Goal: Communication & Community: Answer question/provide support

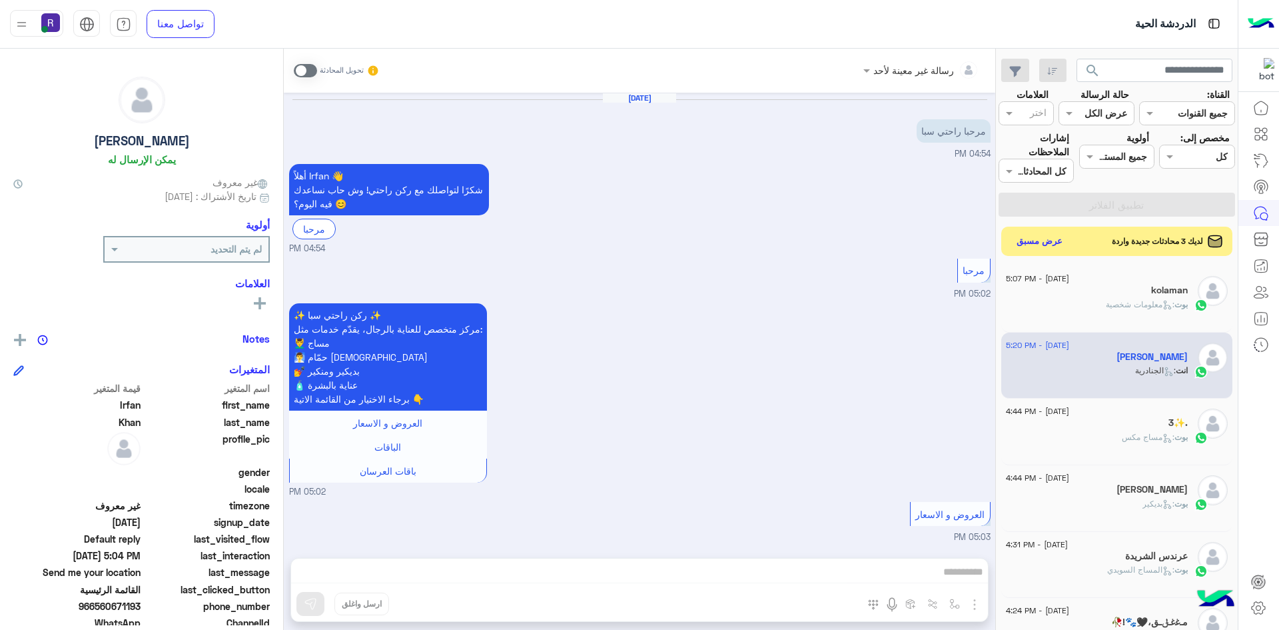
scroll to position [1076, 0]
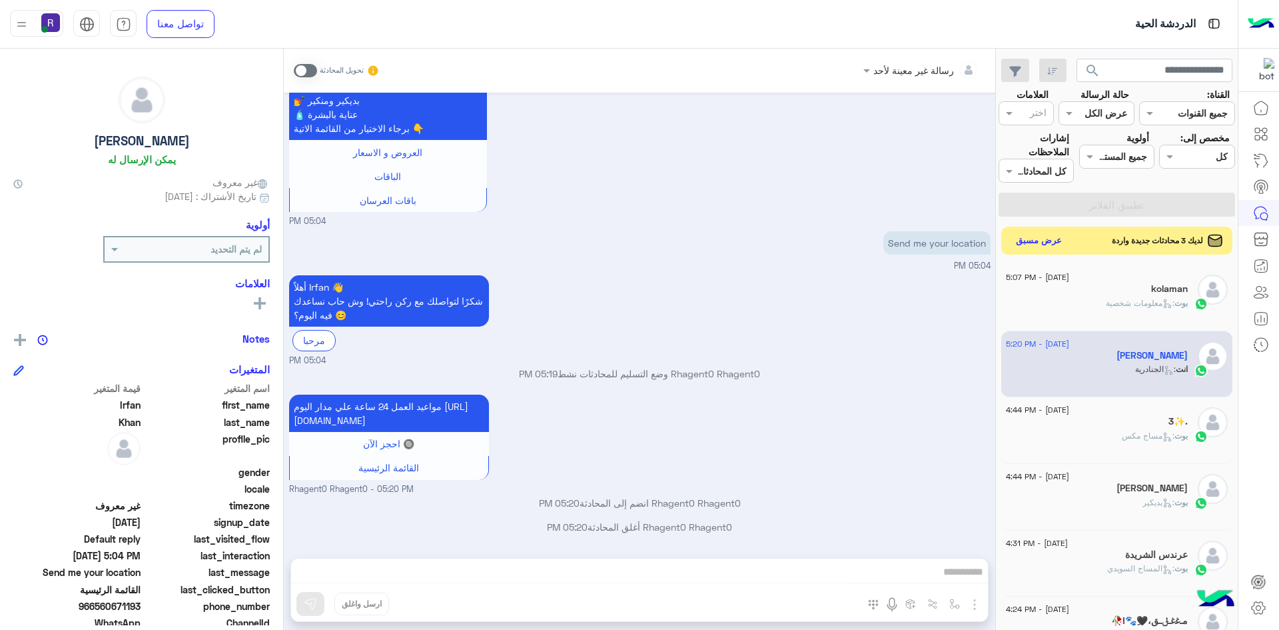
click at [1035, 242] on button "عرض مسبق" at bounding box center [1039, 241] width 56 height 18
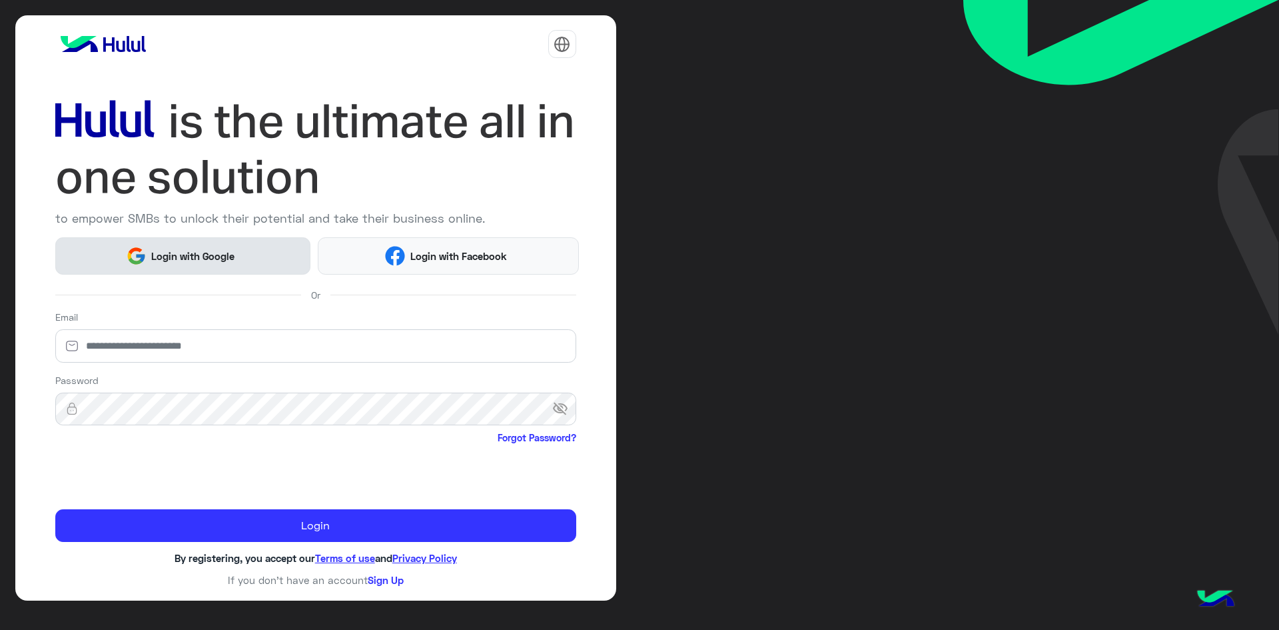
click at [146, 265] on img at bounding box center [136, 256] width 20 height 20
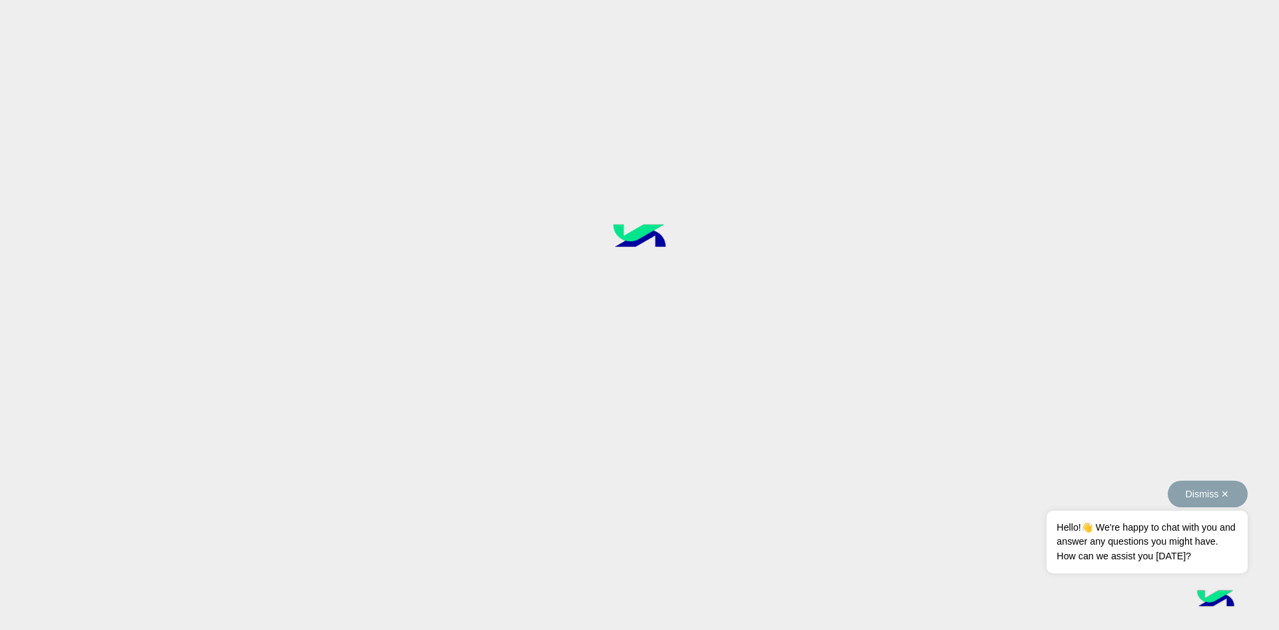
click at [1196, 492] on button "Dismiss ✕" at bounding box center [1208, 493] width 80 height 27
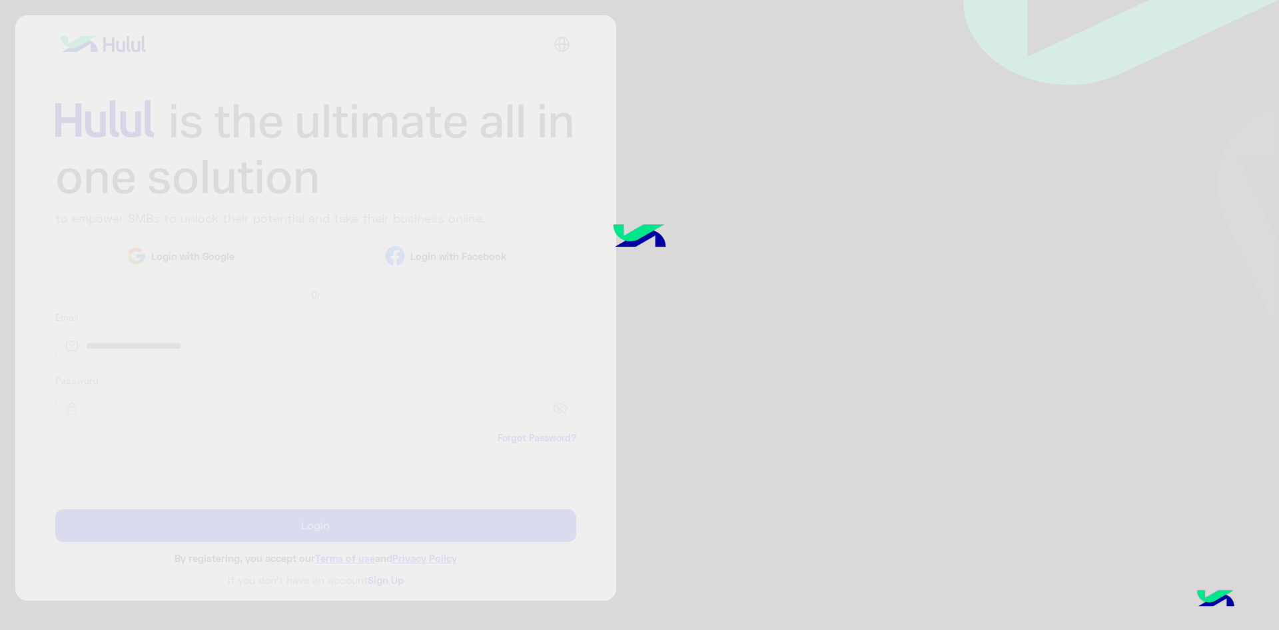
click at [683, 288] on div at bounding box center [639, 315] width 1279 height 630
click at [636, 244] on img at bounding box center [640, 238] width 100 height 67
click at [802, 328] on div at bounding box center [639, 315] width 1279 height 630
click at [731, 263] on div at bounding box center [639, 315] width 1279 height 630
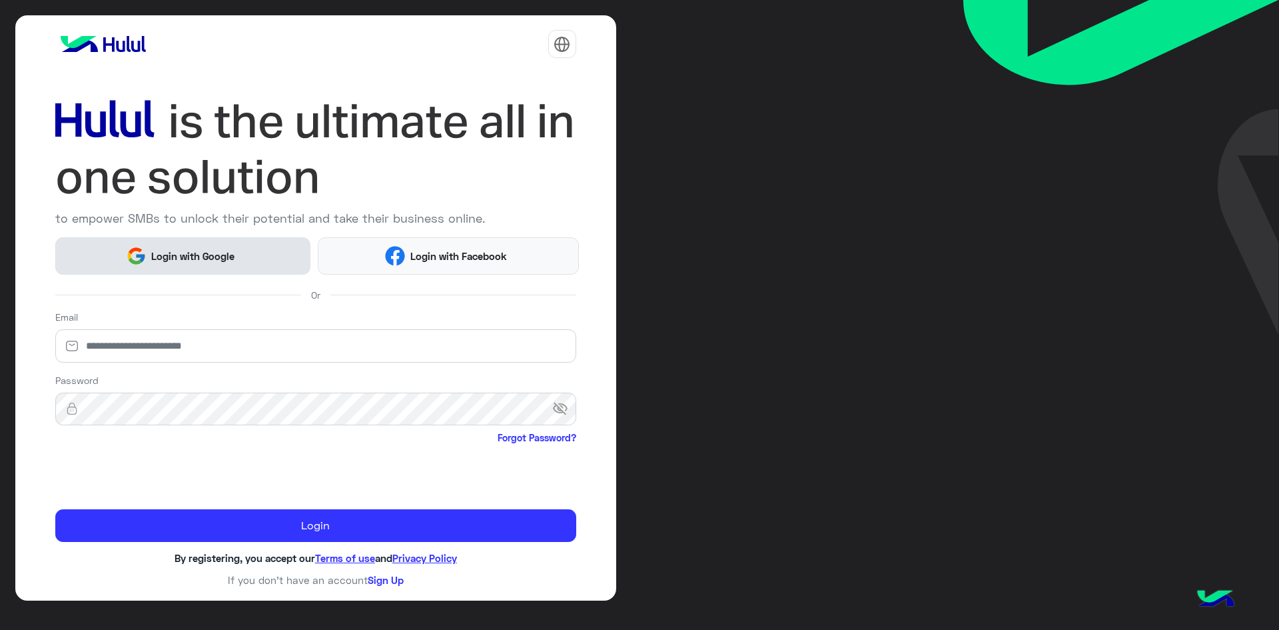
click at [214, 260] on span "Login with Google" at bounding box center [193, 255] width 93 height 15
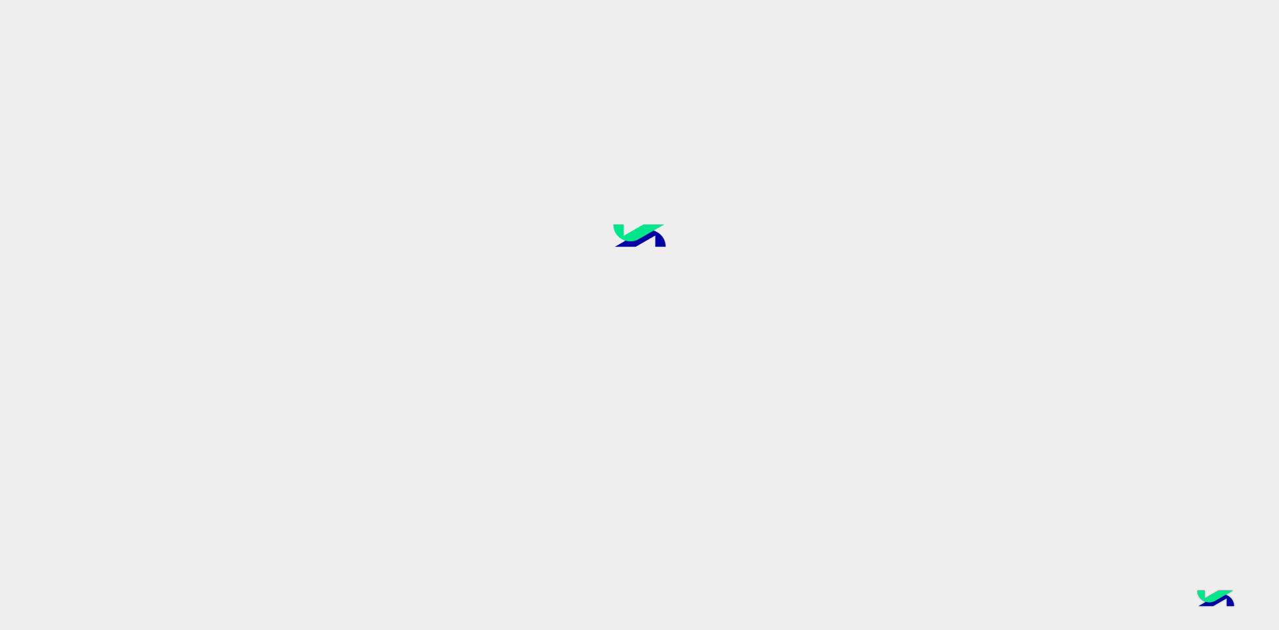
click at [660, 236] on img at bounding box center [640, 238] width 101 height 67
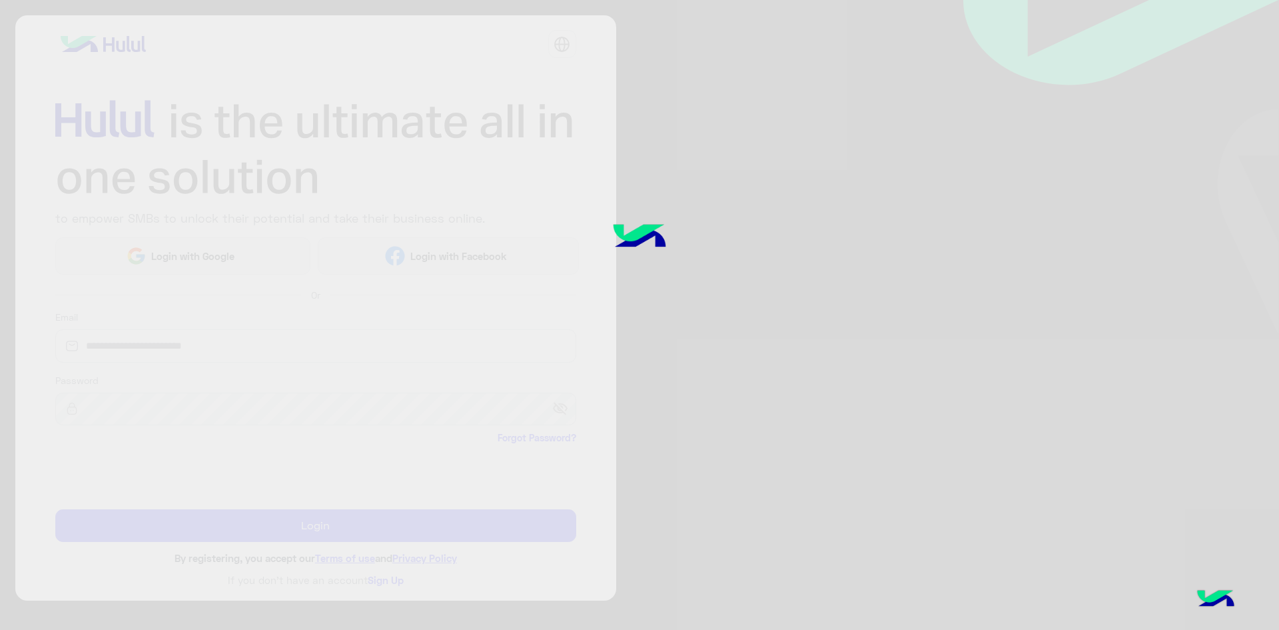
click at [370, 529] on div at bounding box center [639, 315] width 1279 height 630
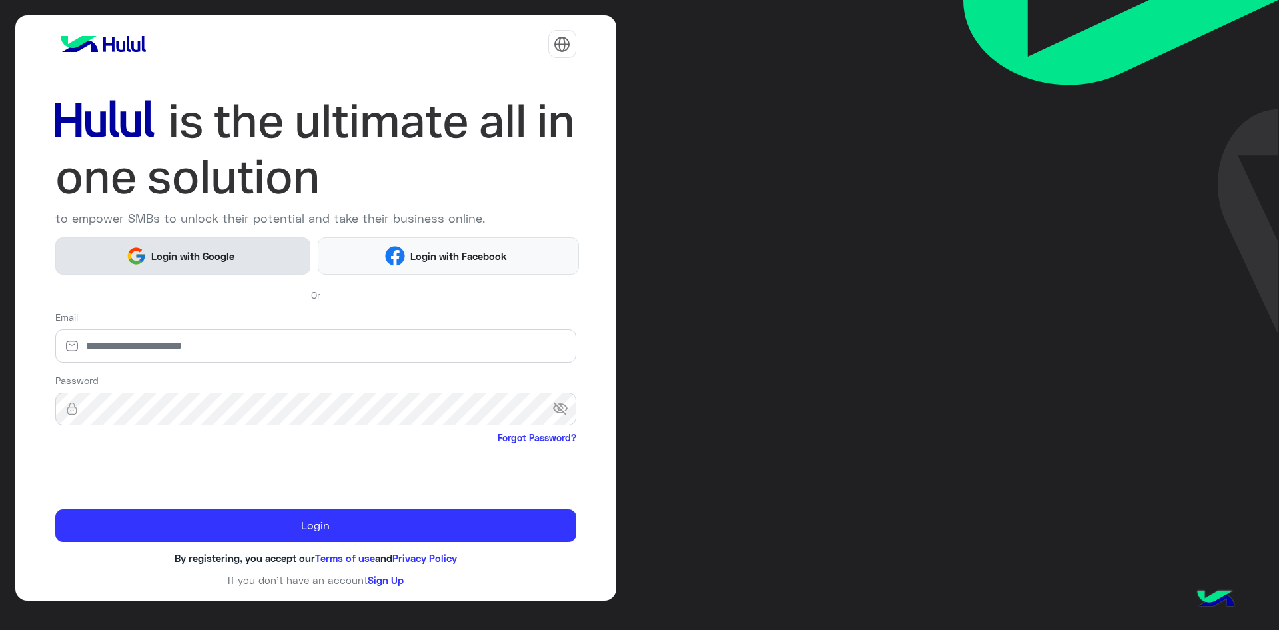
click at [222, 253] on span "Login with Google" at bounding box center [193, 255] width 93 height 15
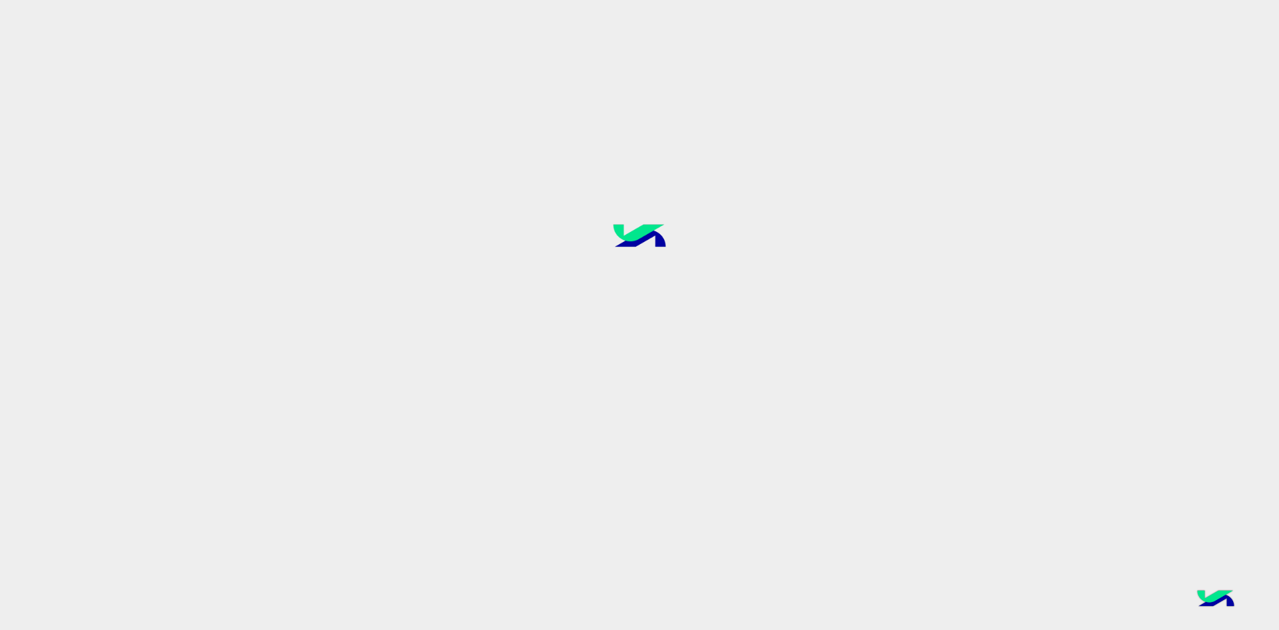
click at [666, 258] on img at bounding box center [640, 238] width 101 height 67
click at [646, 242] on img at bounding box center [640, 238] width 100 height 67
click at [646, 242] on img at bounding box center [640, 238] width 101 height 67
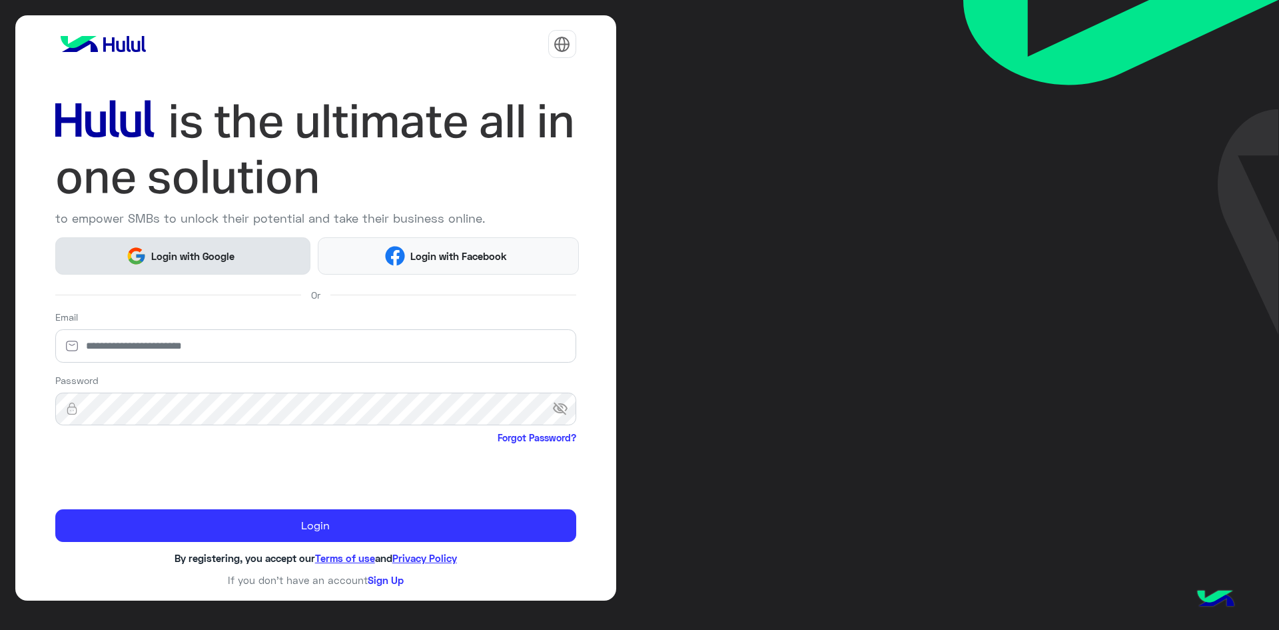
click at [260, 251] on button "Login with Google" at bounding box center [183, 255] width 256 height 37
click at [197, 255] on span "Login with Google" at bounding box center [193, 255] width 93 height 15
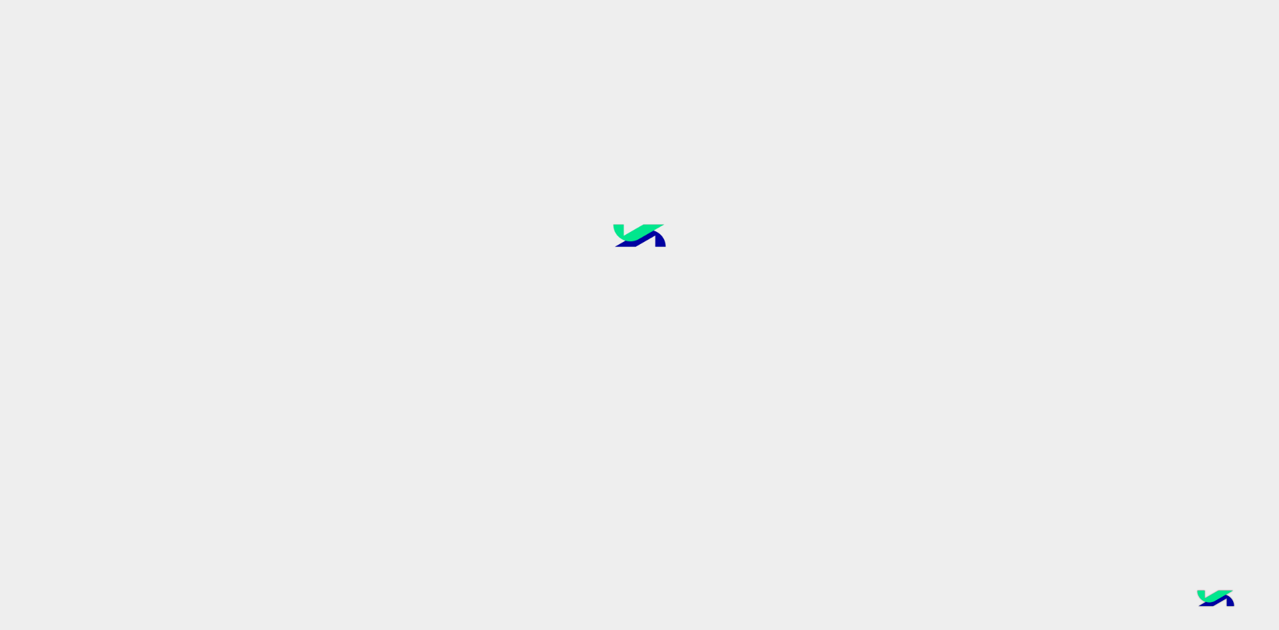
click at [645, 245] on img at bounding box center [640, 238] width 102 height 68
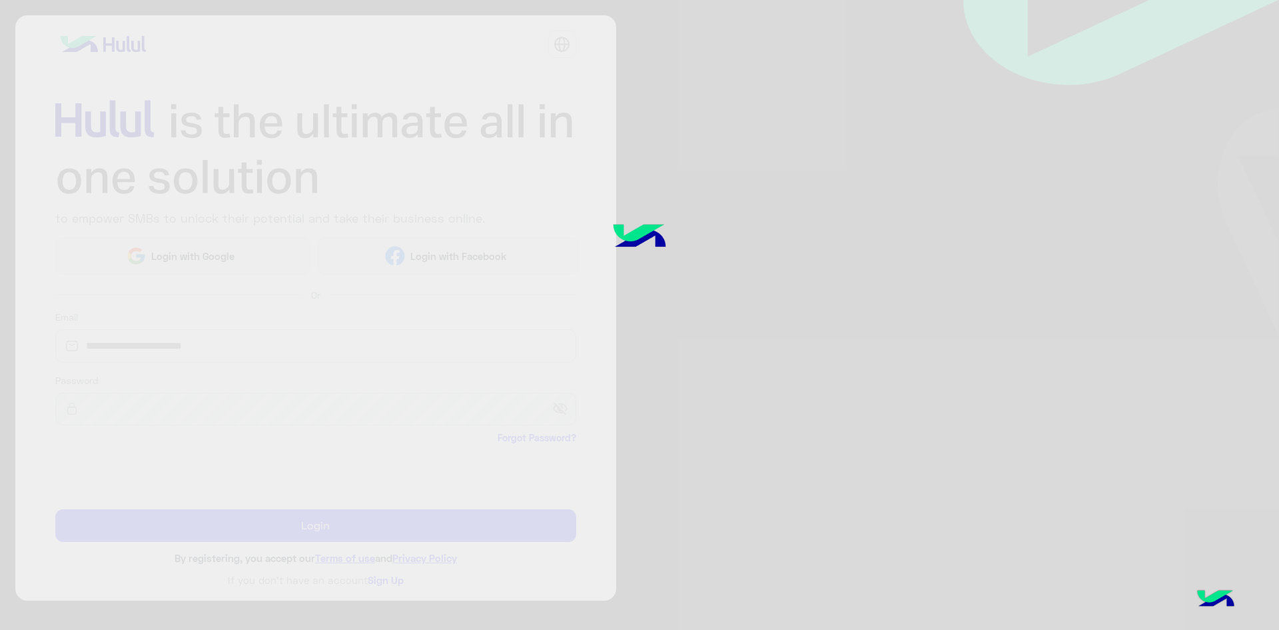
click at [633, 248] on img at bounding box center [640, 238] width 100 height 67
click at [659, 276] on div at bounding box center [639, 315] width 1279 height 630
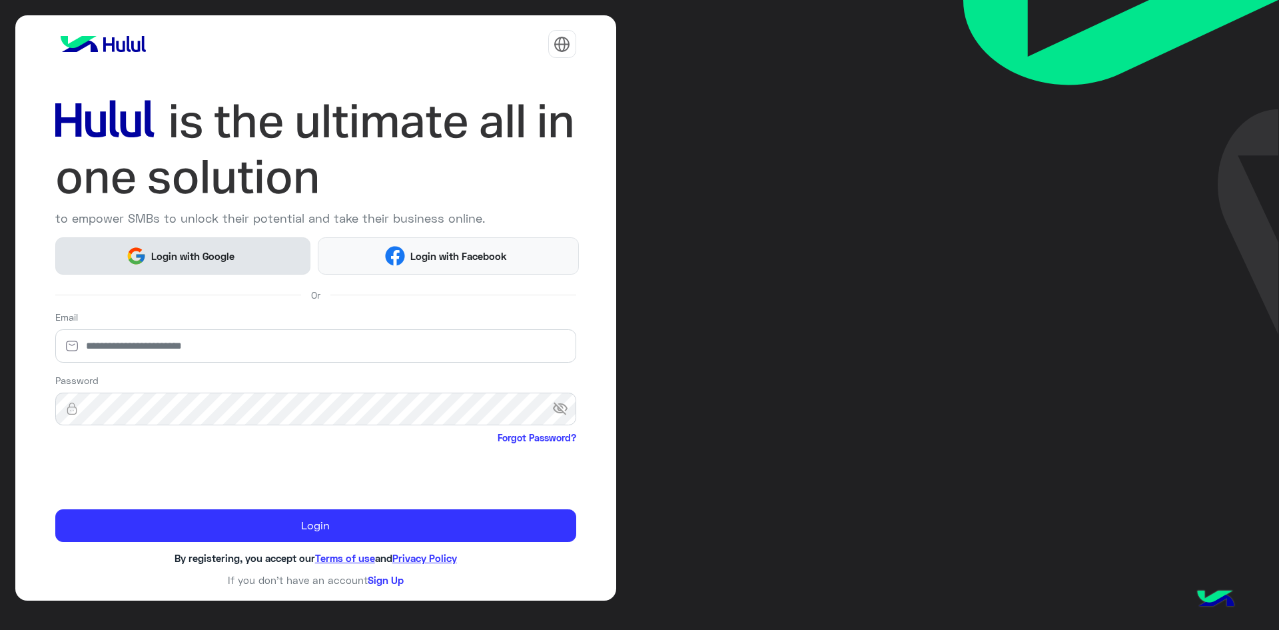
click at [222, 257] on span "Login with Google" at bounding box center [193, 255] width 93 height 15
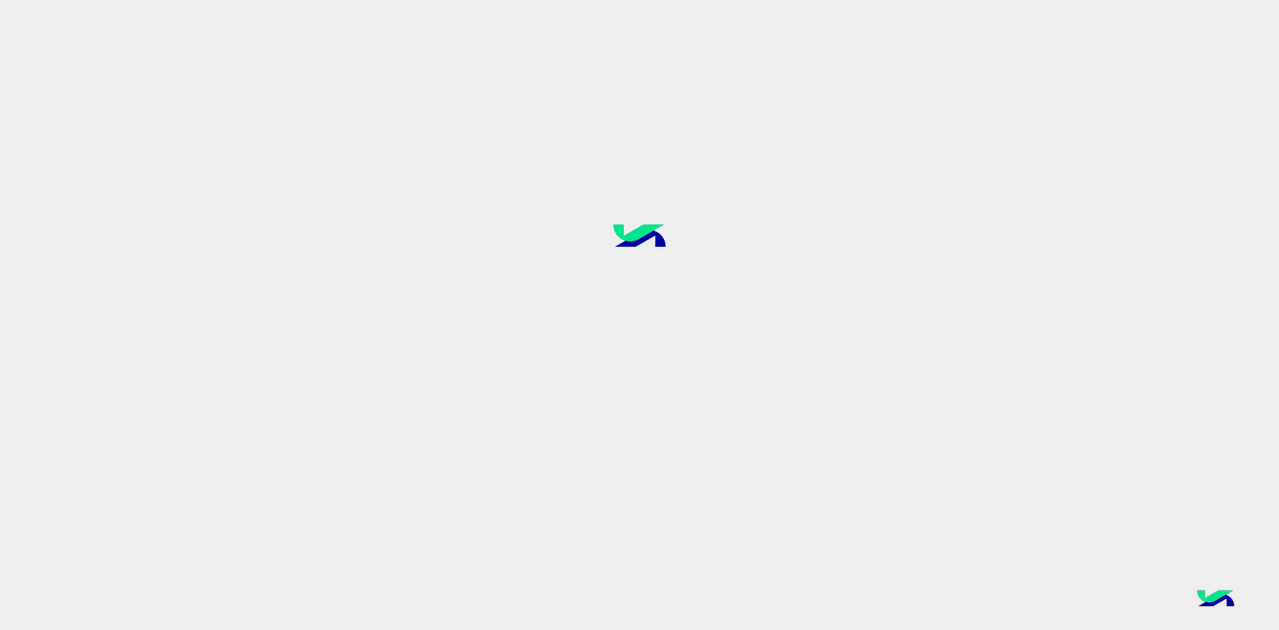
click at [1098, 354] on div at bounding box center [639, 315] width 1279 height 630
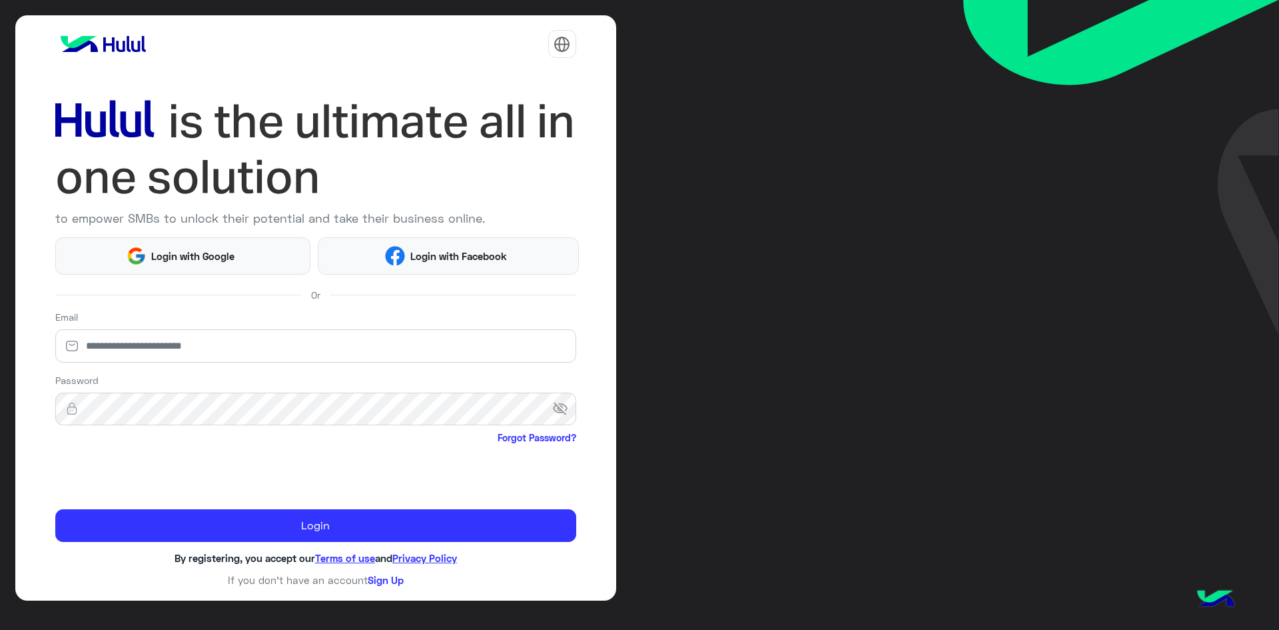
click at [174, 285] on div "Or" at bounding box center [315, 294] width 521 height 21
click at [174, 268] on button "Login with Google" at bounding box center [183, 255] width 256 height 37
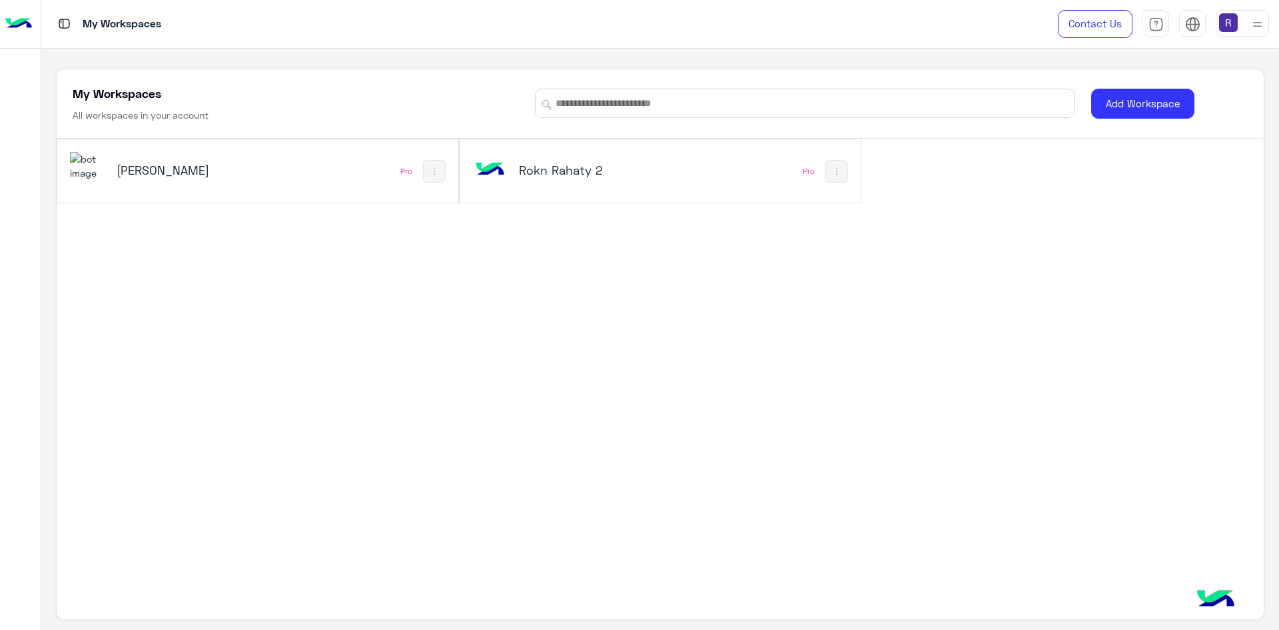
click at [256, 168] on div "Rokn Rahaty" at bounding box center [183, 171] width 226 height 39
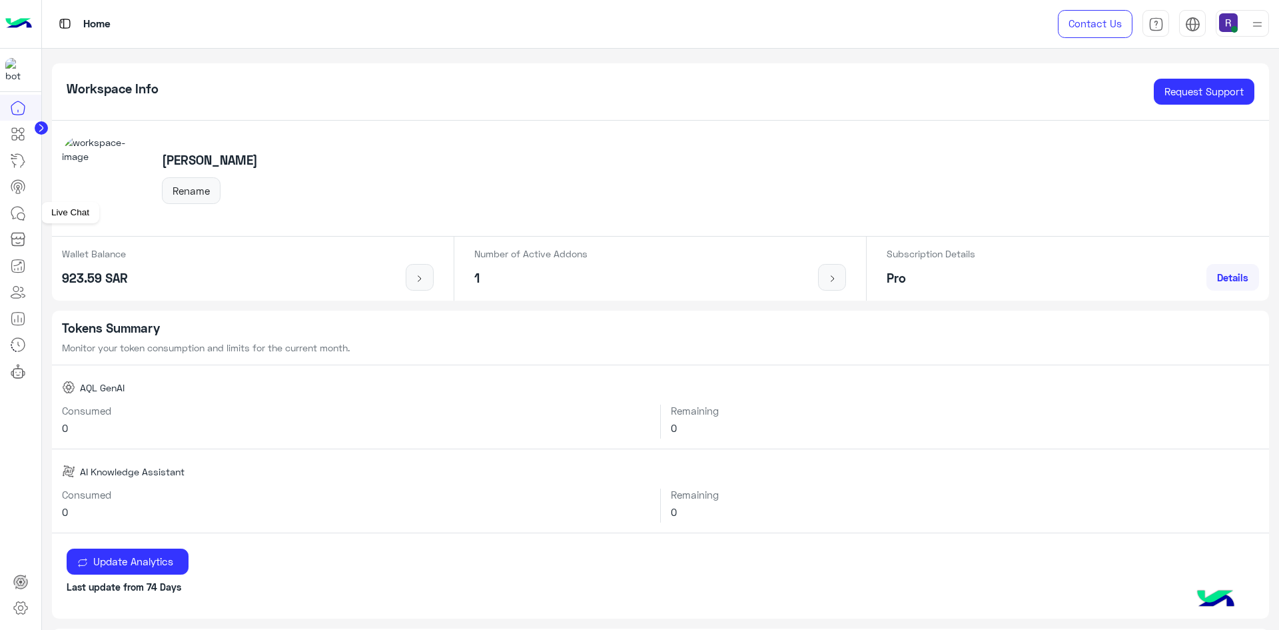
click at [19, 222] on link at bounding box center [18, 213] width 36 height 27
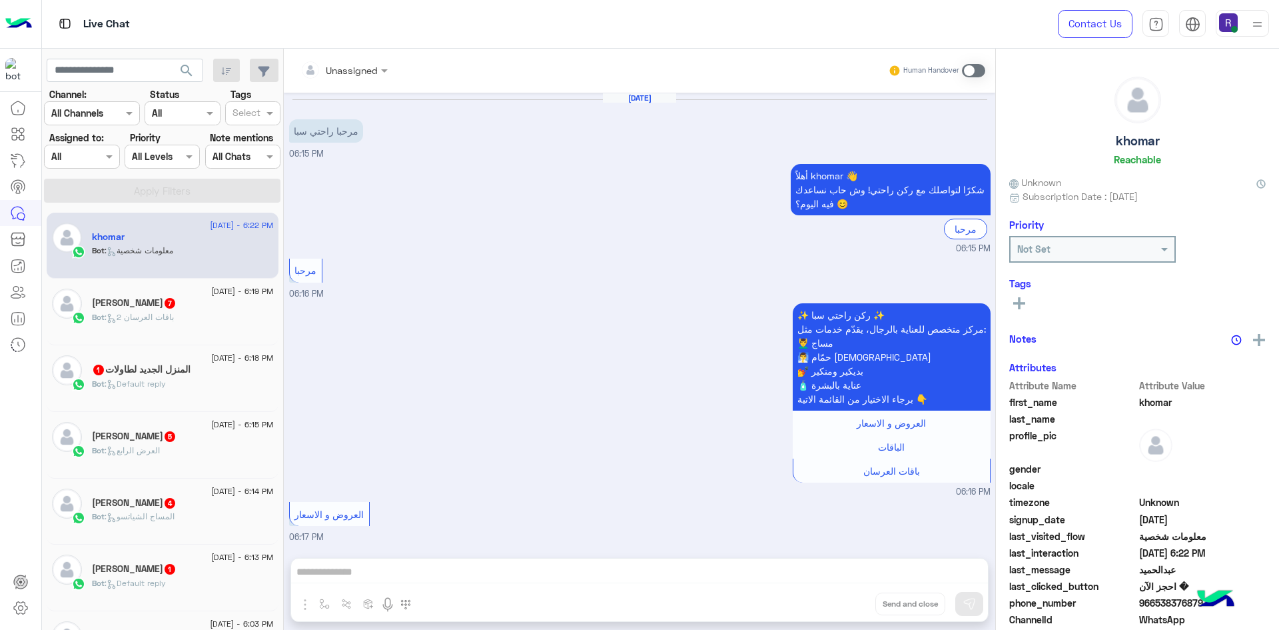
scroll to position [1561, 0]
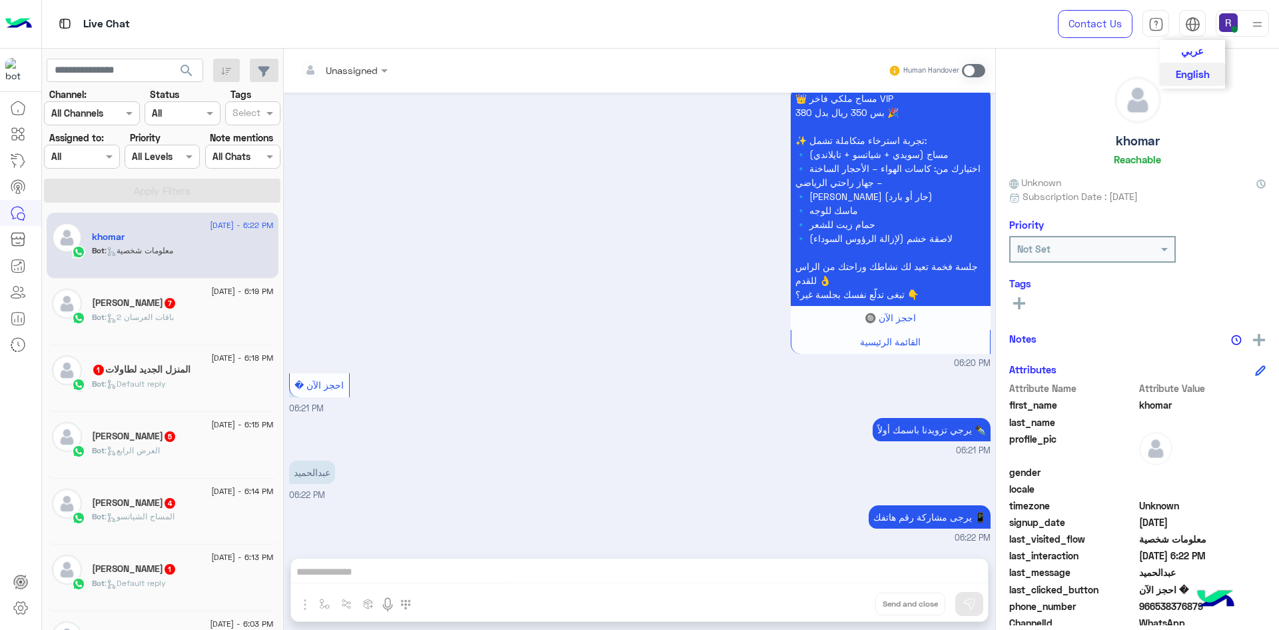
click at [1191, 56] on span "عربي" at bounding box center [1192, 51] width 23 height 12
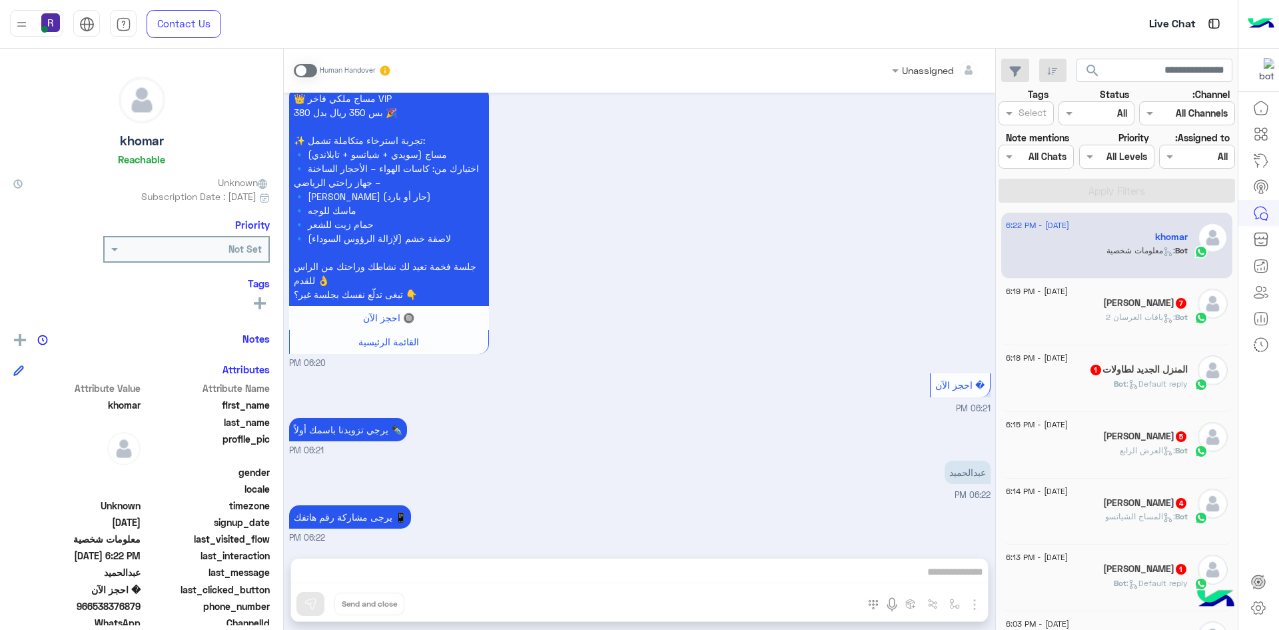
click at [871, 564] on div "Unassigned Human Handover Aug 17, 2025 مرحبا راحتي سبا 06:15 PM أهلاً khomar 👋 …" at bounding box center [639, 342] width 711 height 586
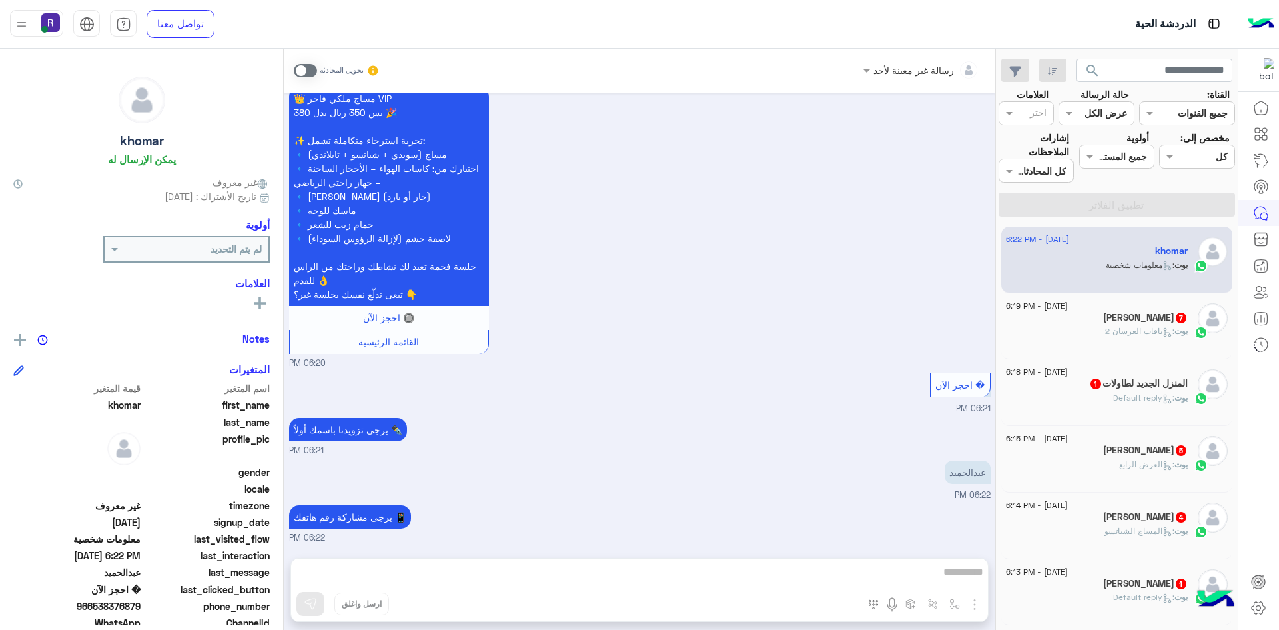
click at [308, 65] on span at bounding box center [305, 70] width 23 height 13
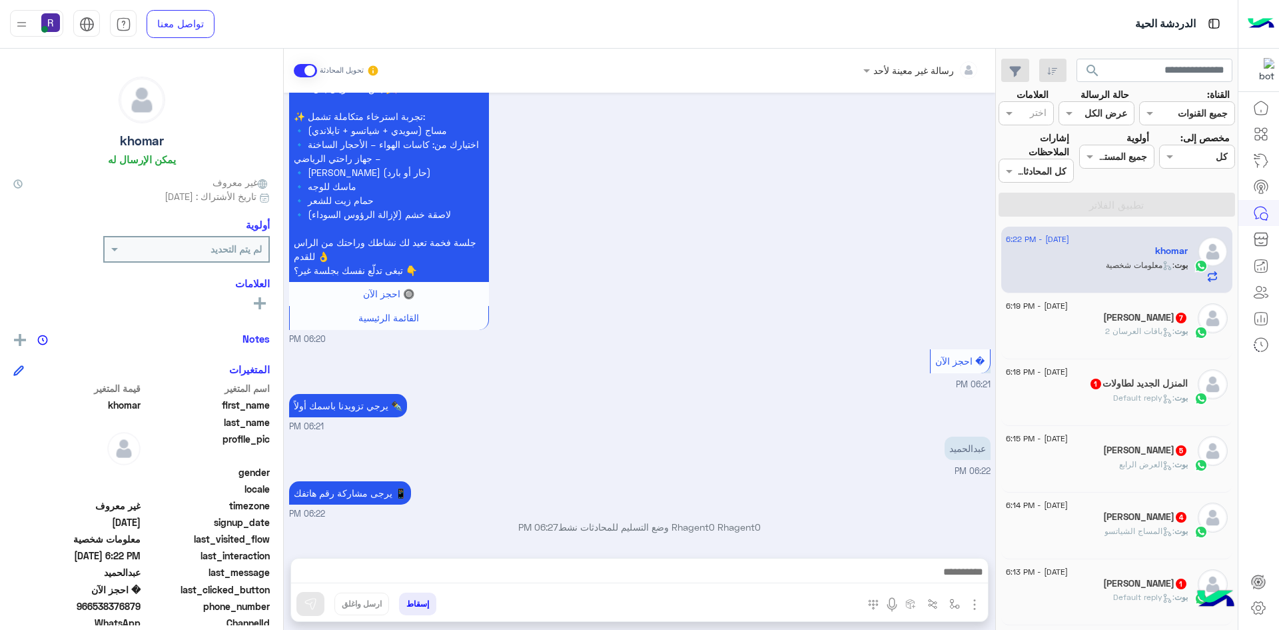
scroll to position [1585, 0]
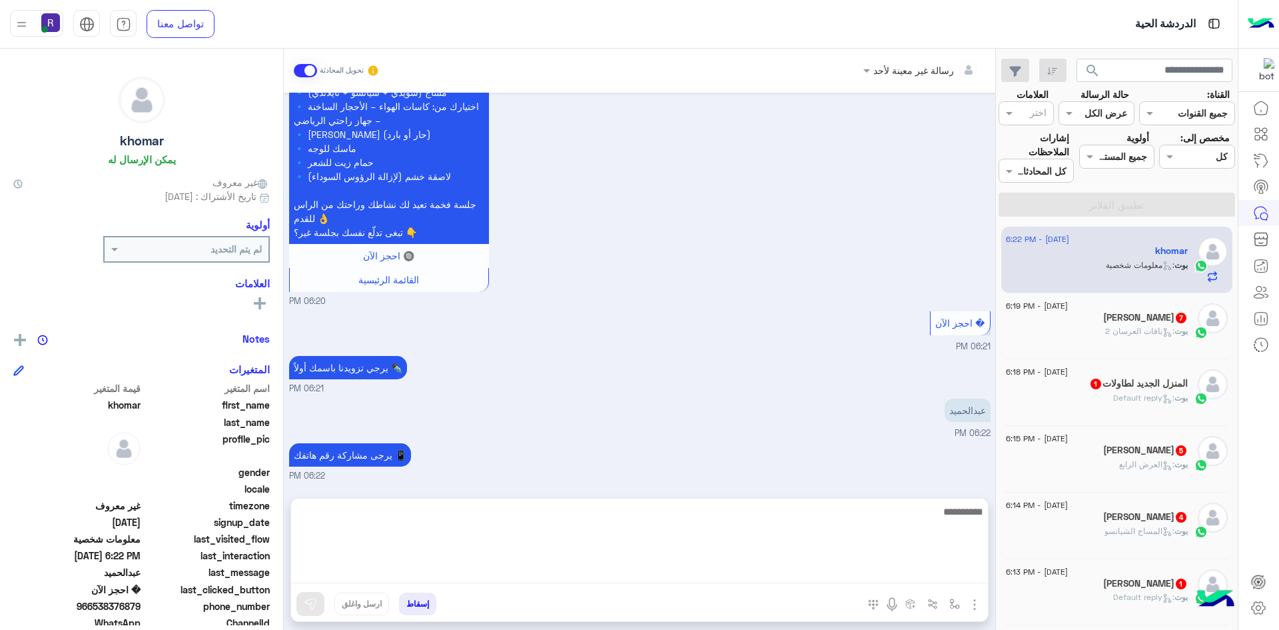
click at [911, 574] on textarea at bounding box center [639, 543] width 697 height 80
type textarea "**********"
click at [916, 515] on textarea "**********" at bounding box center [639, 543] width 697 height 80
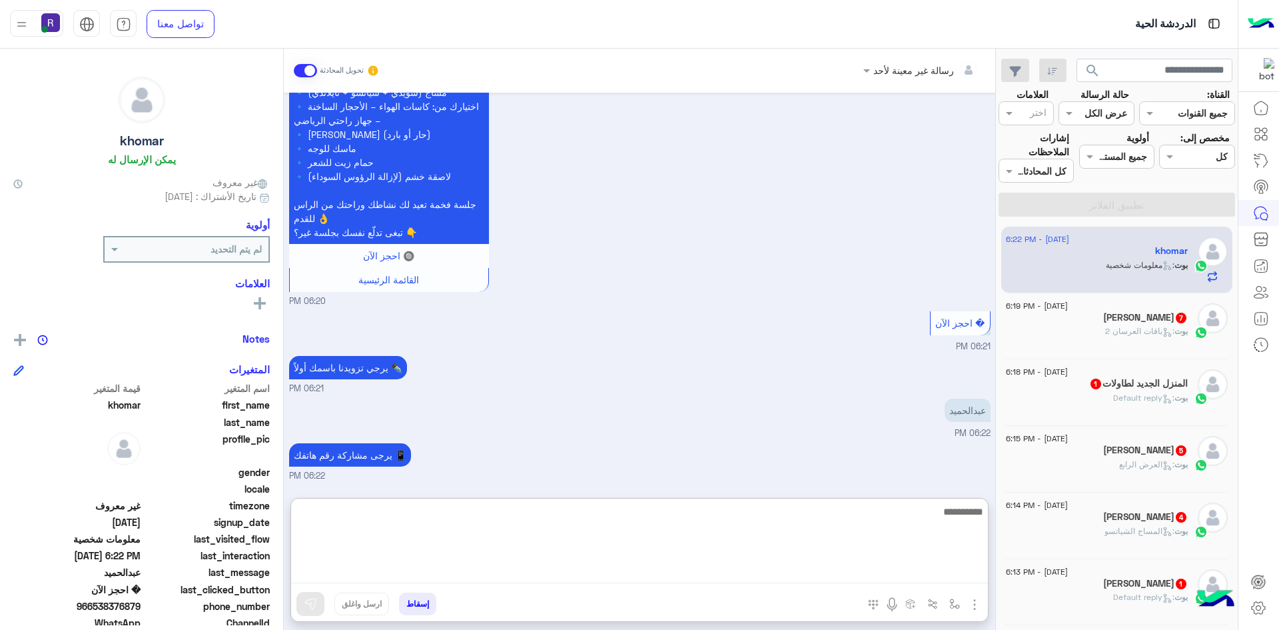
scroll to position [1687, 0]
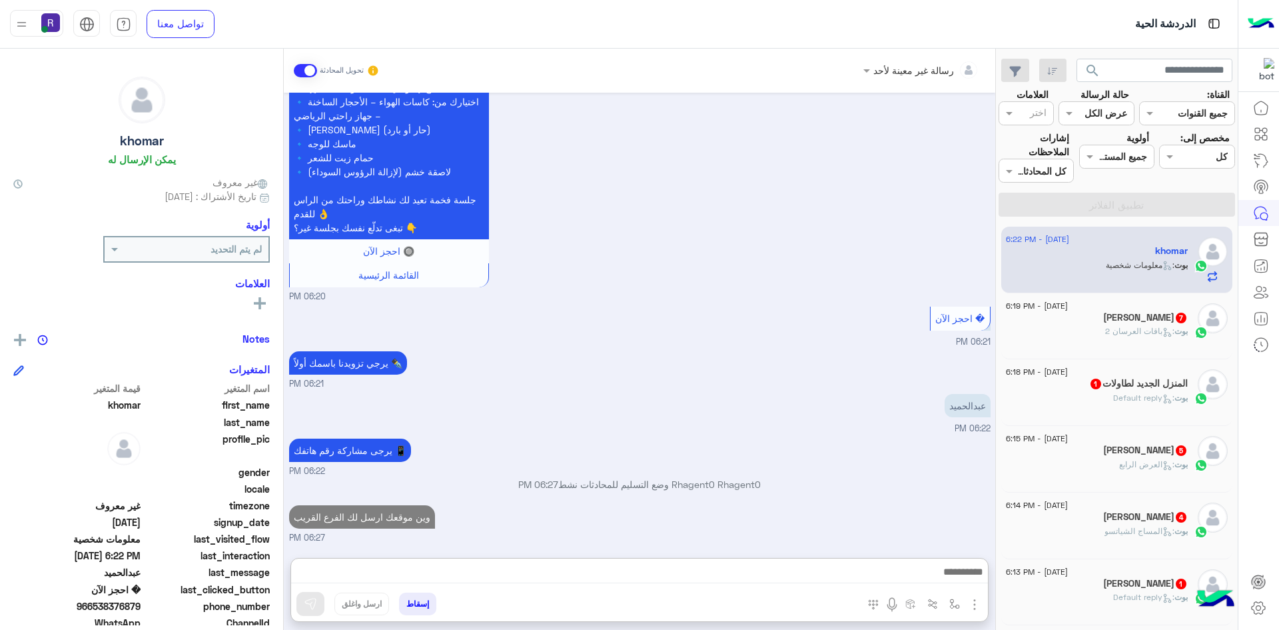
click at [1100, 318] on div "Omar 7" at bounding box center [1097, 319] width 182 height 14
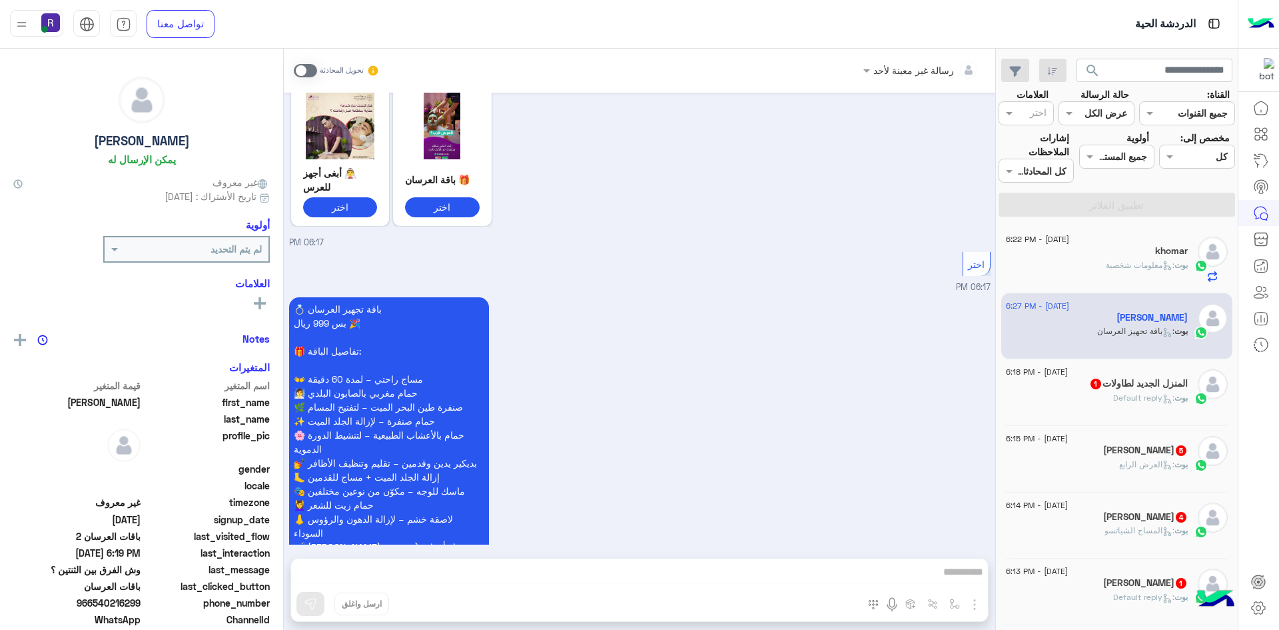
scroll to position [2008, 0]
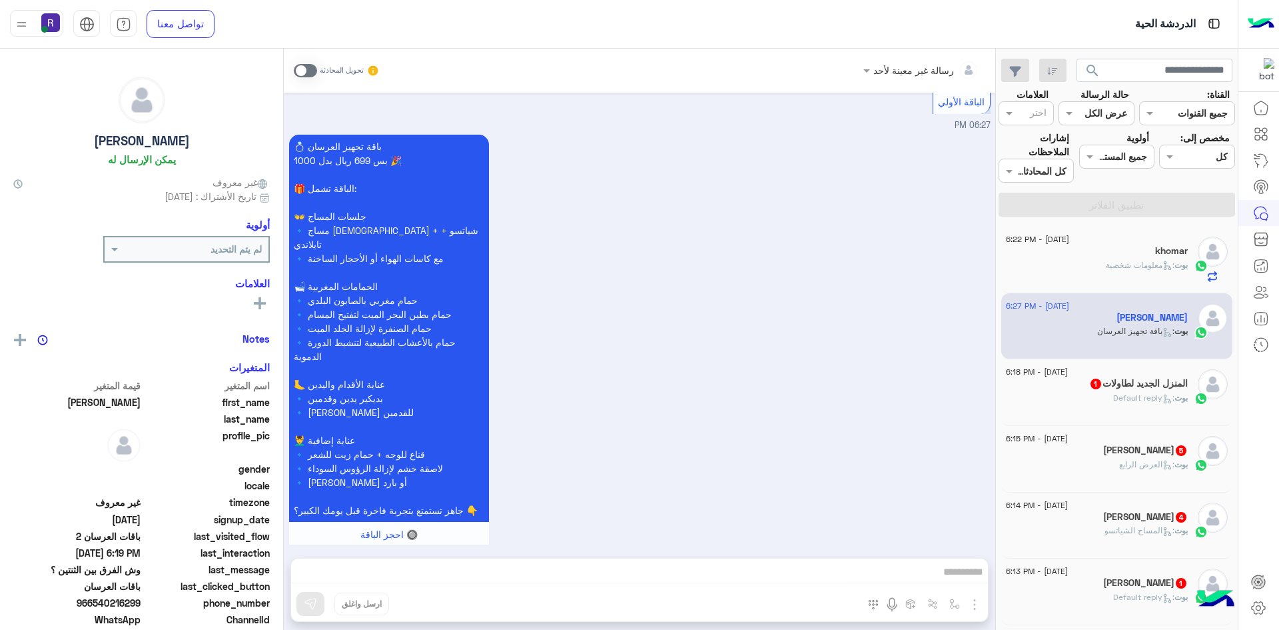
click at [307, 69] on span at bounding box center [305, 70] width 23 height 13
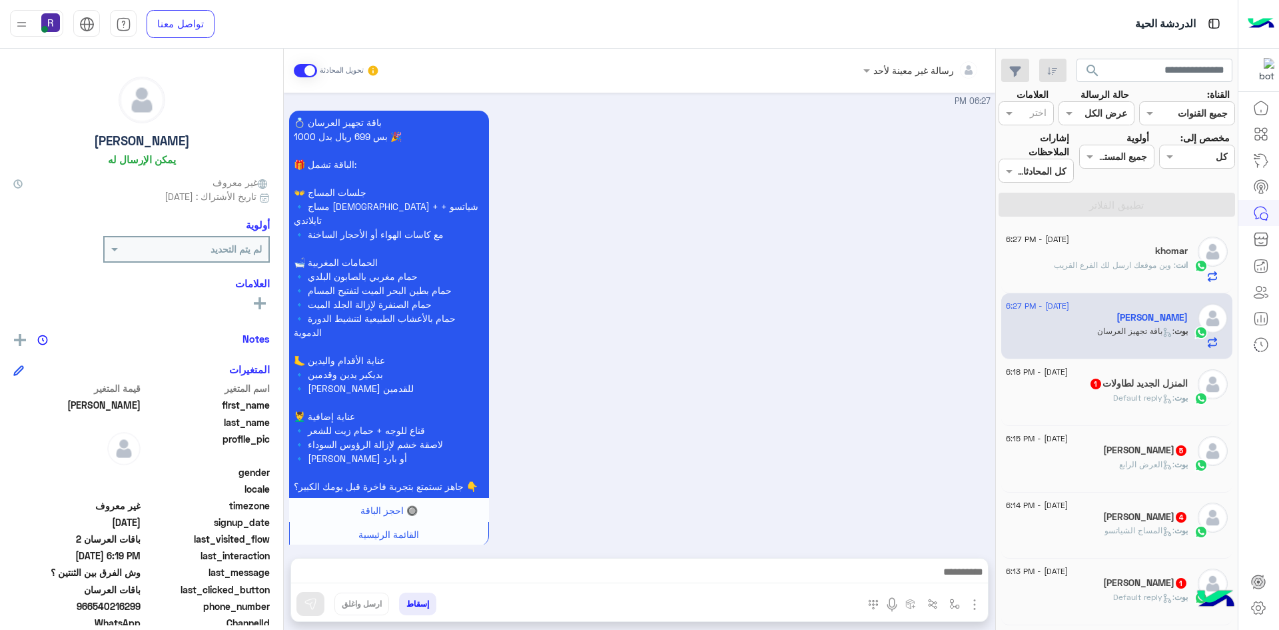
click at [818, 561] on div at bounding box center [639, 574] width 697 height 33
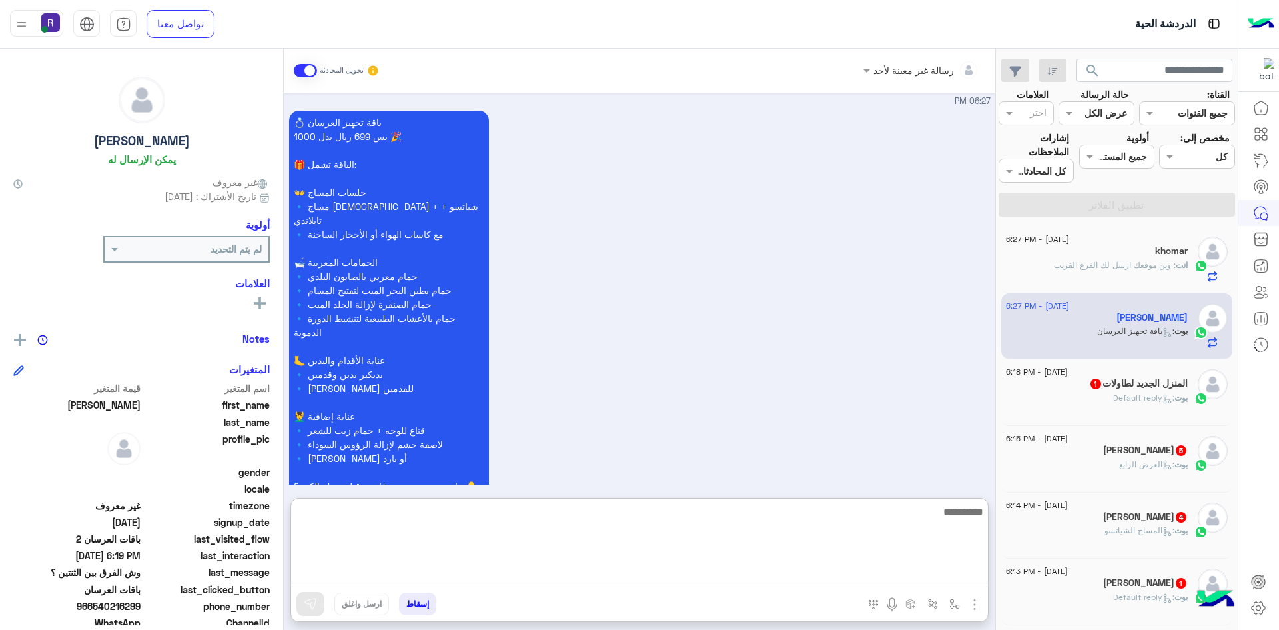
click at [820, 565] on textarea at bounding box center [639, 543] width 697 height 80
paste textarea "**********"
type textarea "**********"
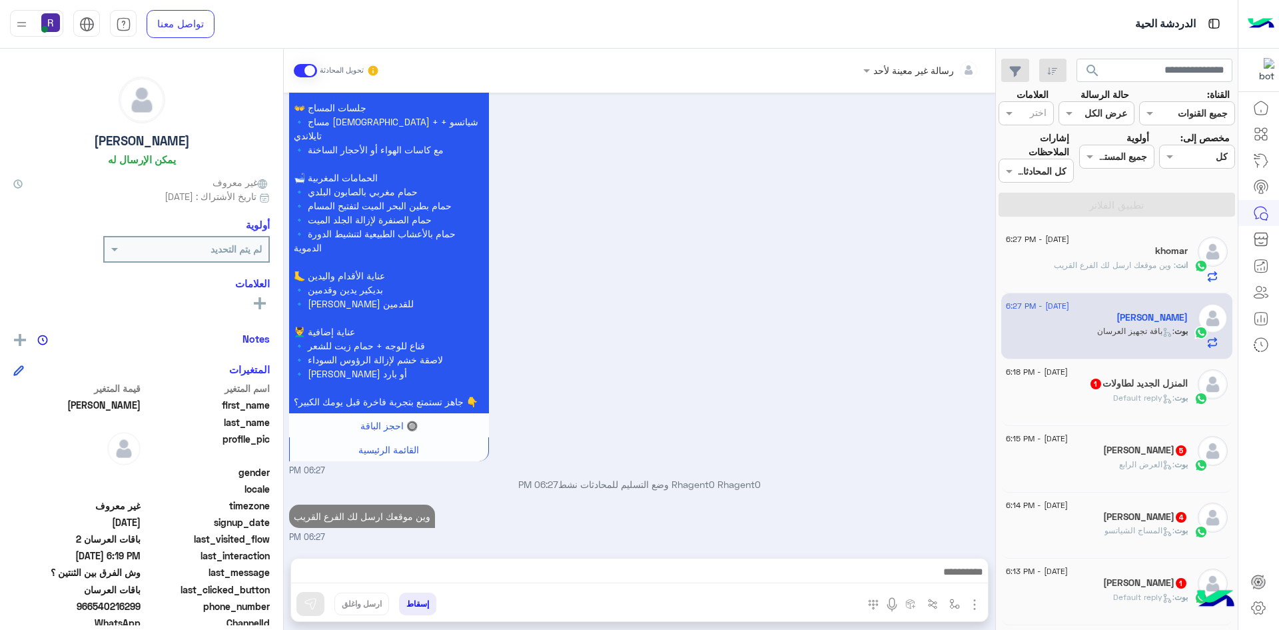
click at [1174, 390] on div "المنزل الجديد لطاولات 1" at bounding box center [1097, 385] width 182 height 14
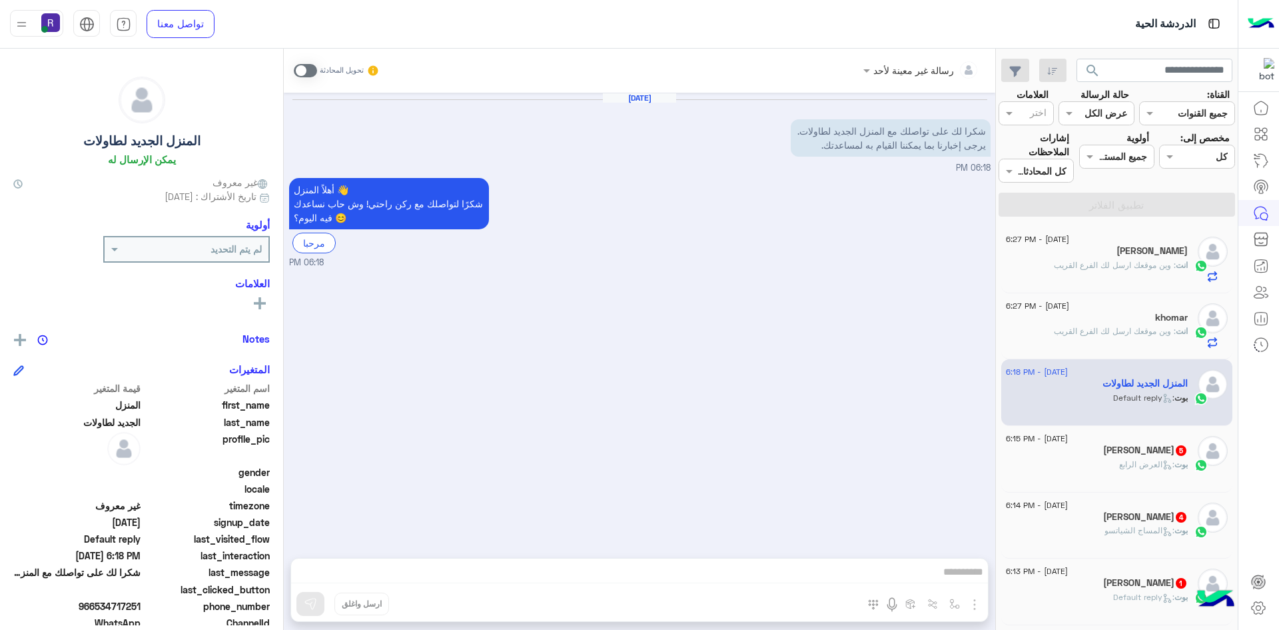
click at [1147, 448] on h5 "سلطان السلمي 5" at bounding box center [1145, 449] width 85 height 11
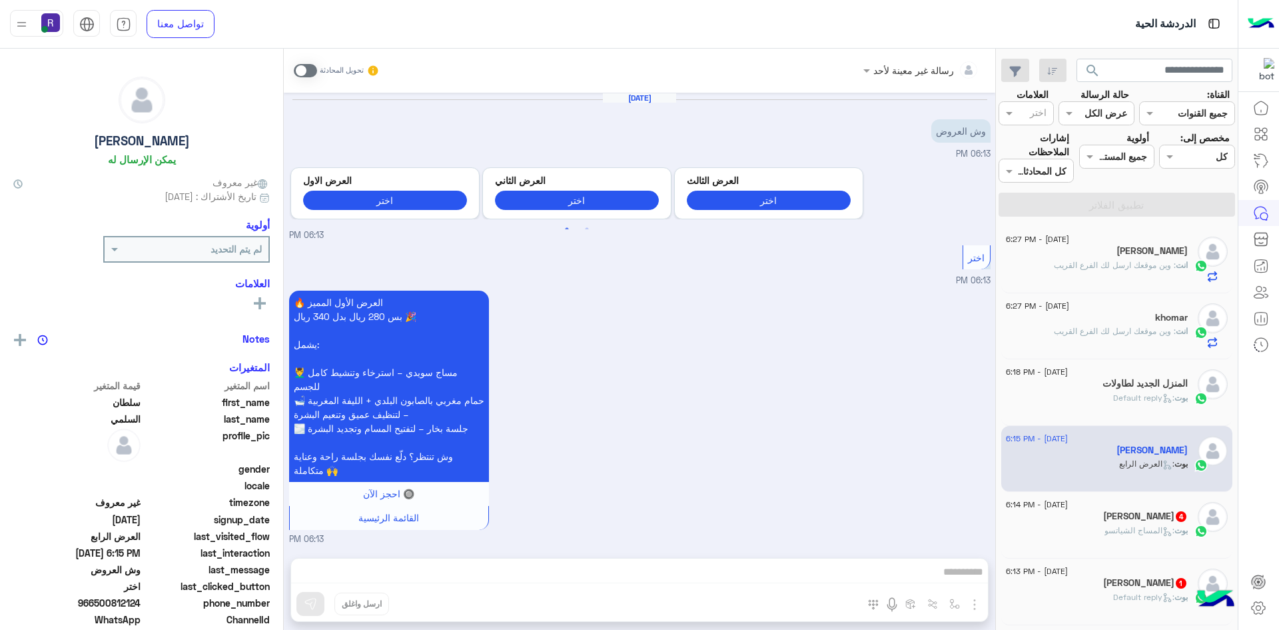
scroll to position [1135, 0]
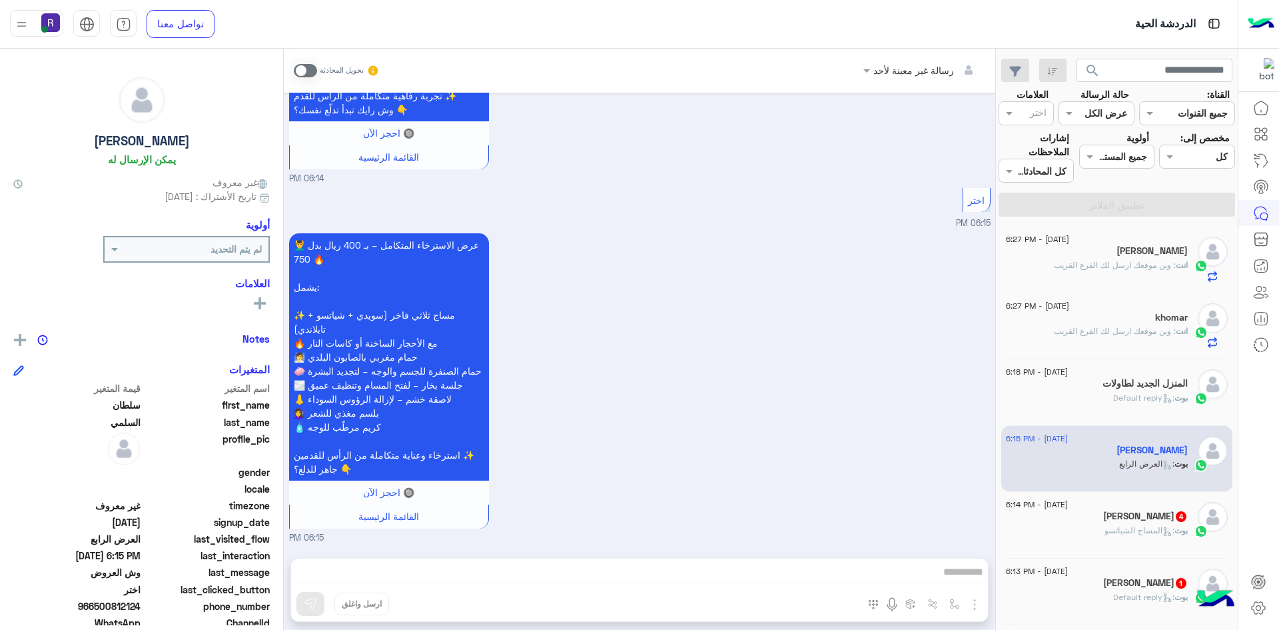
drag, startPoint x: 295, startPoint y: 71, endPoint x: 325, endPoint y: 89, distance: 34.6
click at [295, 71] on span at bounding box center [305, 70] width 23 height 13
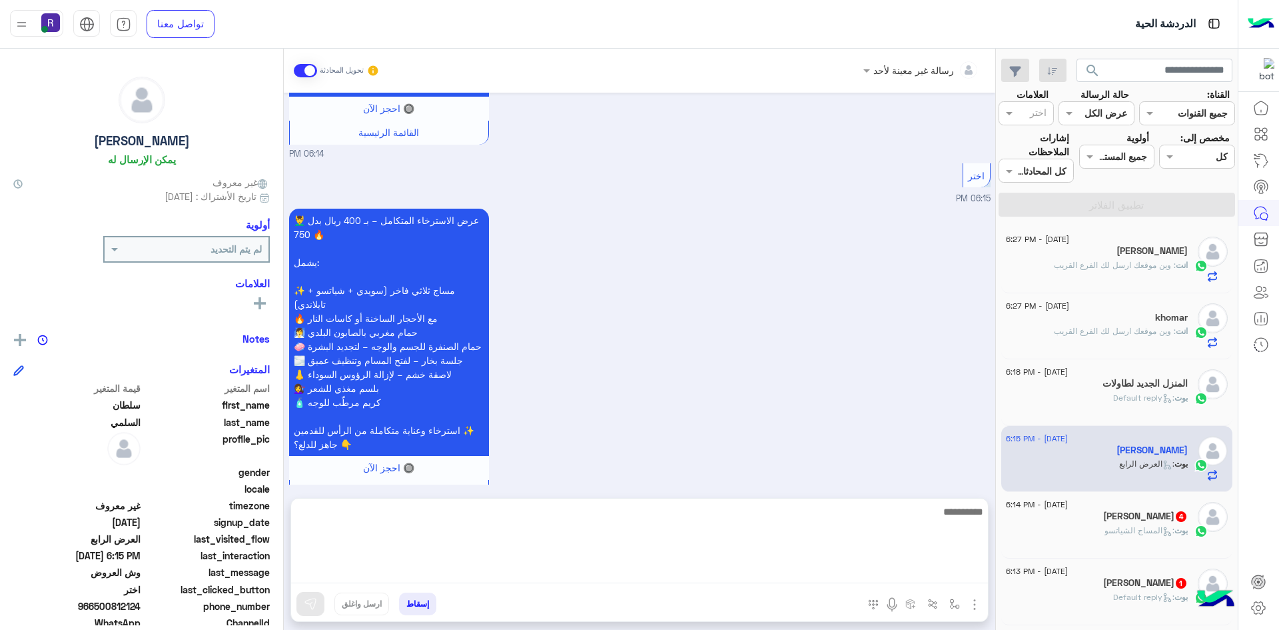
click at [835, 573] on textarea at bounding box center [639, 543] width 697 height 80
paste textarea "**********"
type textarea "**********"
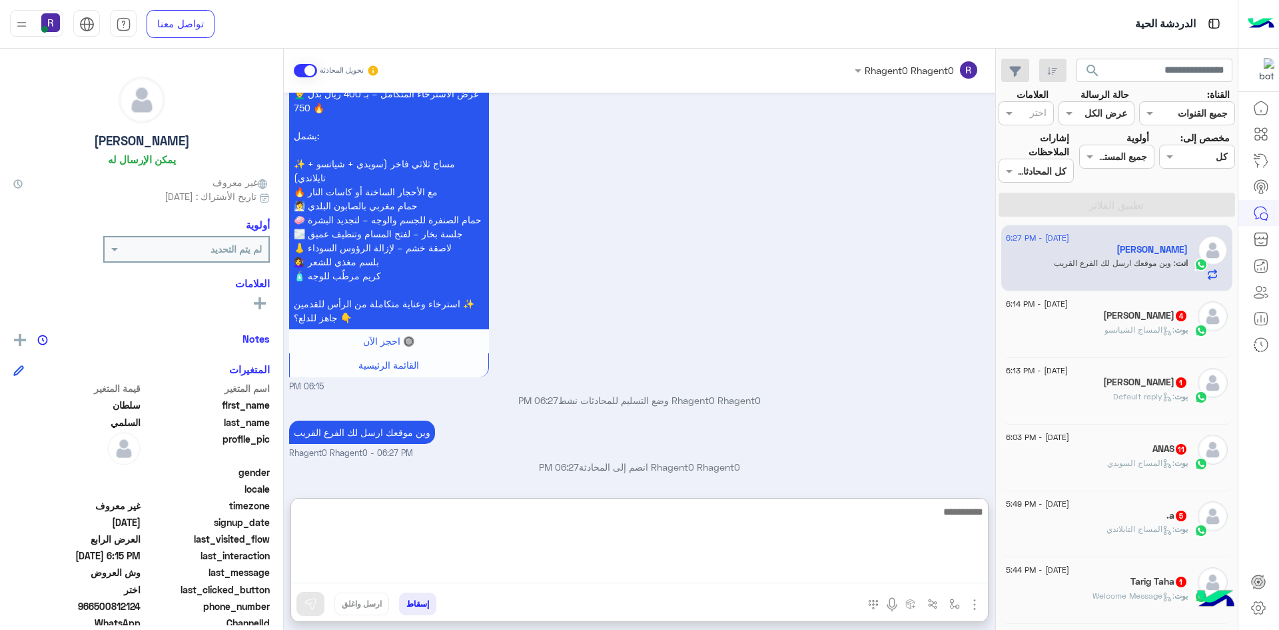
scroll to position [200, 0]
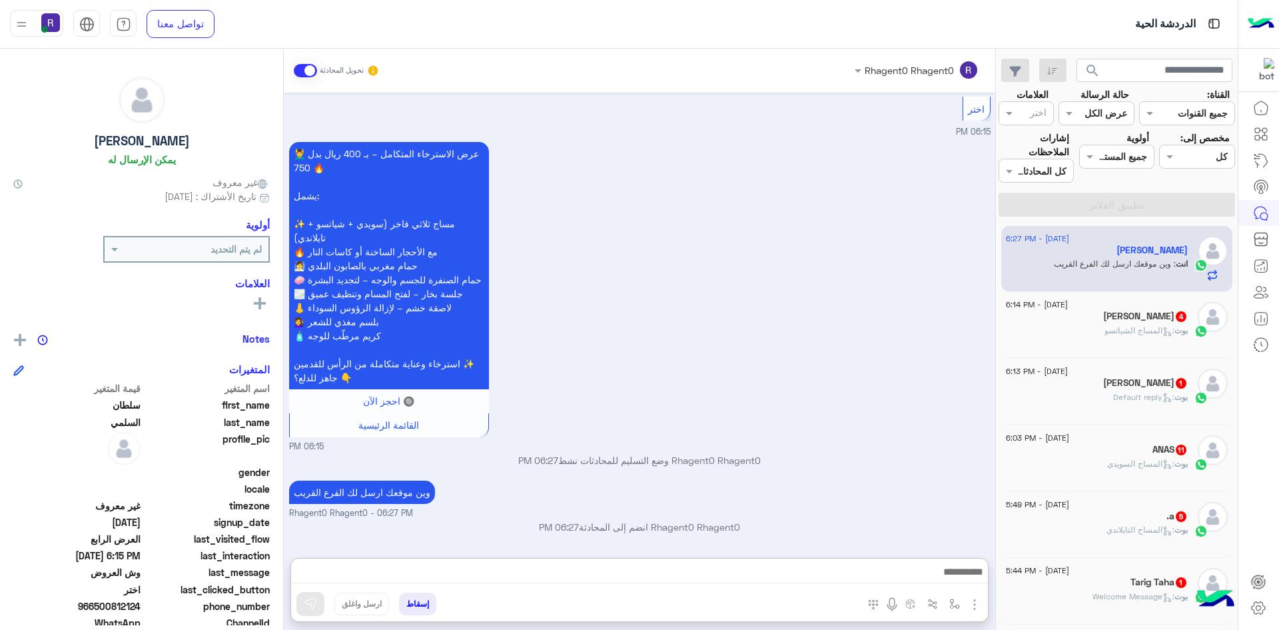
click at [1138, 321] on h5 "Abdulaziz Alotaibi 4" at bounding box center [1145, 315] width 85 height 11
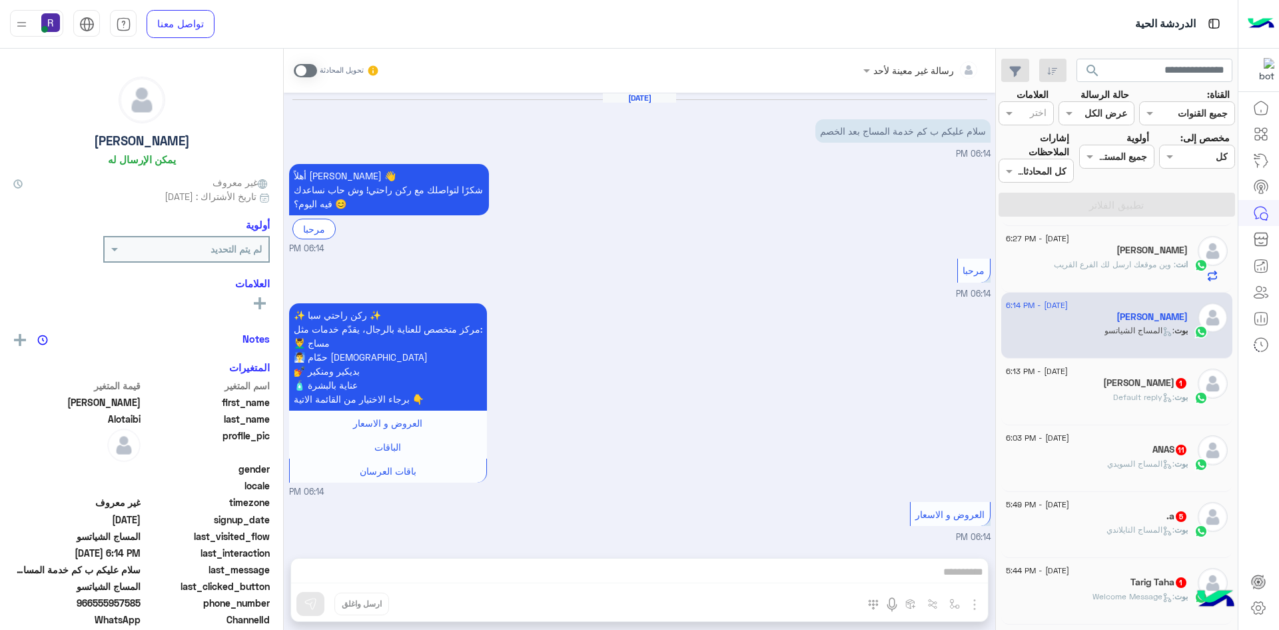
scroll to position [317, 0]
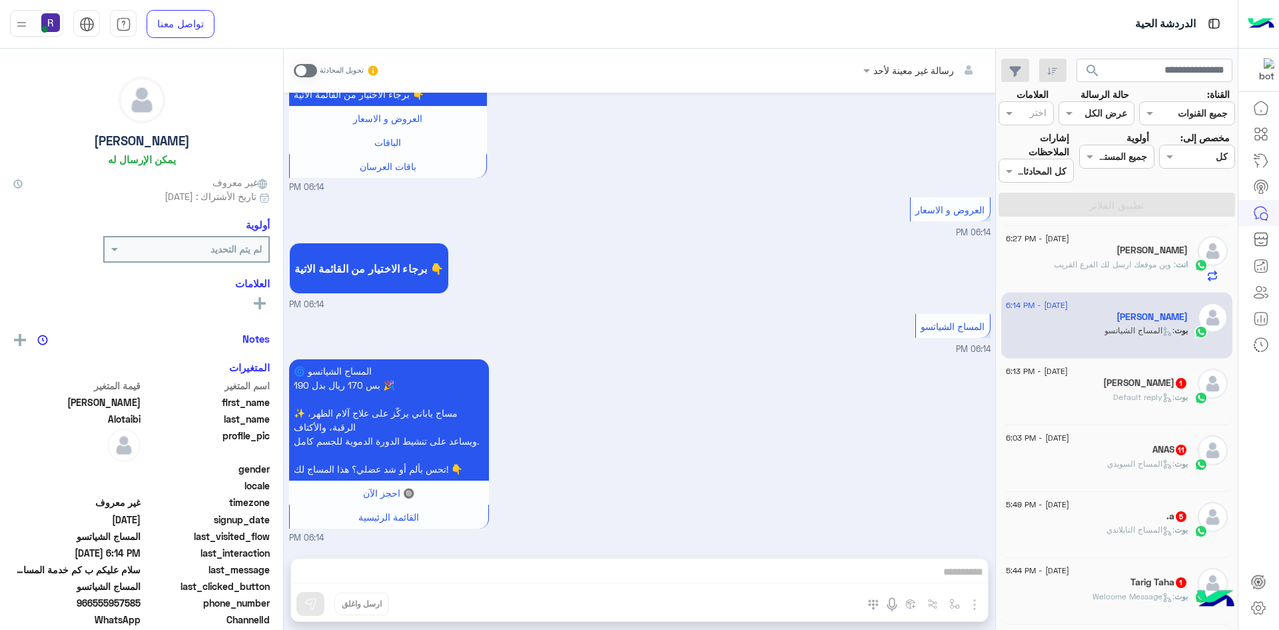
click at [302, 65] on span at bounding box center [305, 70] width 23 height 13
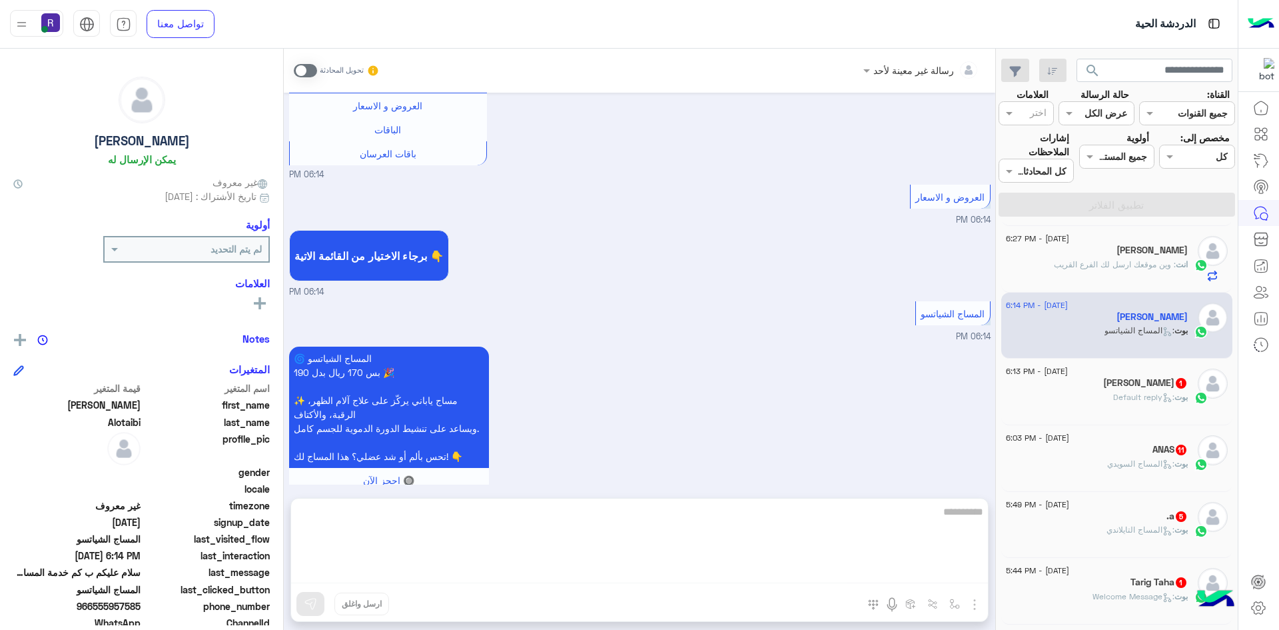
scroll to position [342, 0]
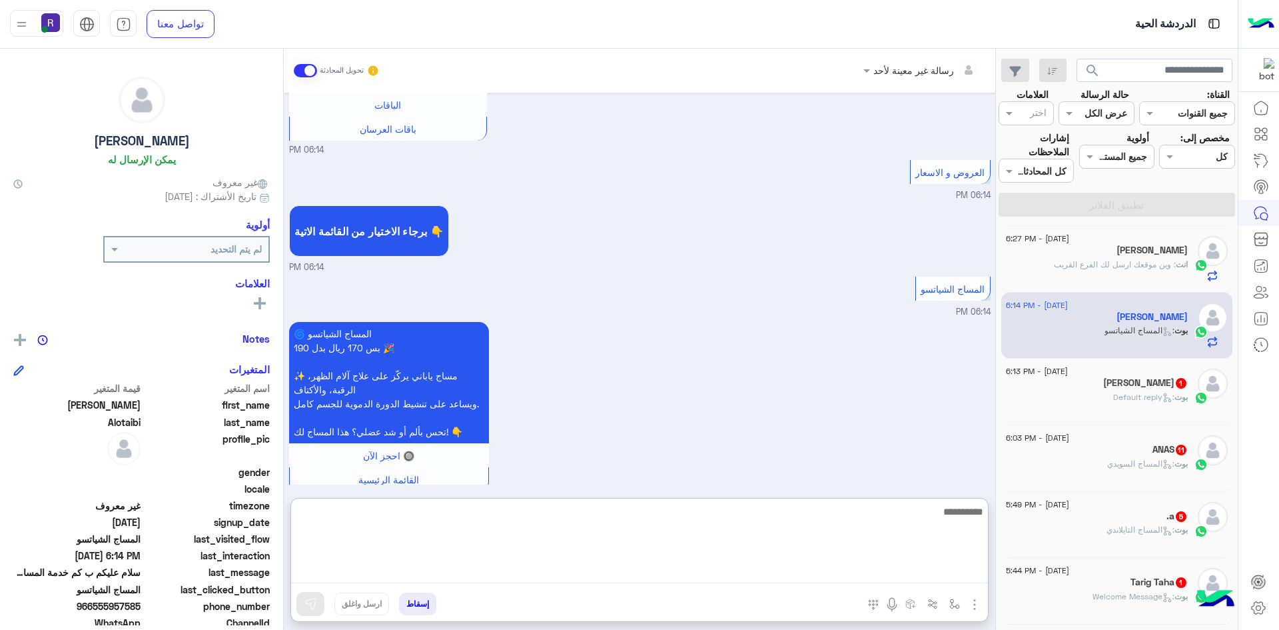
click at [873, 566] on textarea at bounding box center [639, 543] width 697 height 80
paste textarea "**********"
type textarea "**********"
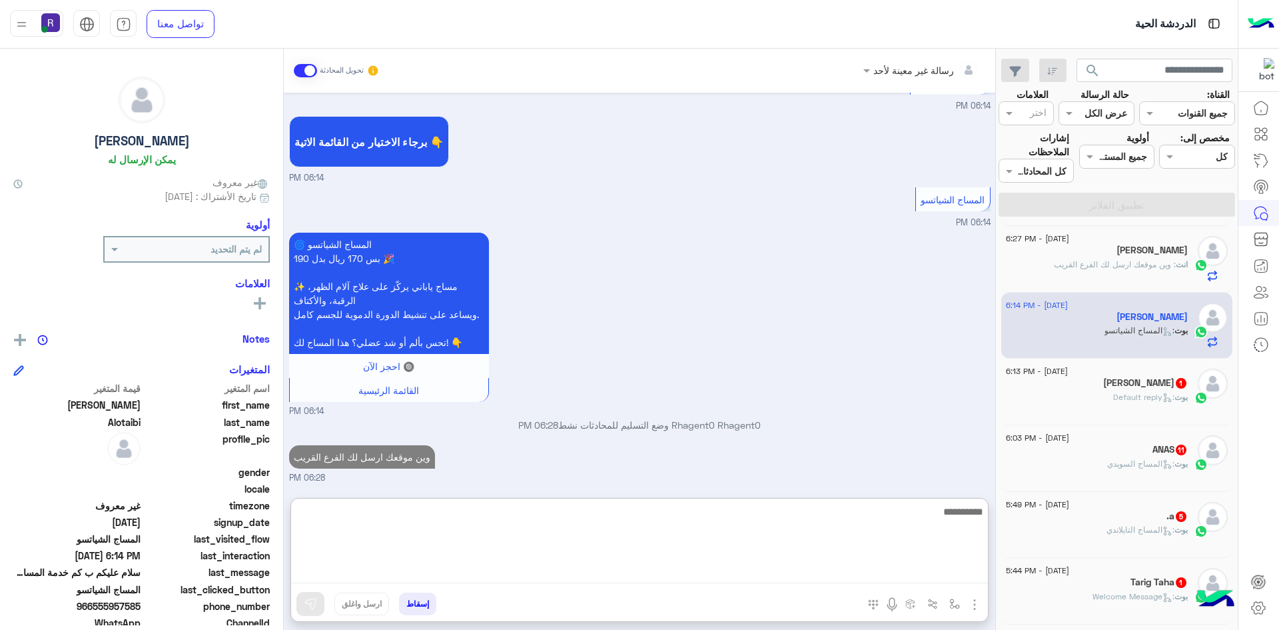
scroll to position [468, 0]
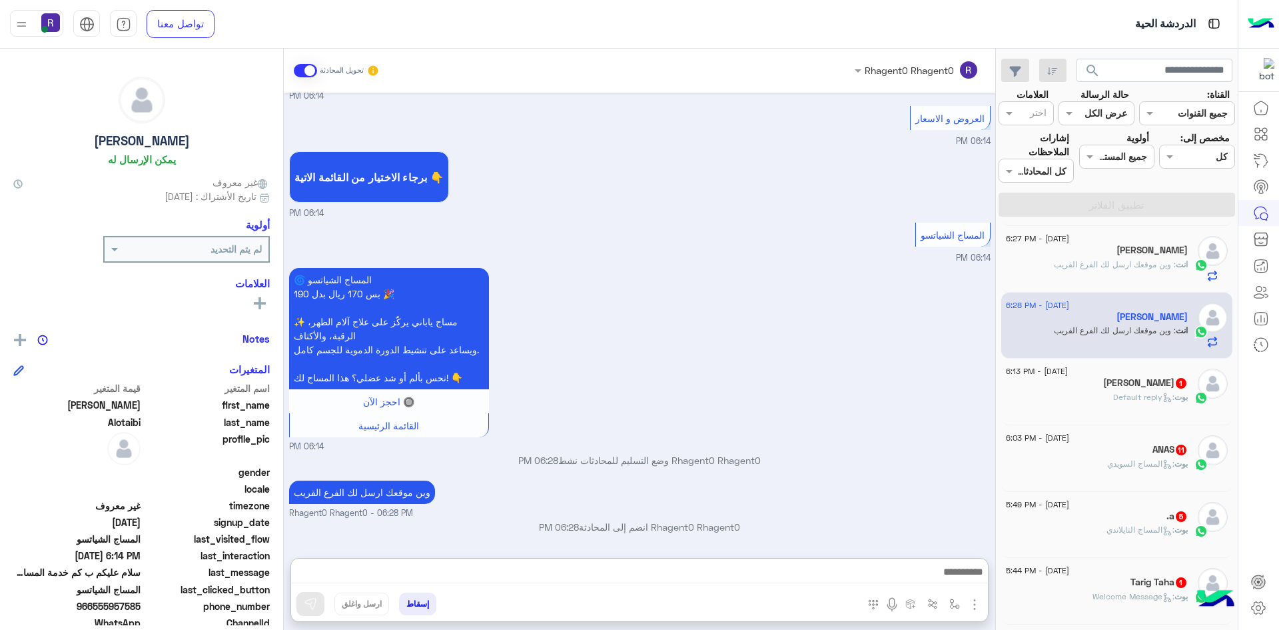
click at [1132, 388] on h5 "Abdulrahman 1" at bounding box center [1145, 382] width 85 height 11
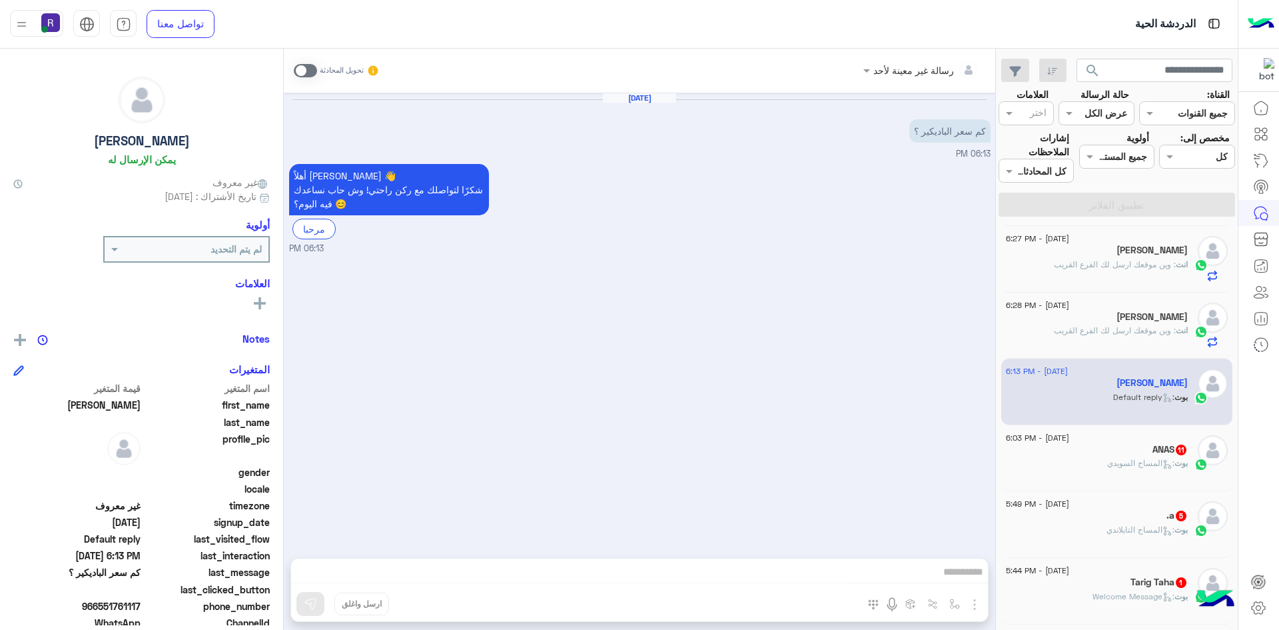
click at [308, 69] on span at bounding box center [305, 70] width 23 height 13
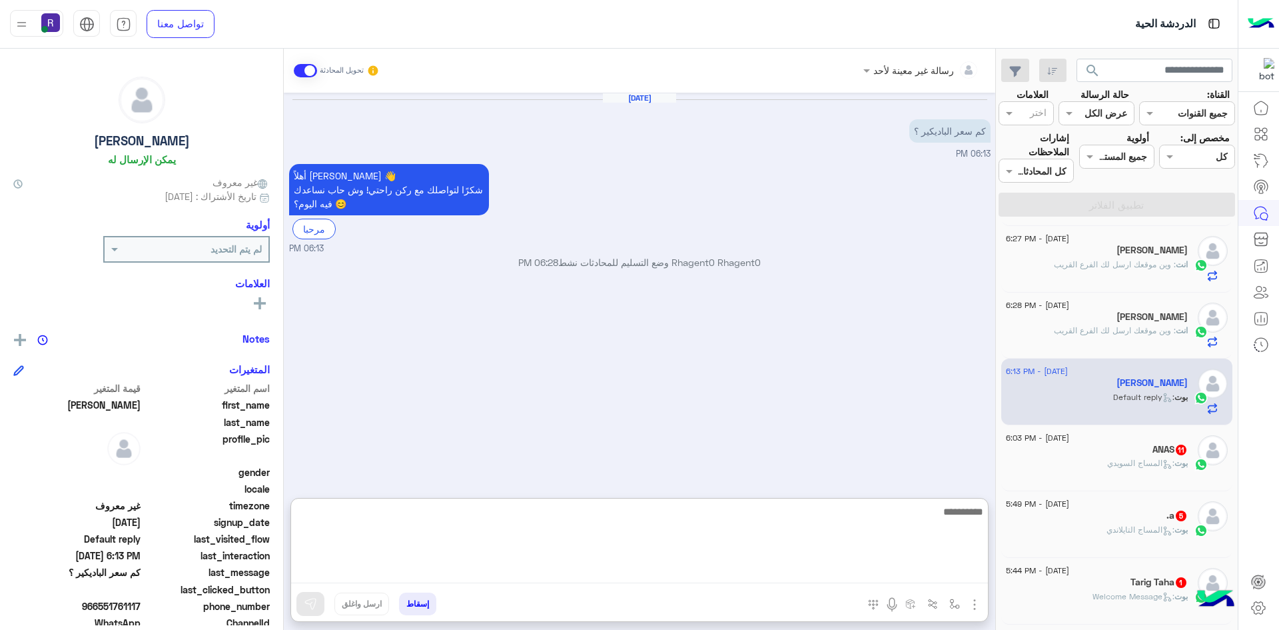
click at [798, 571] on textarea at bounding box center [639, 543] width 697 height 80
type textarea "**********"
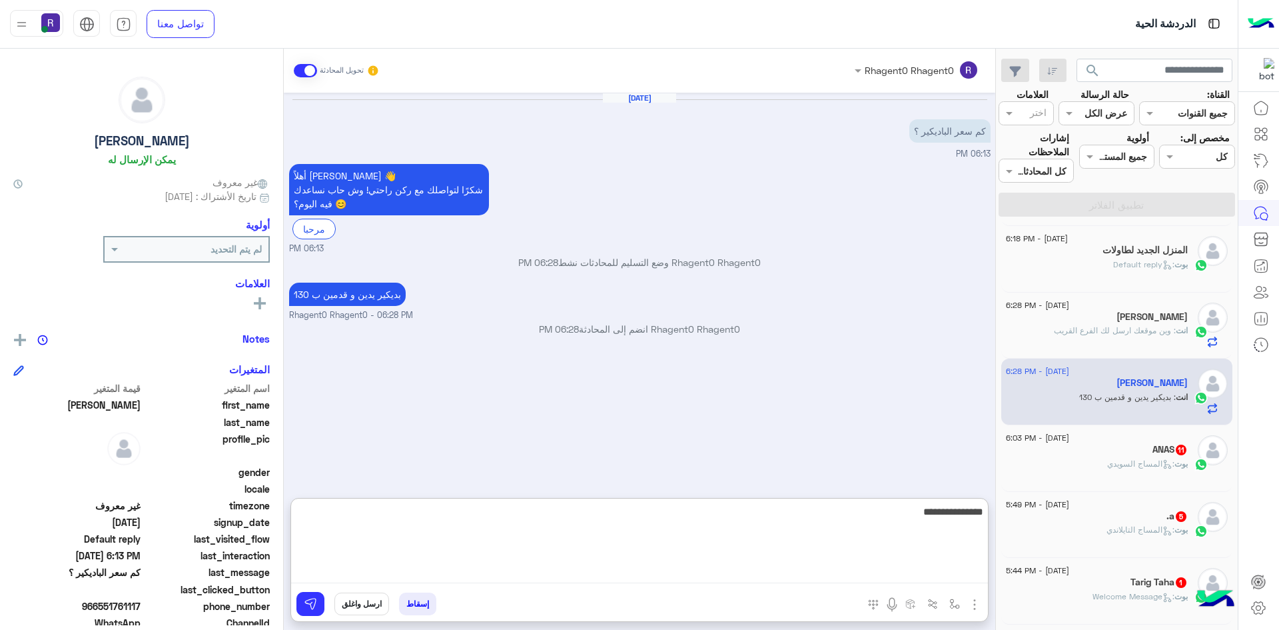
type textarea "**********"
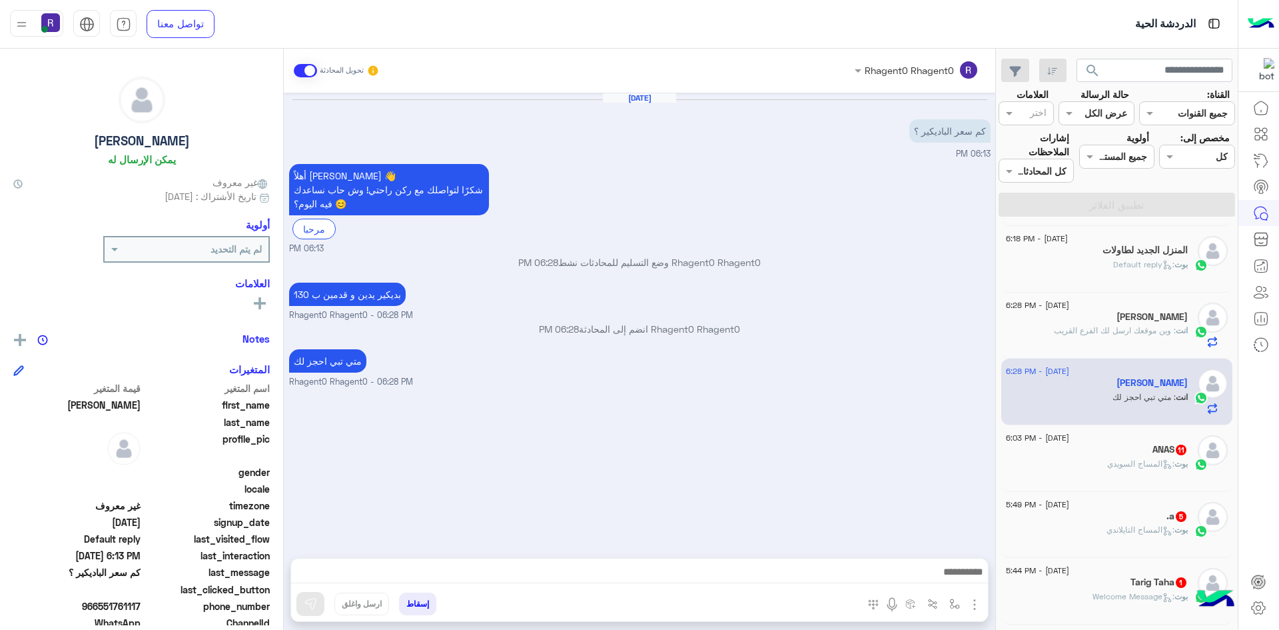
click at [1194, 454] on div "17 August - 6:03 PM ANAS 11 بوت : المساج السويدي" at bounding box center [1117, 458] width 222 height 46
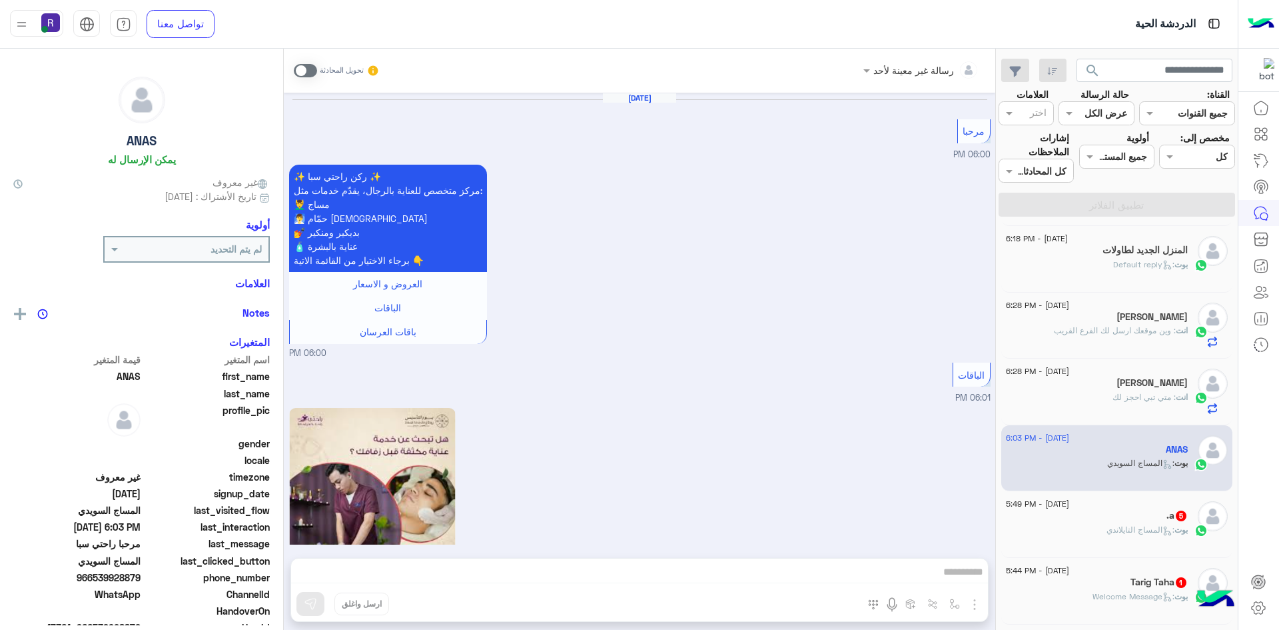
scroll to position [2210, 0]
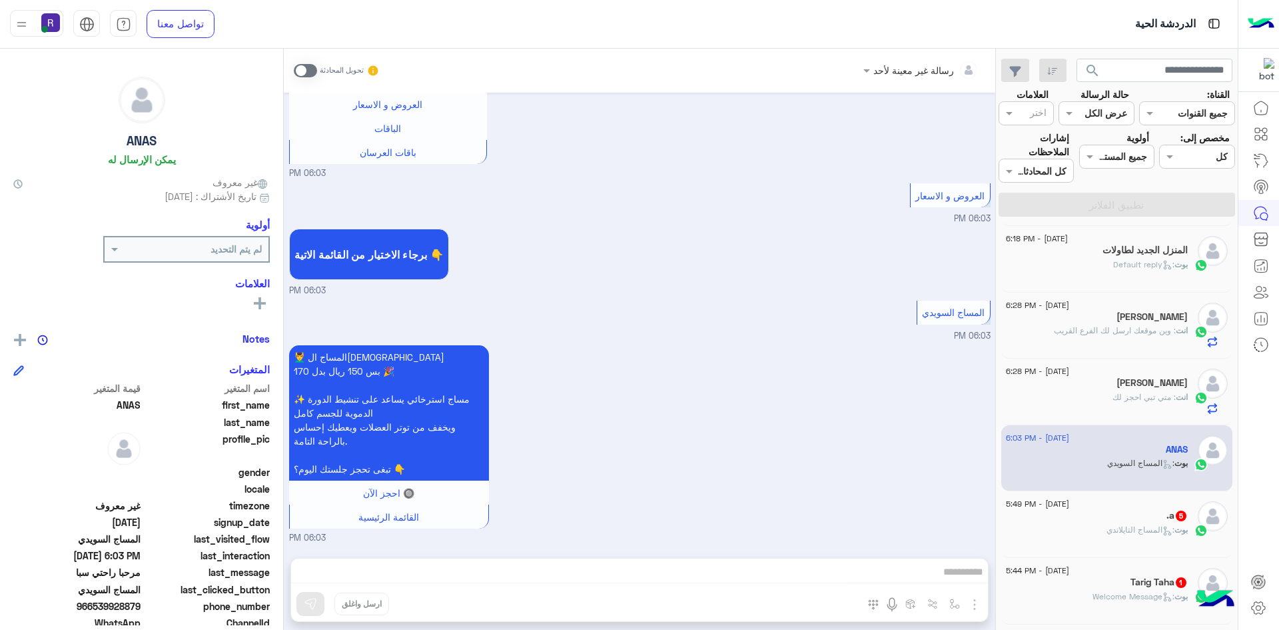
click at [309, 65] on span at bounding box center [305, 70] width 23 height 13
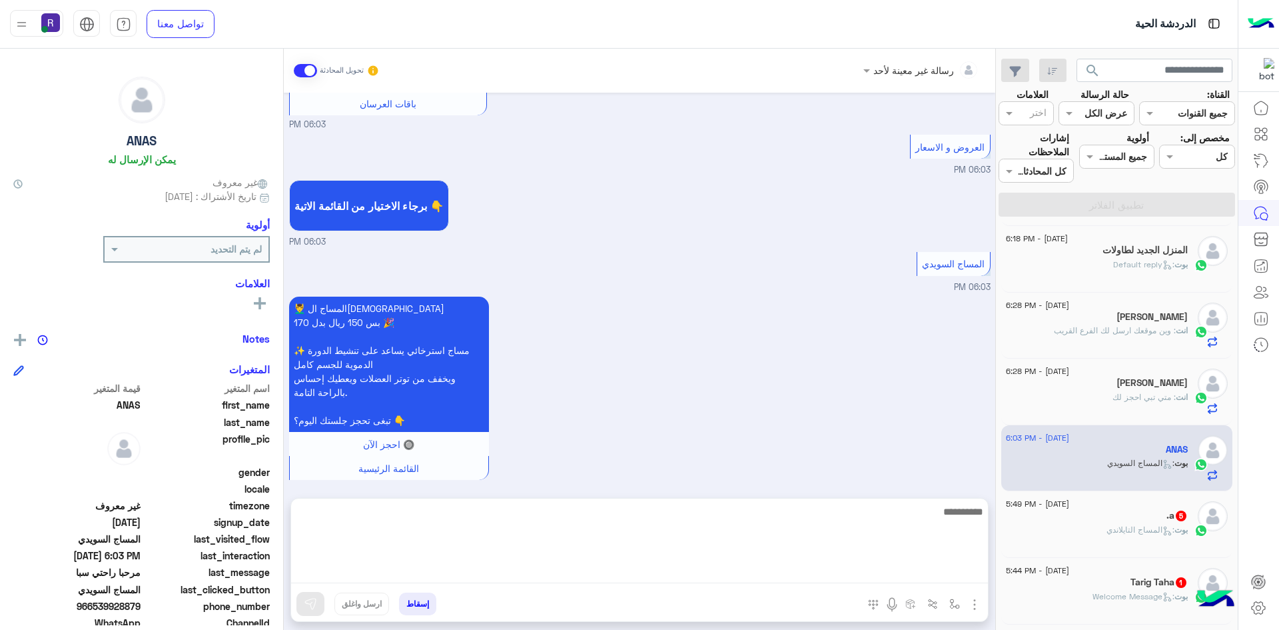
click at [839, 572] on textarea at bounding box center [639, 543] width 697 height 80
paste textarea "**********"
type textarea "**********"
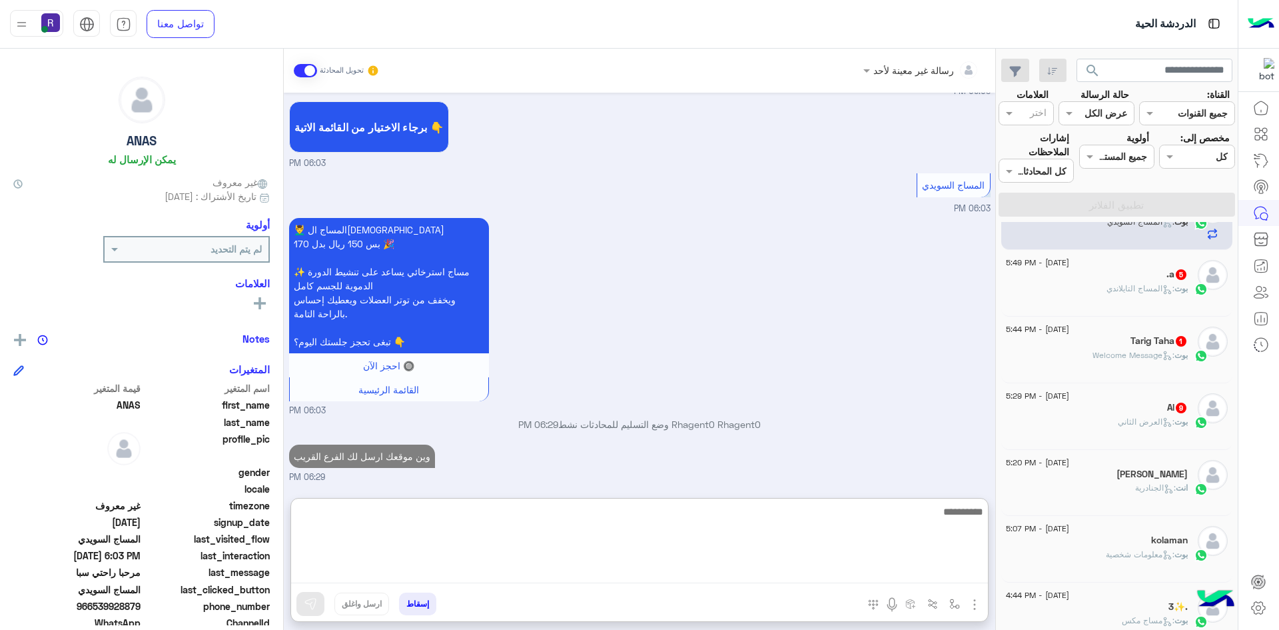
scroll to position [466, 0]
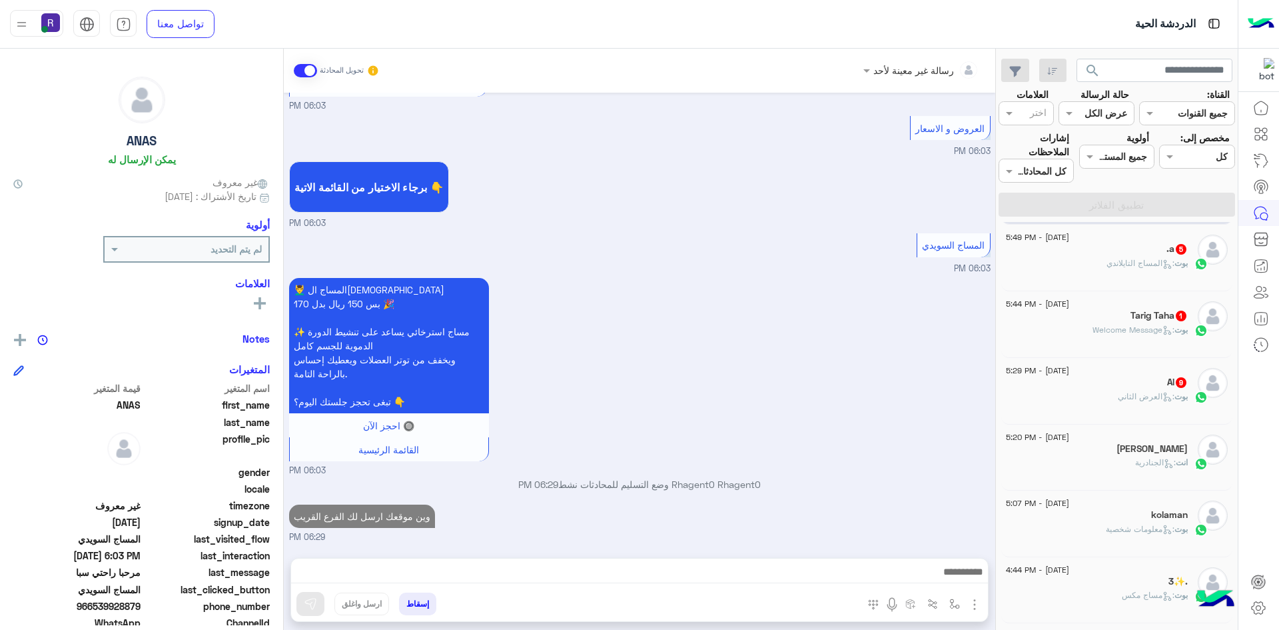
click at [1150, 264] on span ": المساج التايلاندي" at bounding box center [1140, 263] width 68 height 10
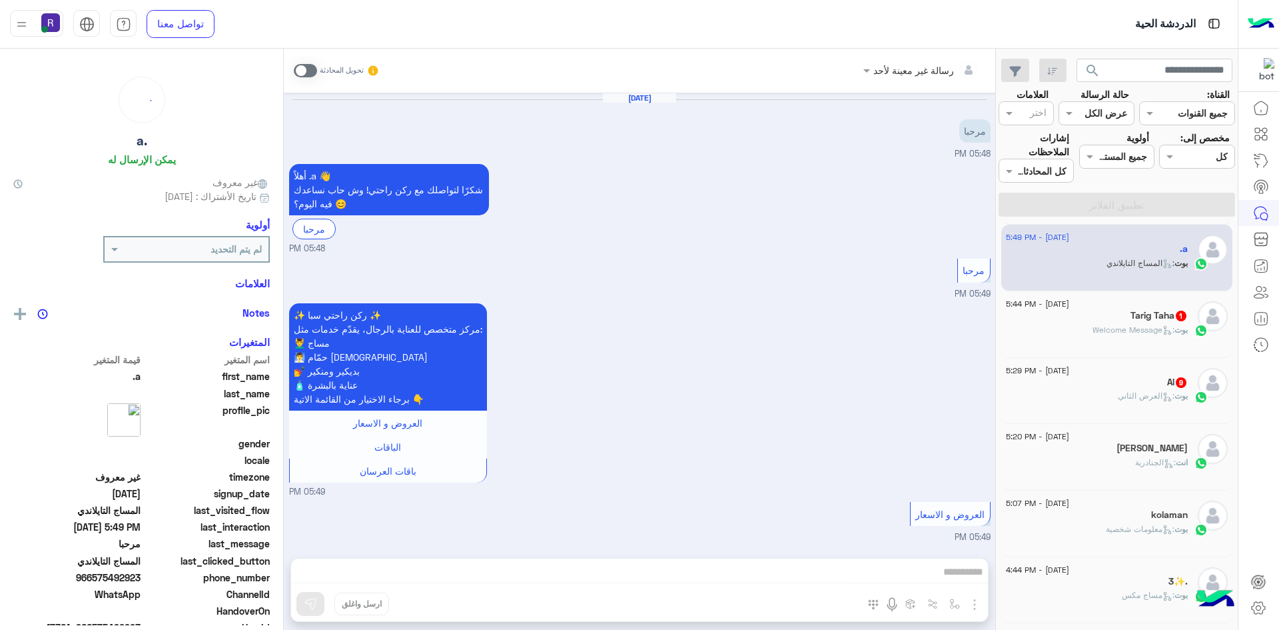
scroll to position [626, 0]
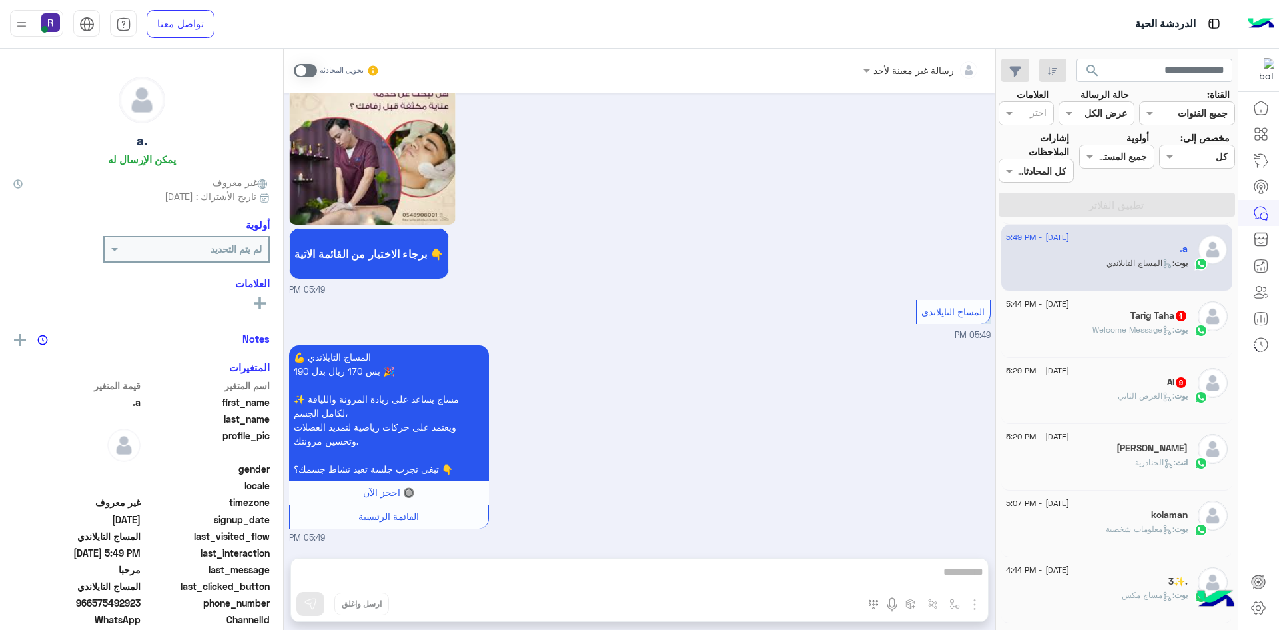
click at [314, 65] on span at bounding box center [305, 70] width 23 height 13
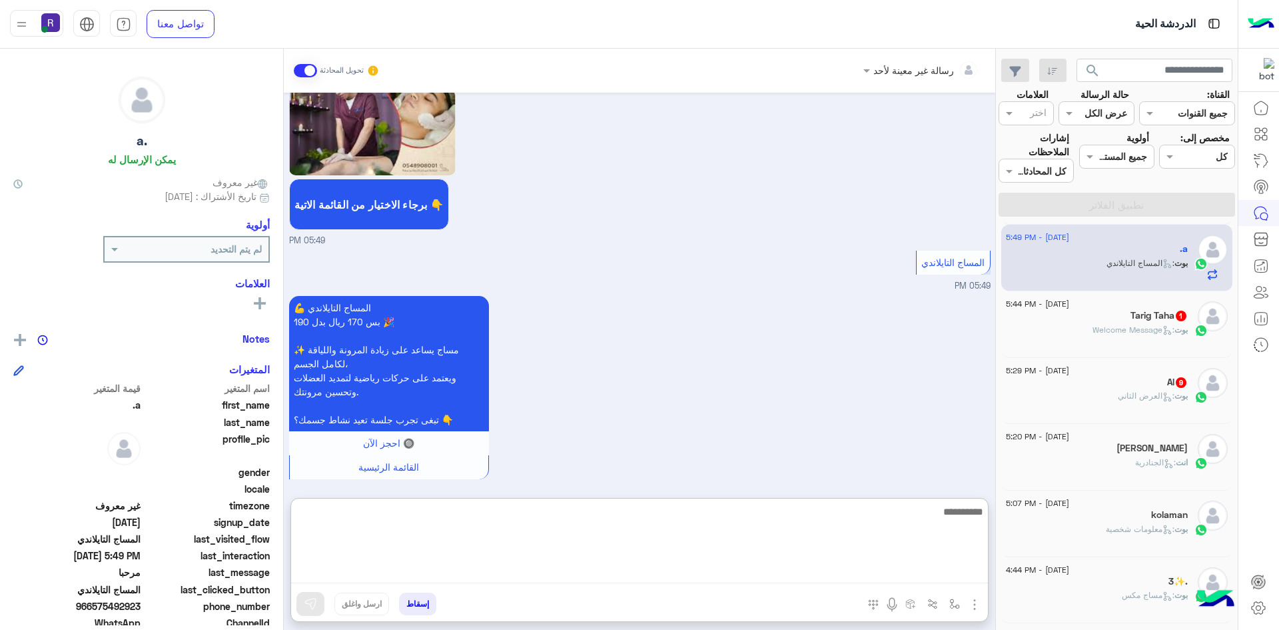
click at [931, 582] on textarea at bounding box center [639, 543] width 697 height 80
paste textarea "**********"
type textarea "**********"
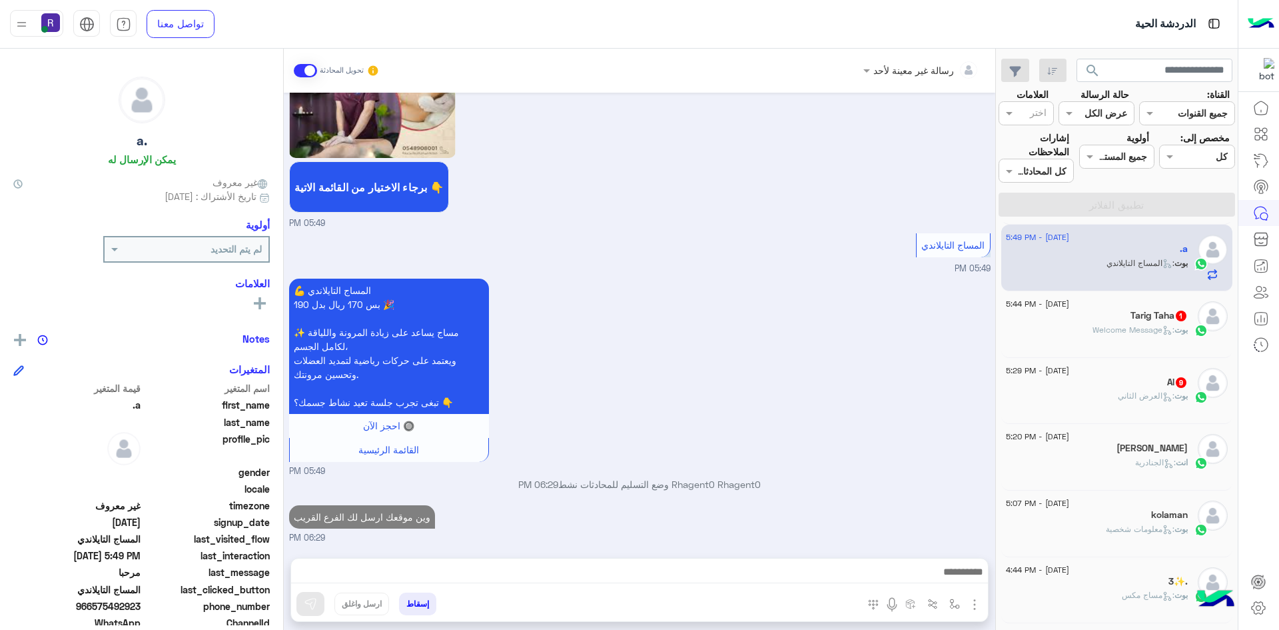
click at [1145, 319] on h5 "Tarig Taha 1" at bounding box center [1158, 315] width 57 height 11
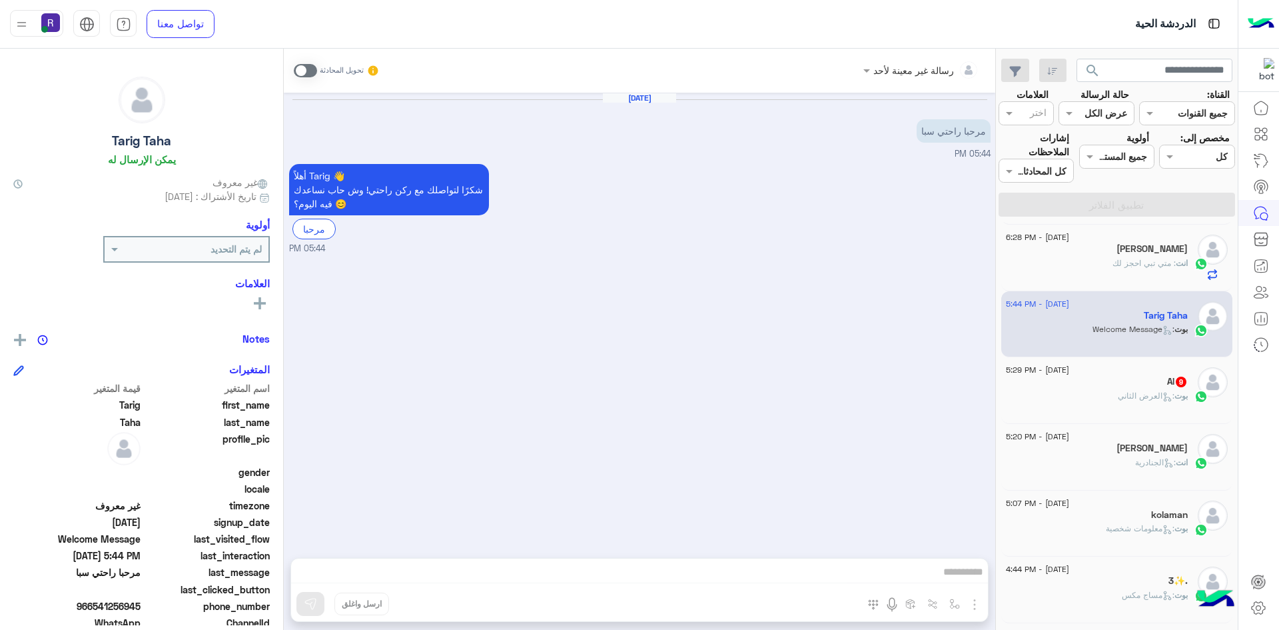
click at [303, 68] on span at bounding box center [305, 70] width 23 height 13
click at [967, 599] on img "button" at bounding box center [975, 604] width 16 height 16
click at [962, 576] on button "الصور" at bounding box center [954, 575] width 57 height 27
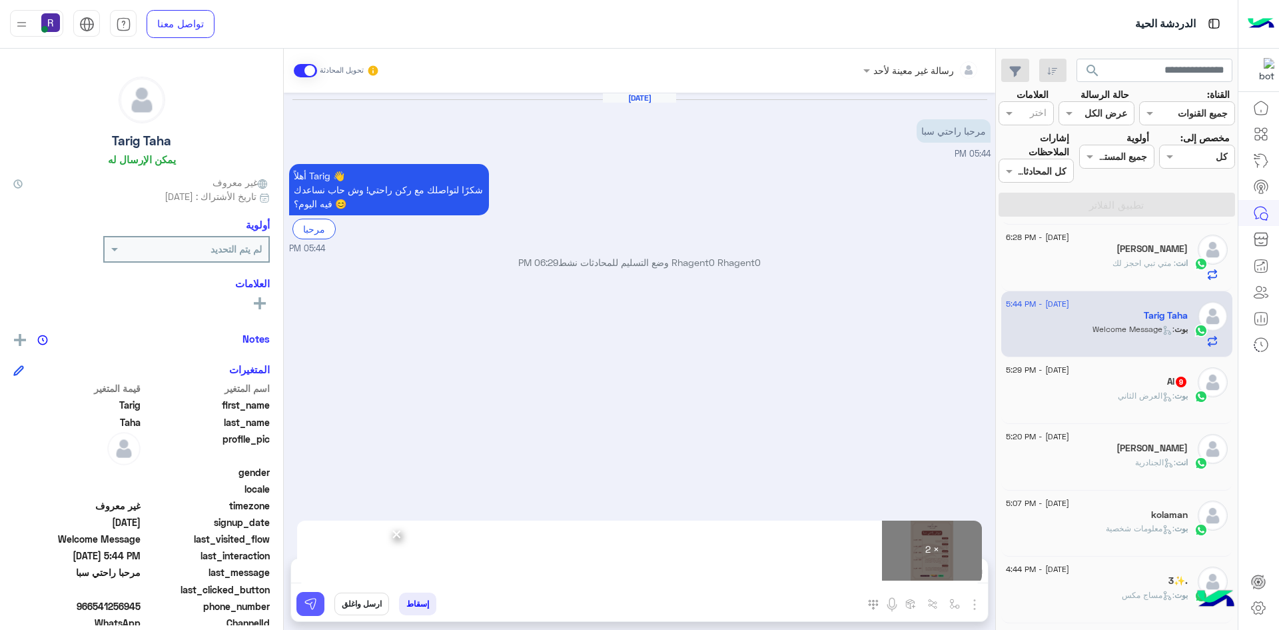
click at [318, 602] on button at bounding box center [310, 604] width 28 height 24
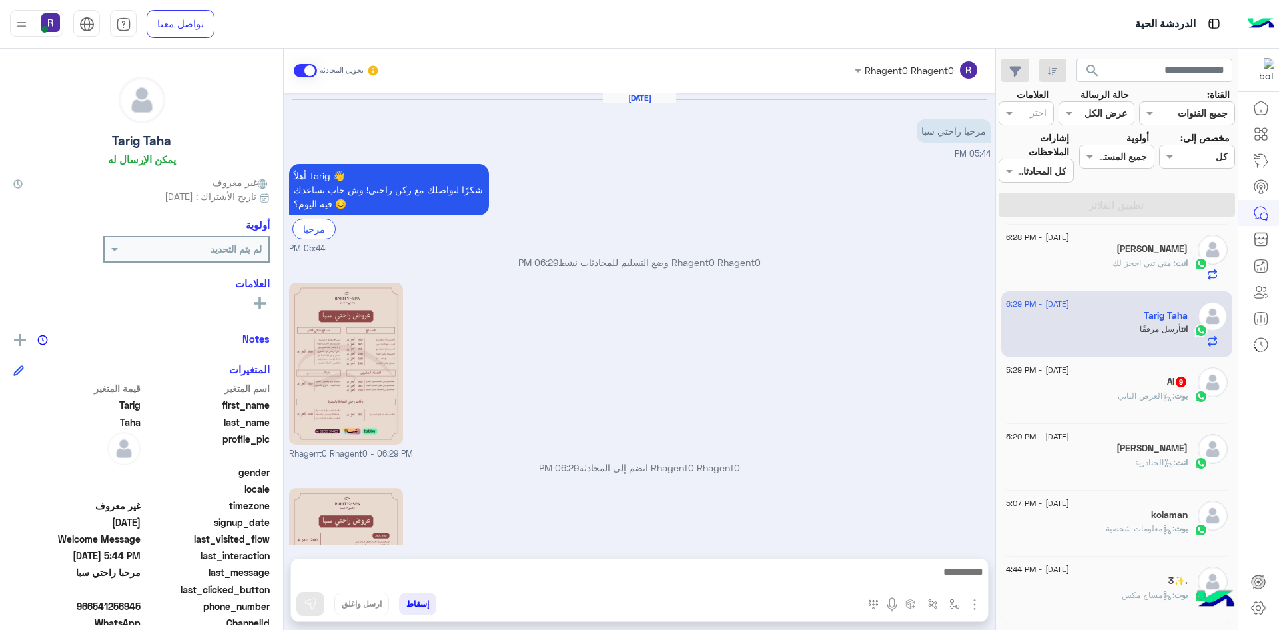
scroll to position [121, 0]
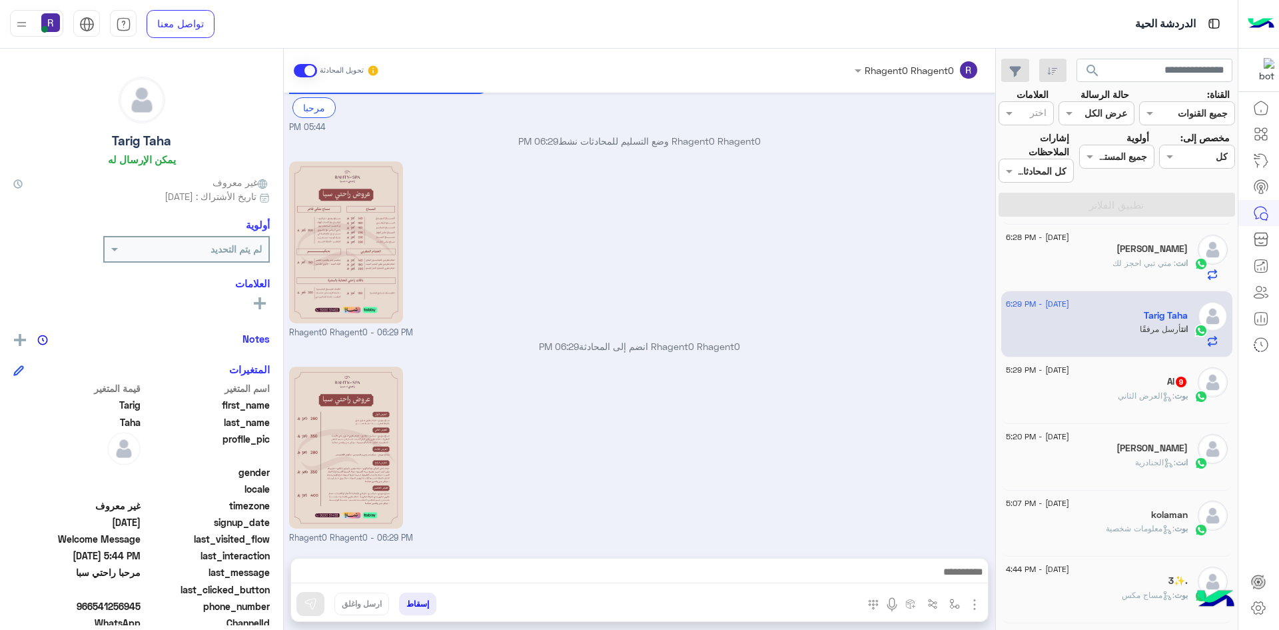
click at [1126, 368] on div "17 August - 5:29 PM" at bounding box center [1097, 371] width 182 height 9
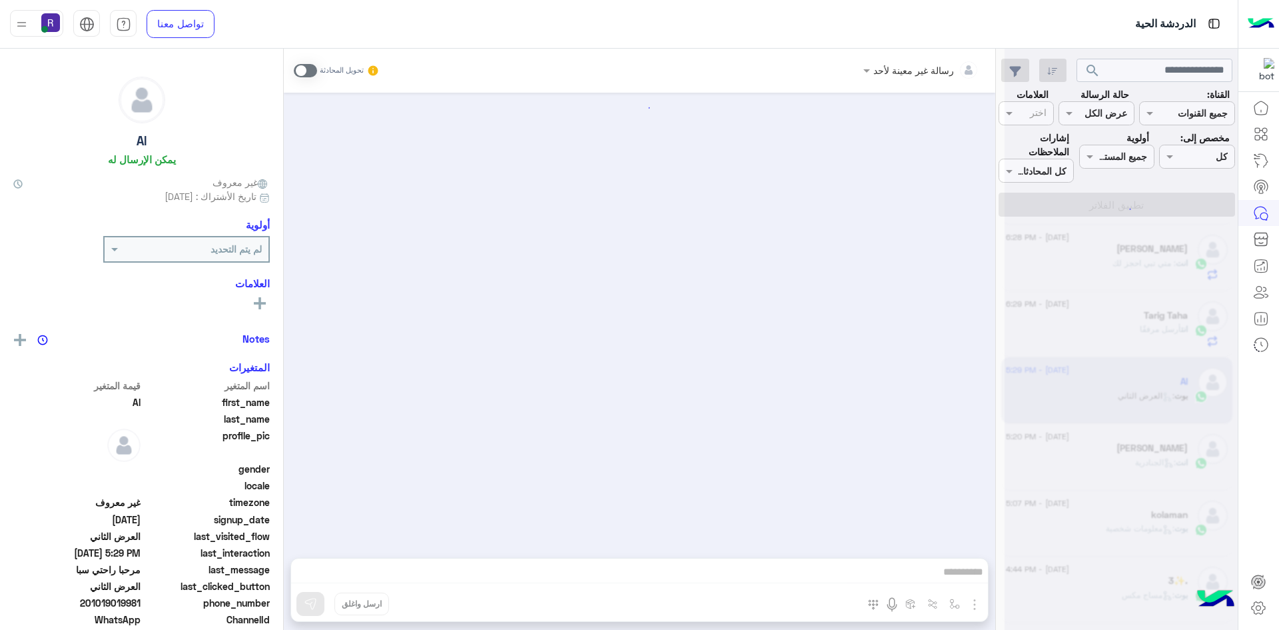
scroll to position [1984, 0]
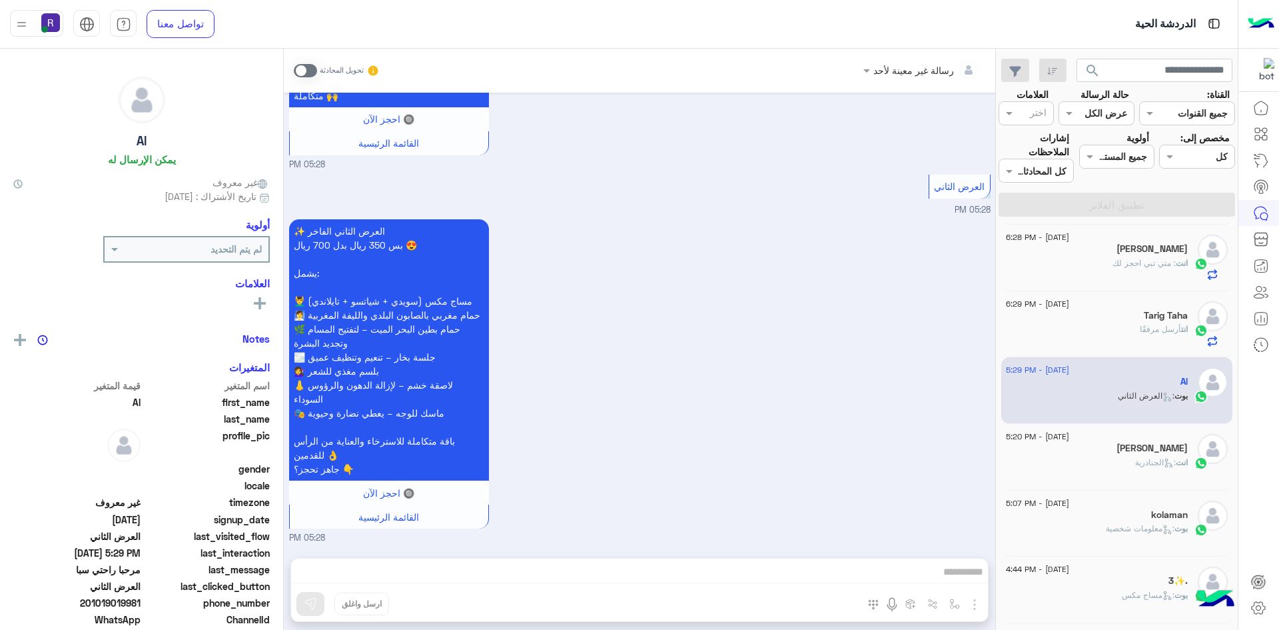
click at [309, 67] on span at bounding box center [305, 70] width 23 height 13
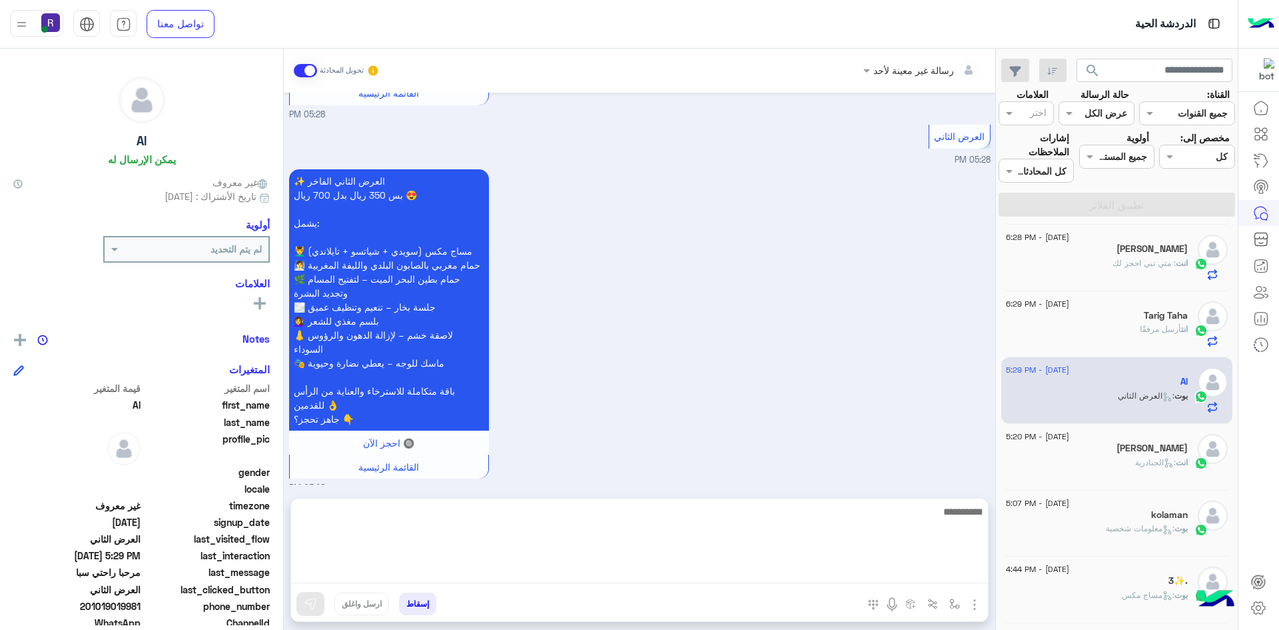
click at [757, 568] on textarea at bounding box center [639, 543] width 697 height 80
paste textarea "**********"
type textarea "**********"
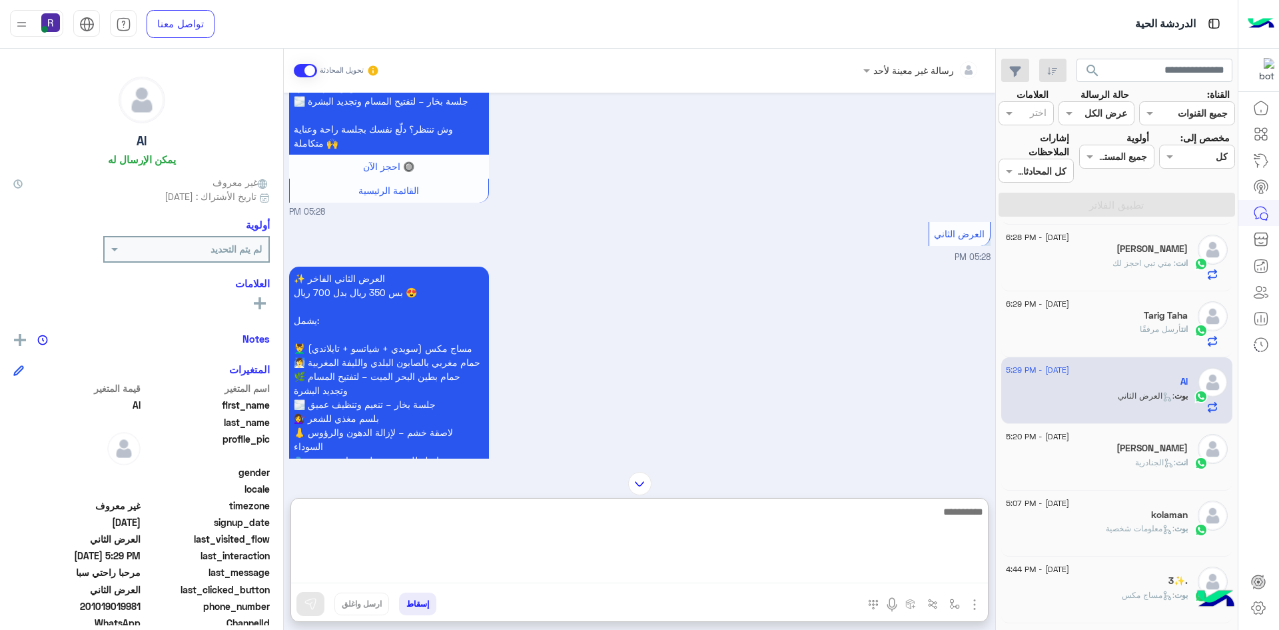
scroll to position [2111, 0]
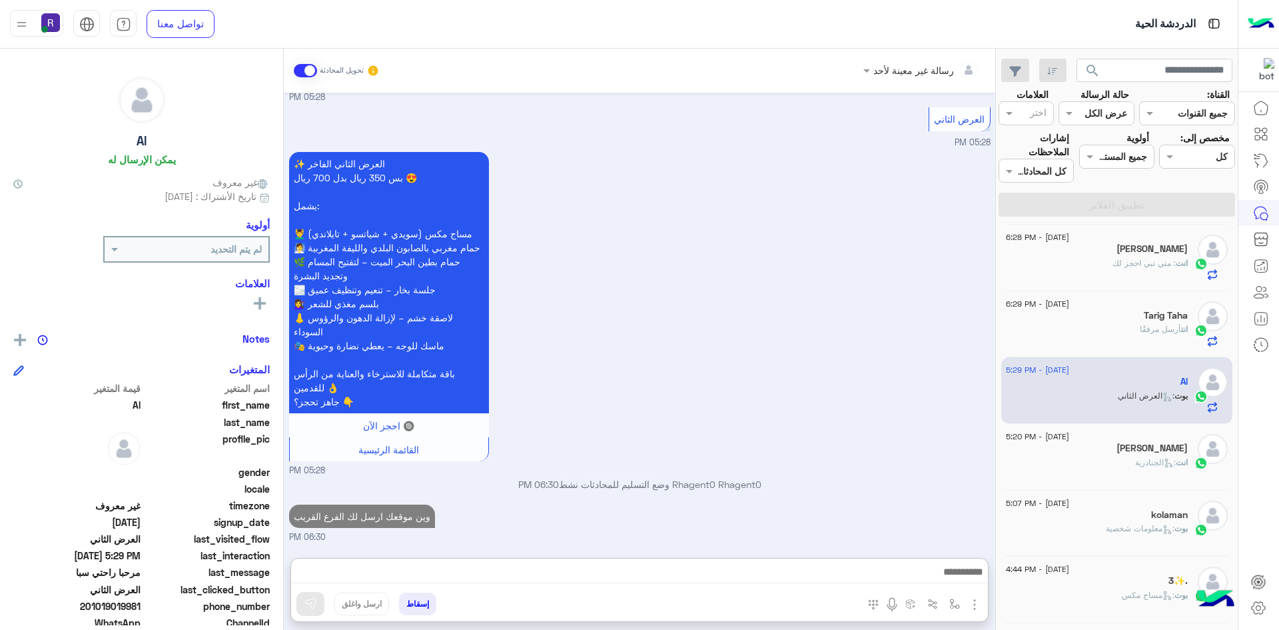
click at [1116, 109] on input "text" at bounding box center [1111, 114] width 31 height 14
click at [1116, 165] on b "مفتوحة" at bounding box center [1113, 164] width 29 height 11
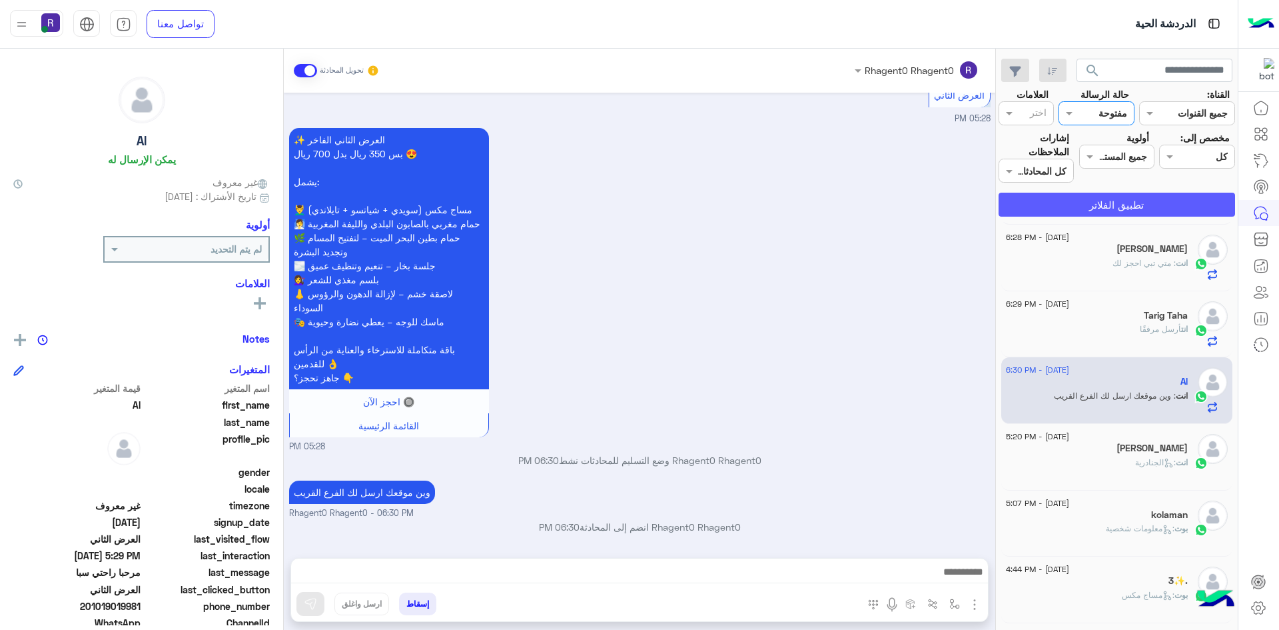
click at [1129, 198] on button "تطبيق الفلاتر" at bounding box center [1117, 205] width 236 height 24
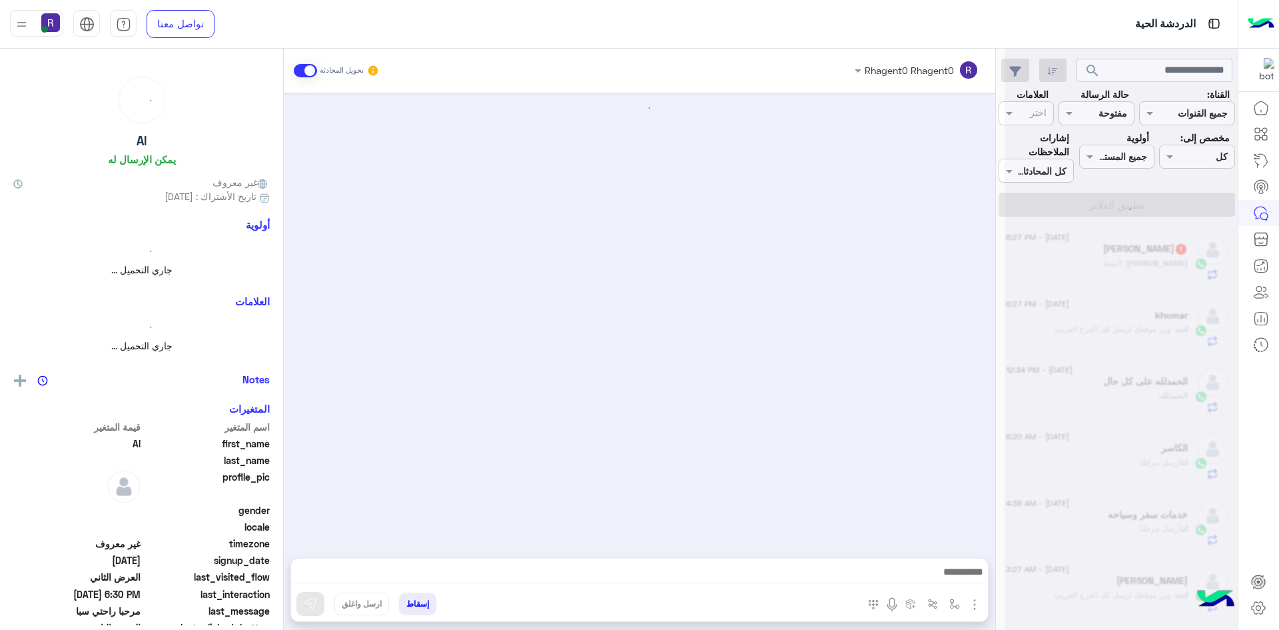
scroll to position [2031, 0]
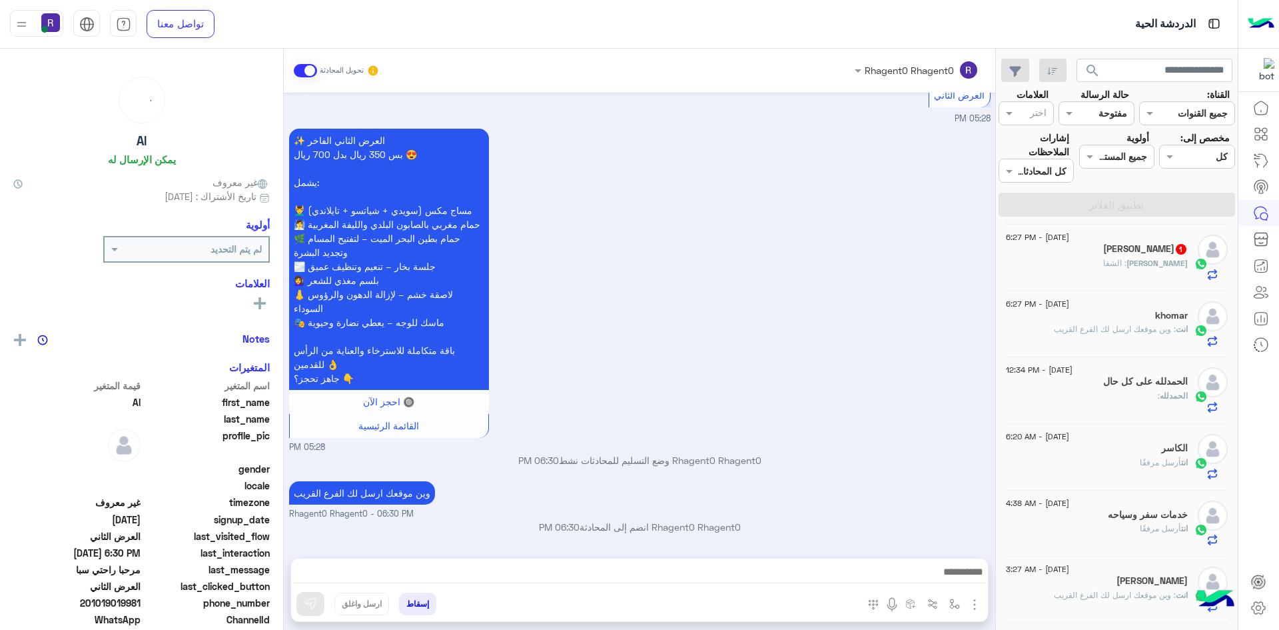
click at [1162, 244] on h5 "Omar 1" at bounding box center [1145, 248] width 85 height 11
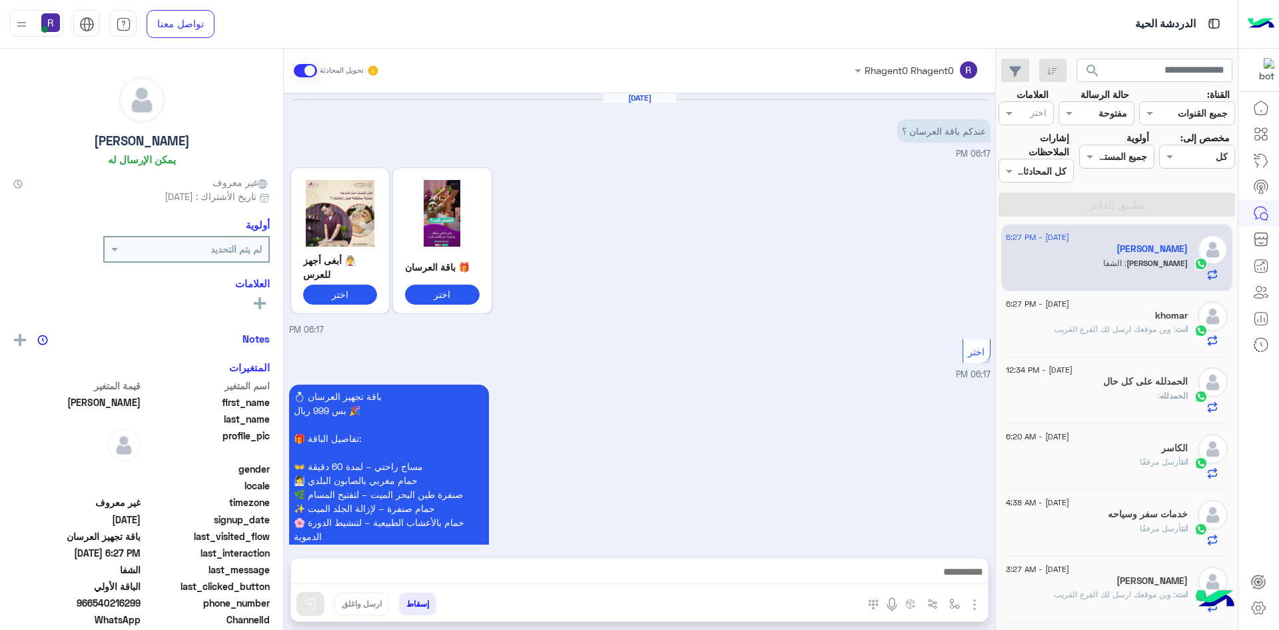
scroll to position [2144, 0]
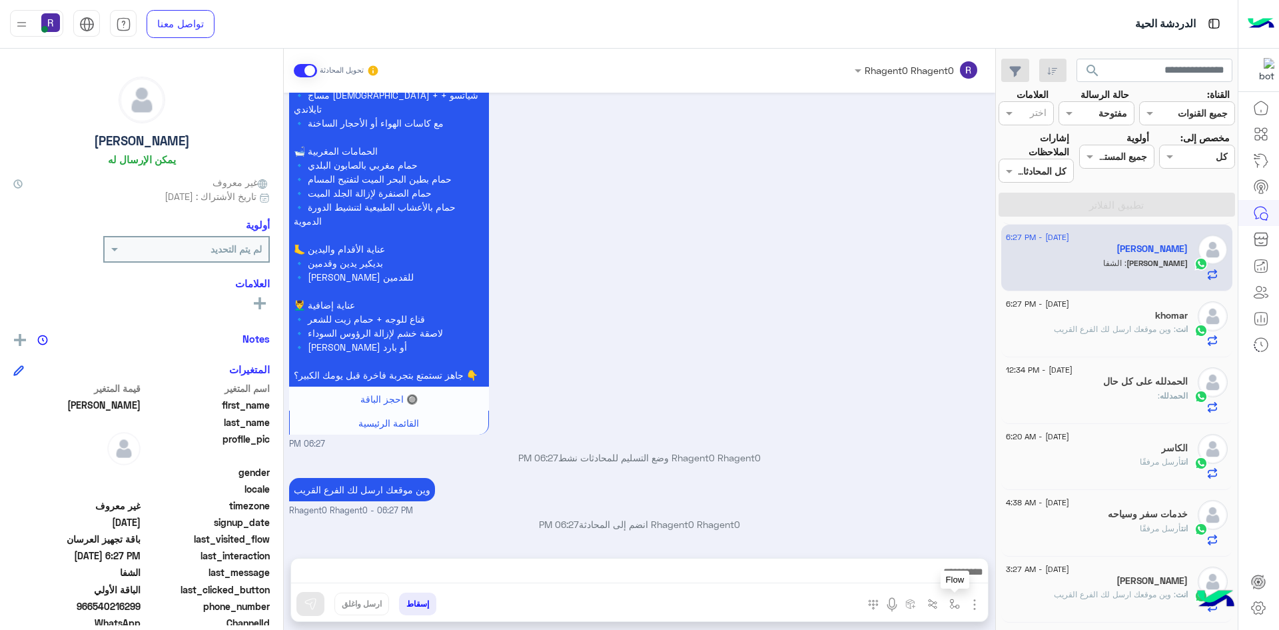
click at [951, 604] on img "button" at bounding box center [954, 603] width 11 height 11
click at [921, 572] on input "text" at bounding box center [914, 574] width 90 height 15
type input "*****"
click at [919, 552] on div "الشفا" at bounding box center [916, 551] width 99 height 26
type textarea "*****"
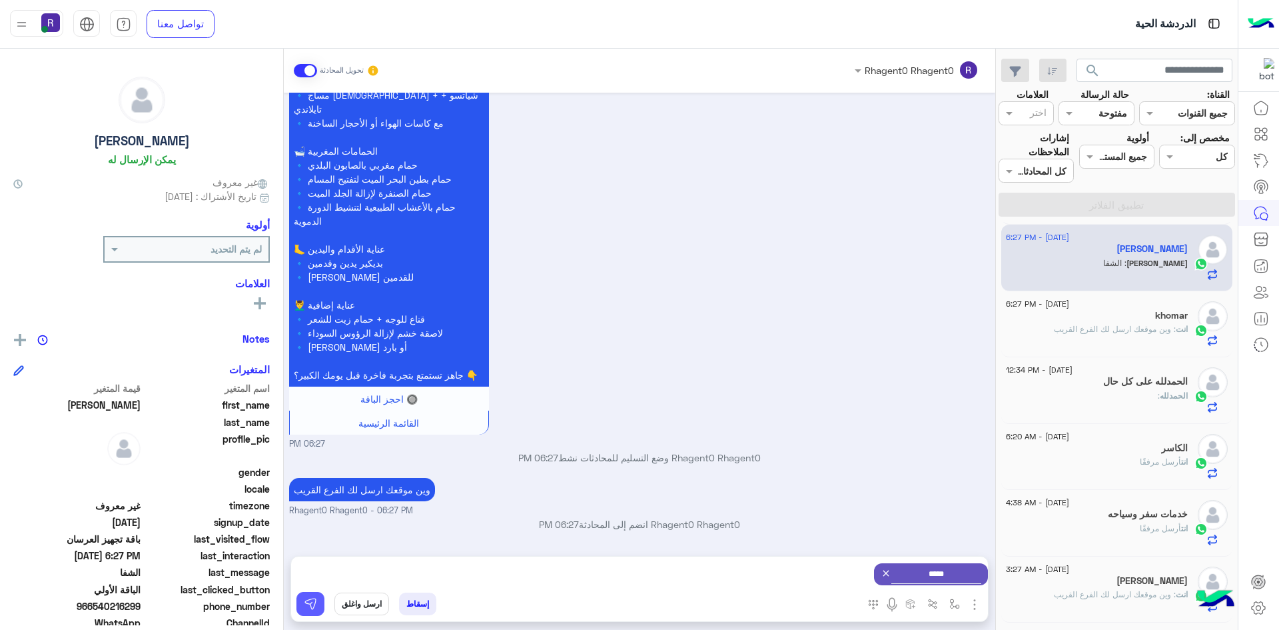
click at [301, 598] on button at bounding box center [310, 604] width 28 height 24
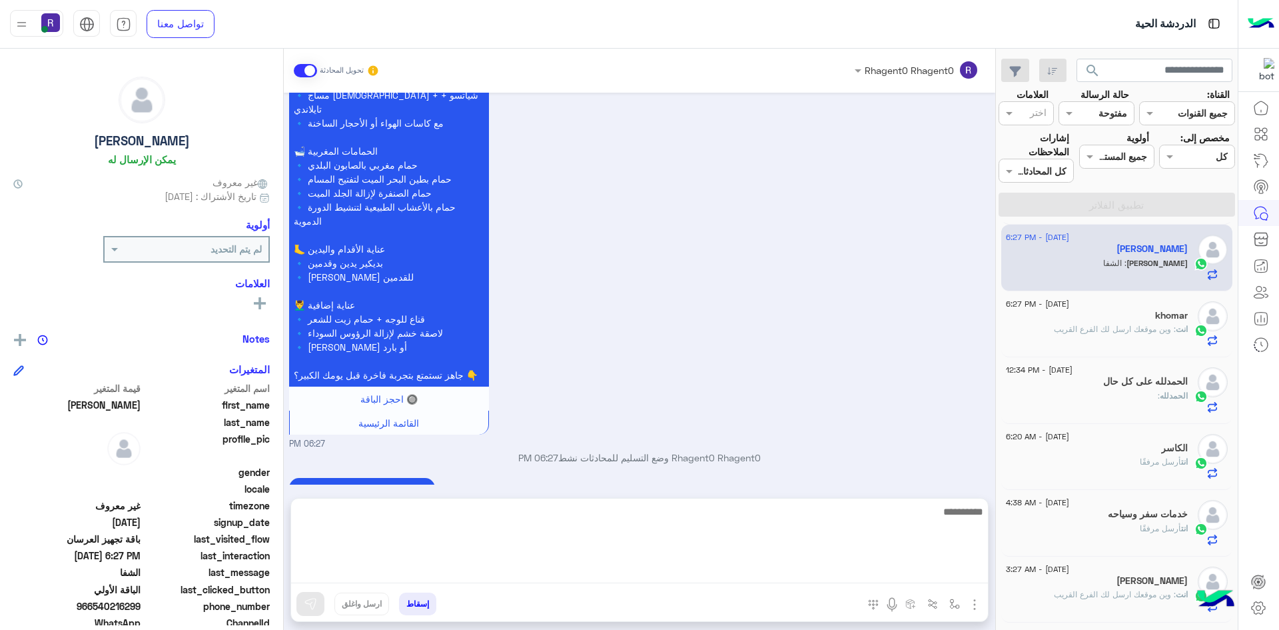
click at [871, 574] on textarea at bounding box center [639, 543] width 697 height 80
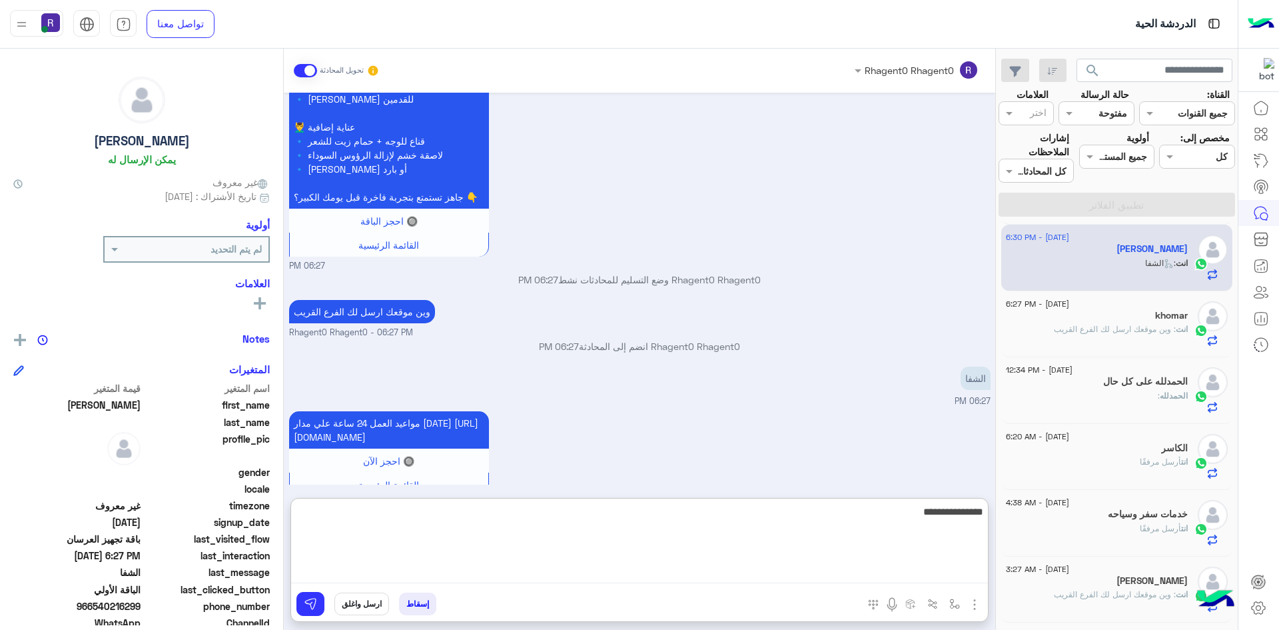
type textarea "**********"
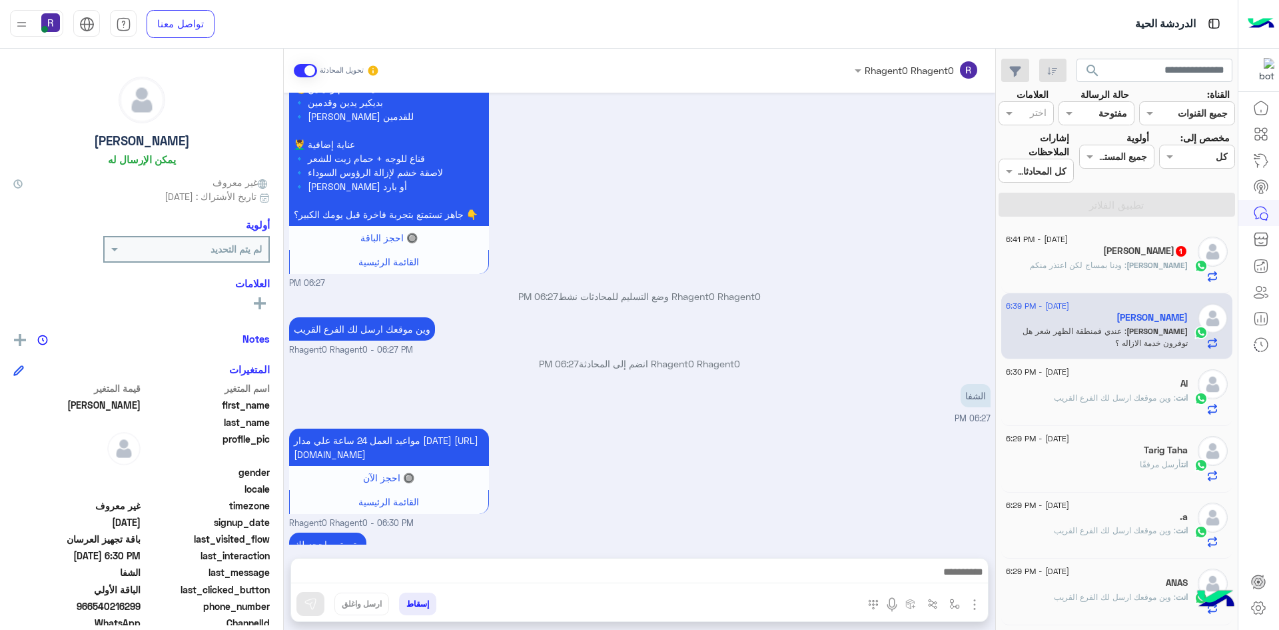
scroll to position [2187, 0]
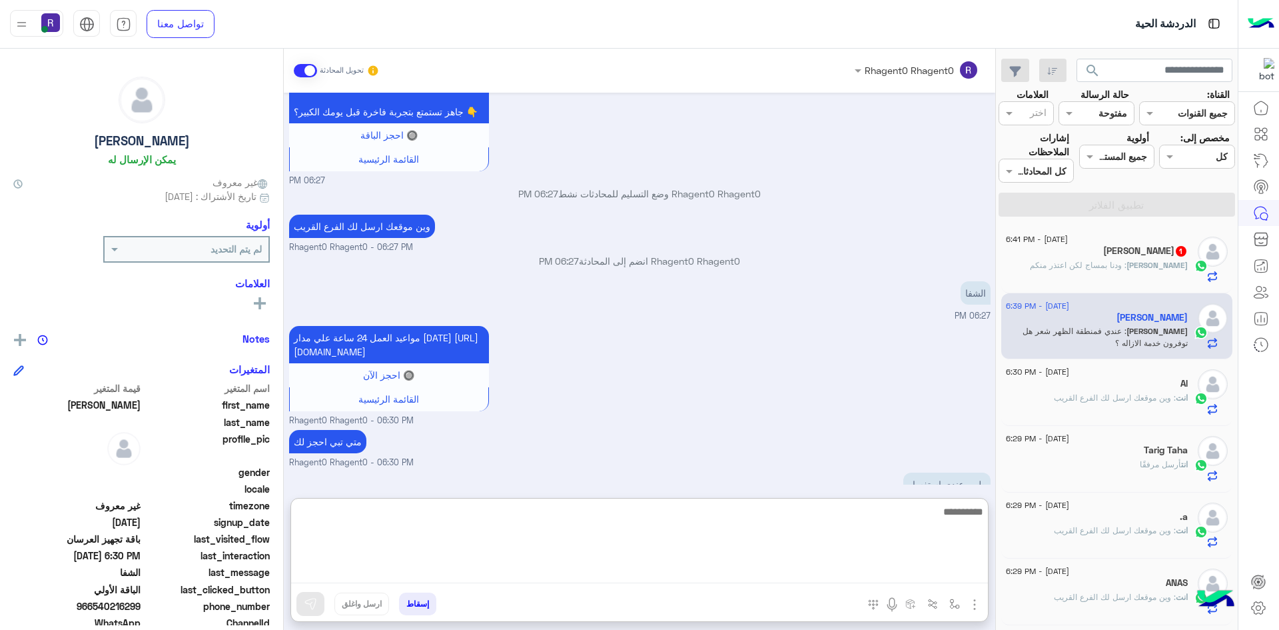
click at [929, 565] on textarea at bounding box center [639, 543] width 697 height 80
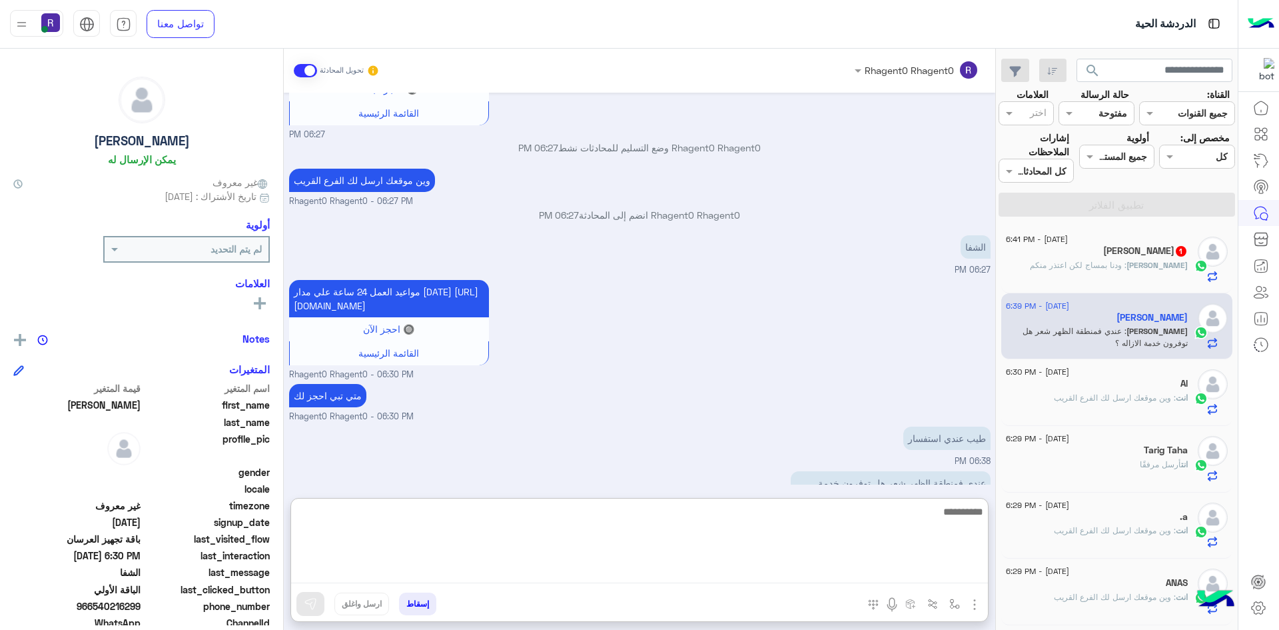
scroll to position [2246, 0]
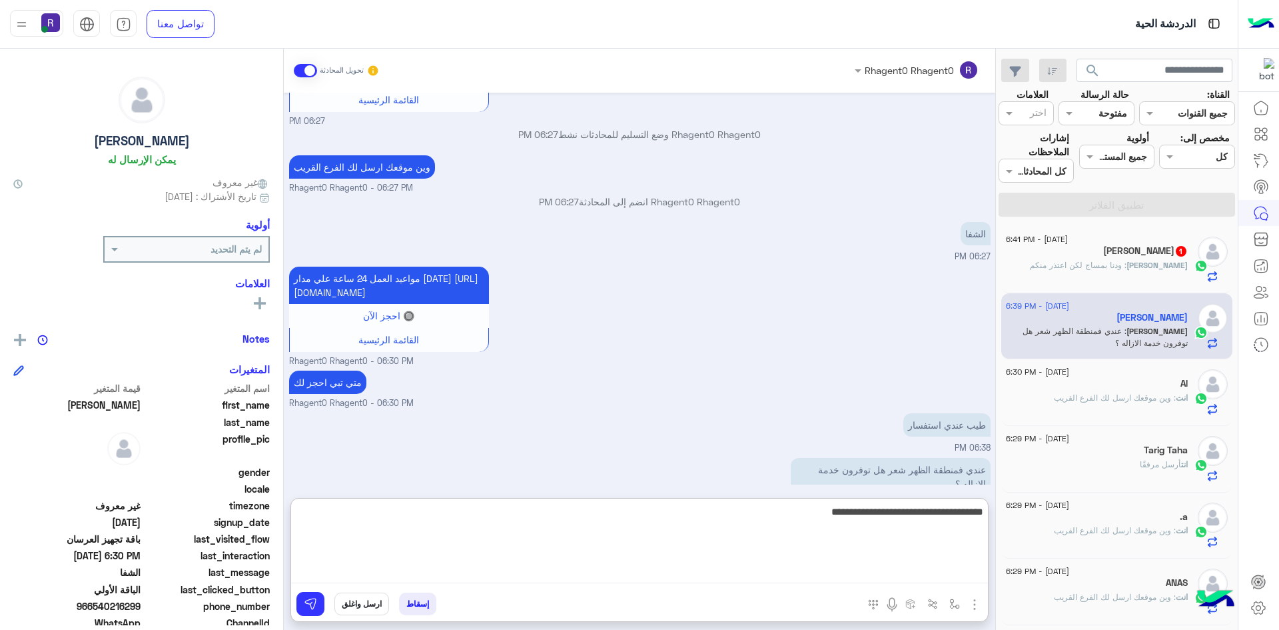
type textarea "**********"
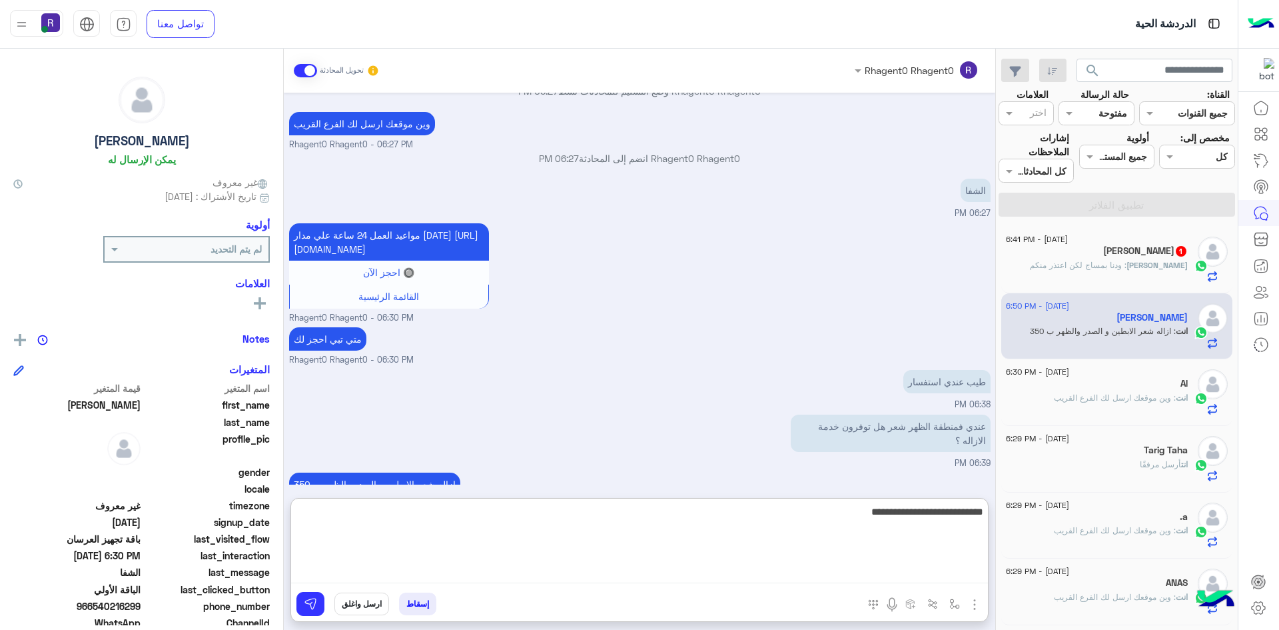
type textarea "**********"
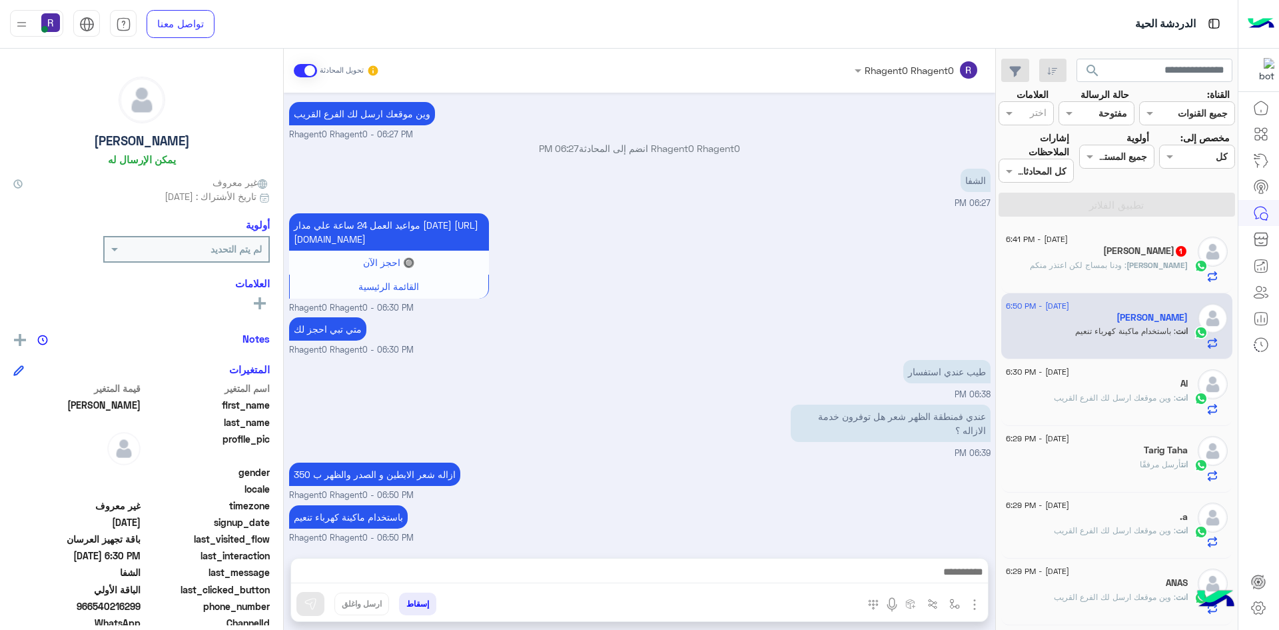
click at [1164, 271] on div "Abdulaziz : ودنا بمساج لكن اعتذر منكم" at bounding box center [1097, 270] width 182 height 23
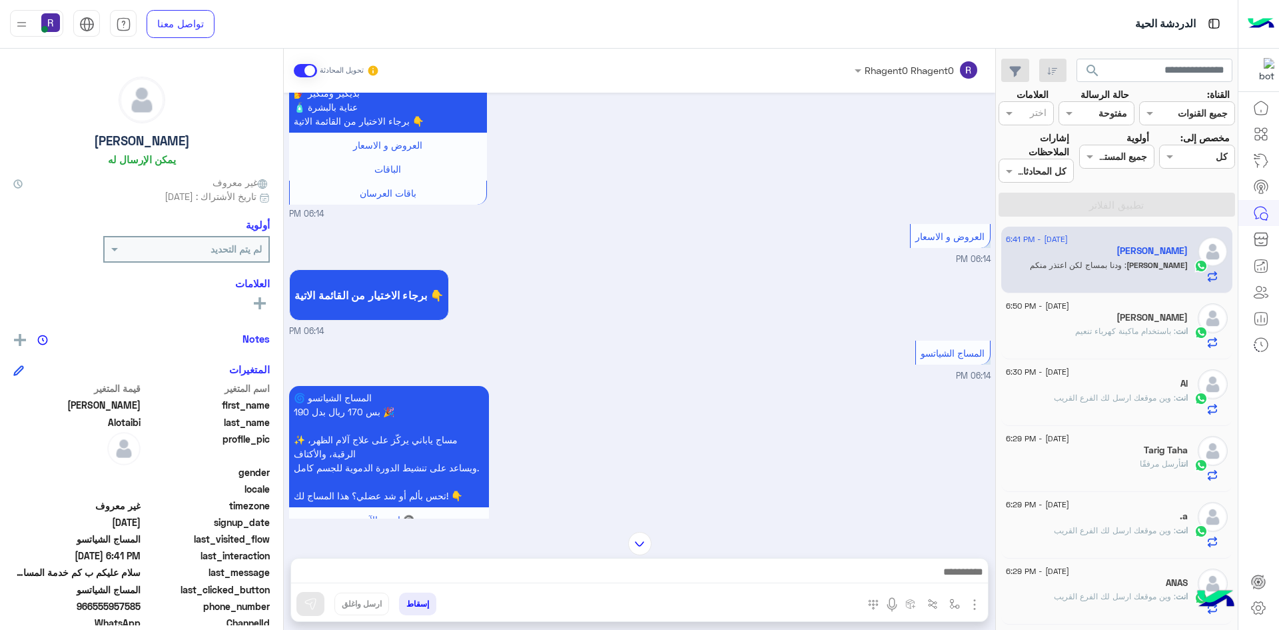
scroll to position [452, 0]
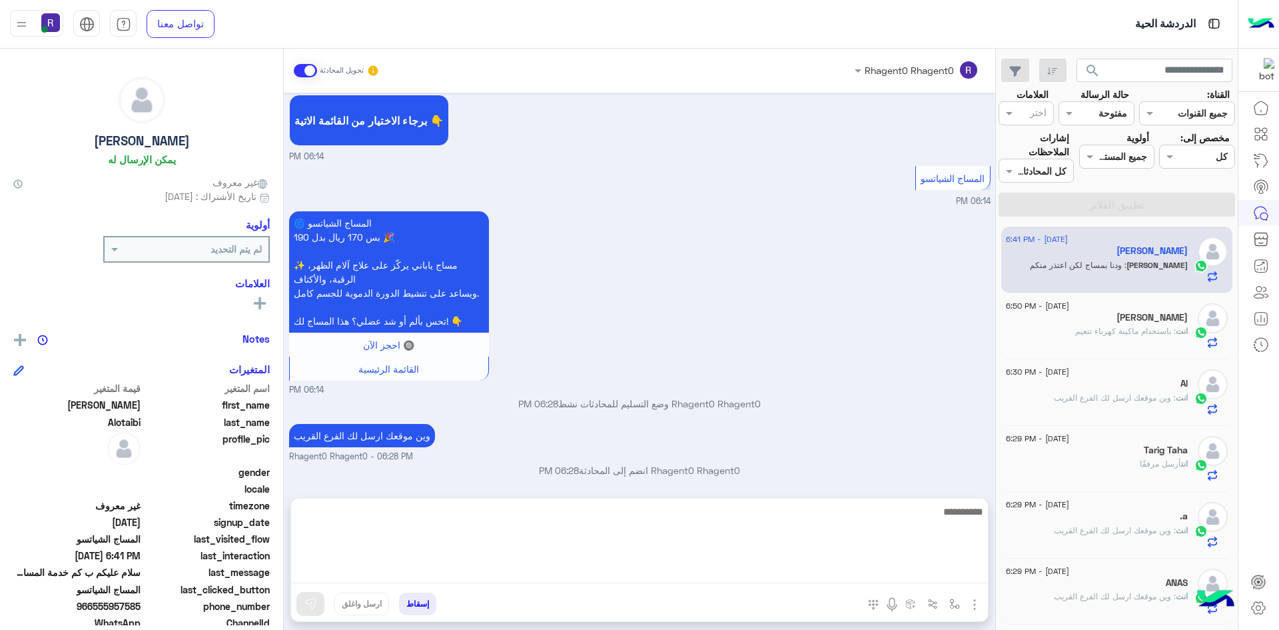
click at [958, 575] on textarea at bounding box center [639, 543] width 697 height 80
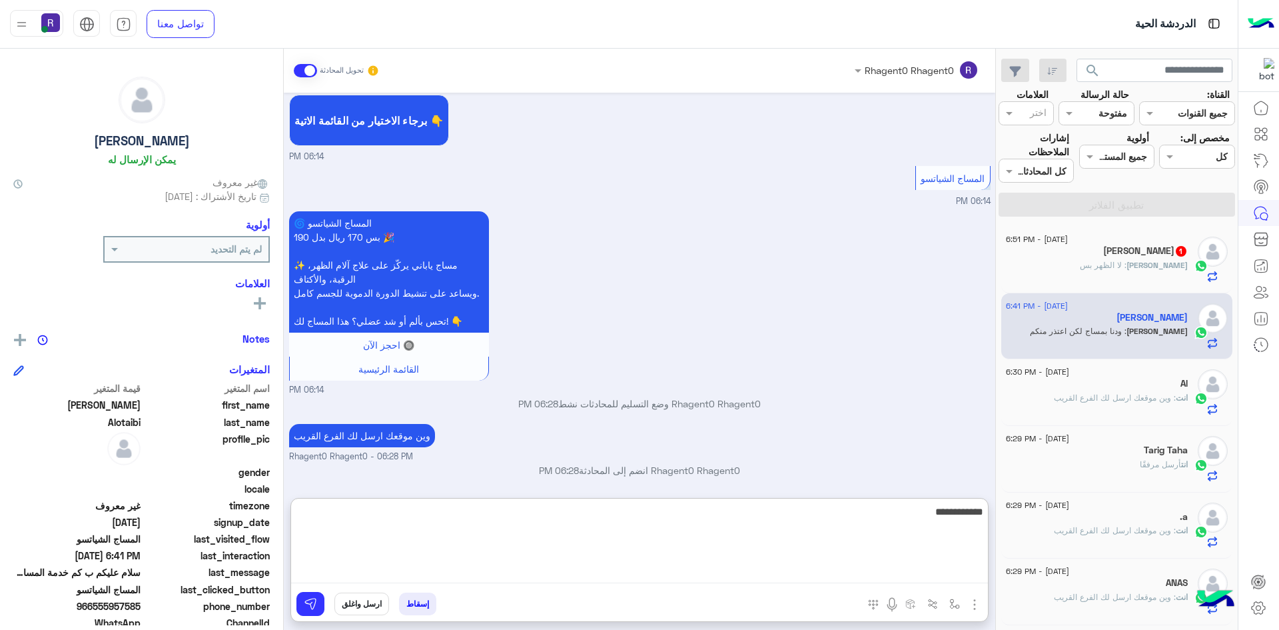
type textarea "**********"
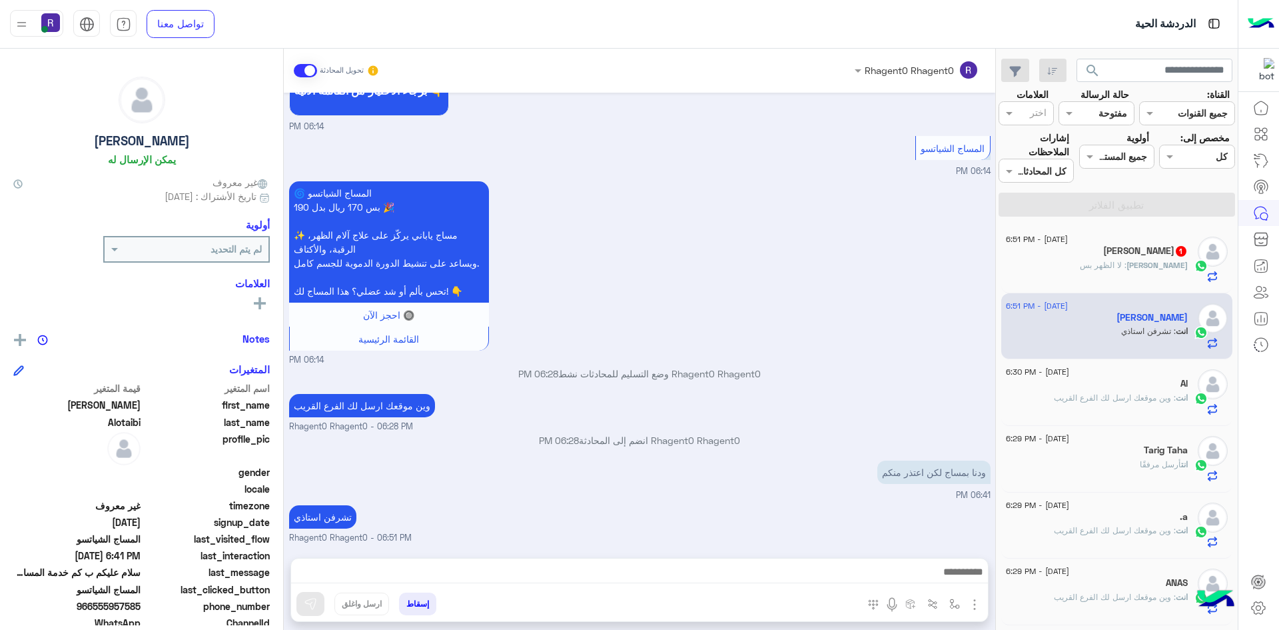
click at [1127, 274] on div "Omar : لا الظهر بس" at bounding box center [1097, 270] width 182 height 23
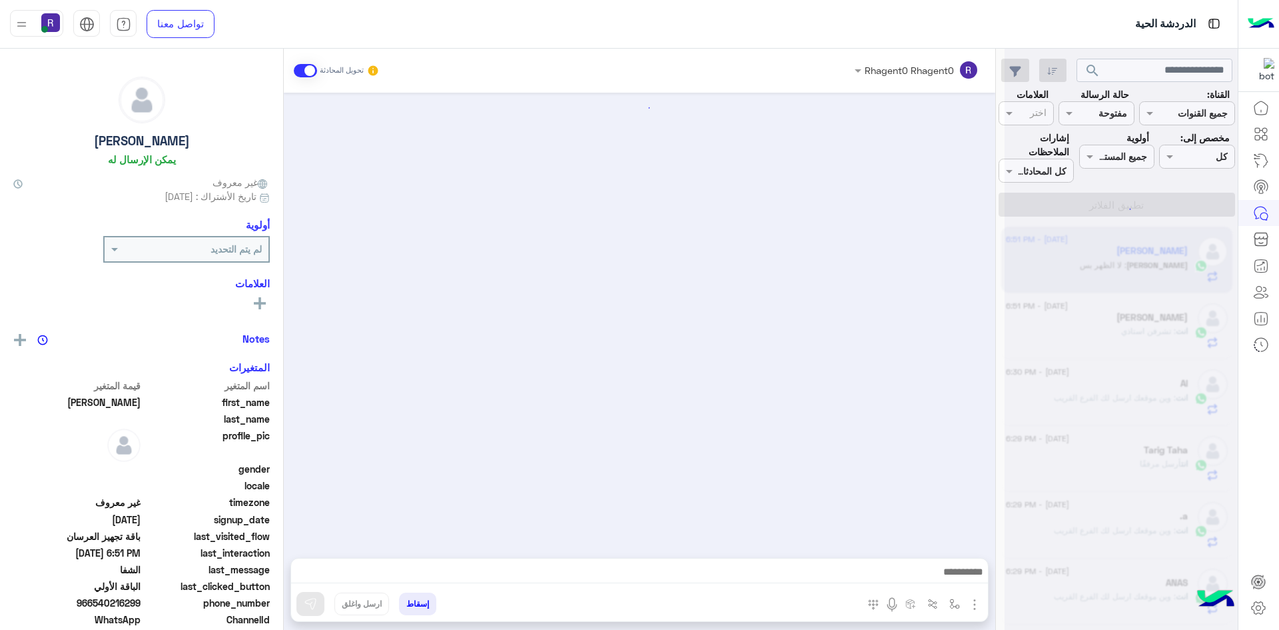
scroll to position [1358, 0]
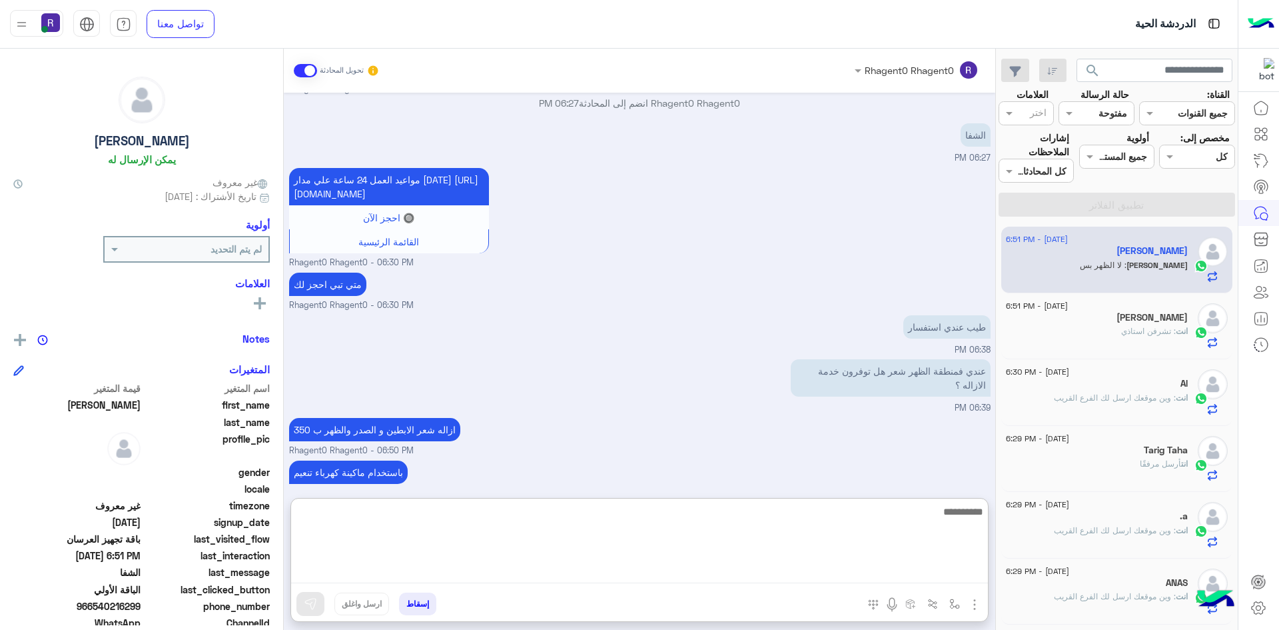
click at [849, 566] on textarea at bounding box center [639, 543] width 697 height 80
type textarea "**********"
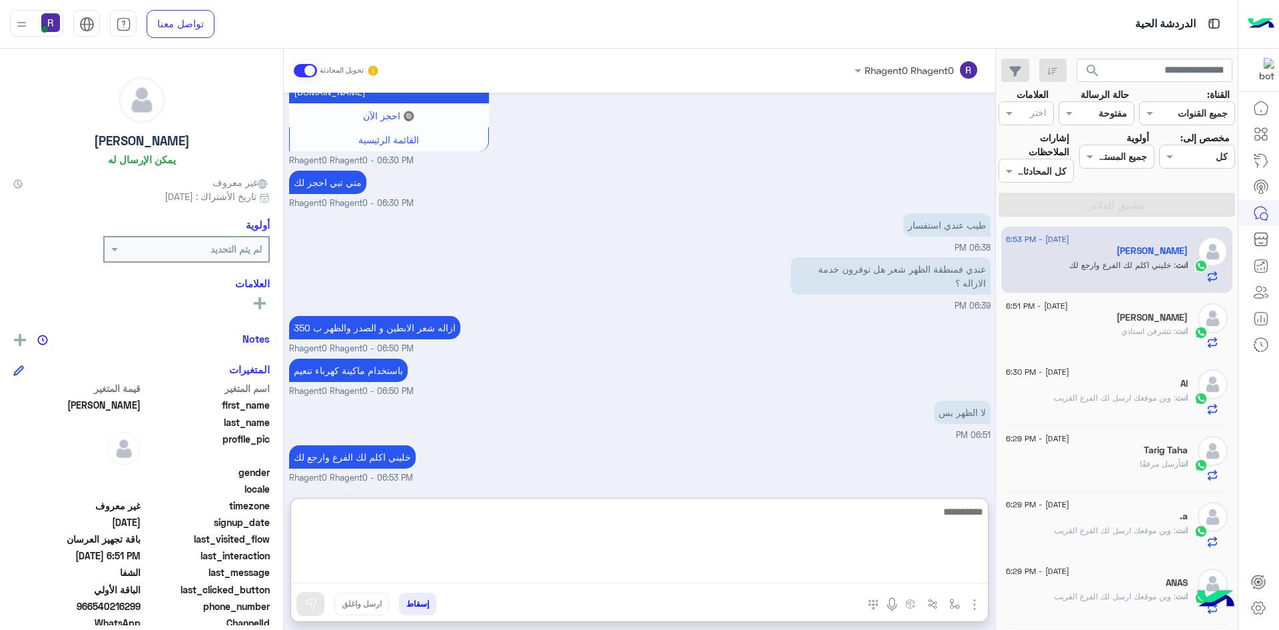
scroll to position [1504, 0]
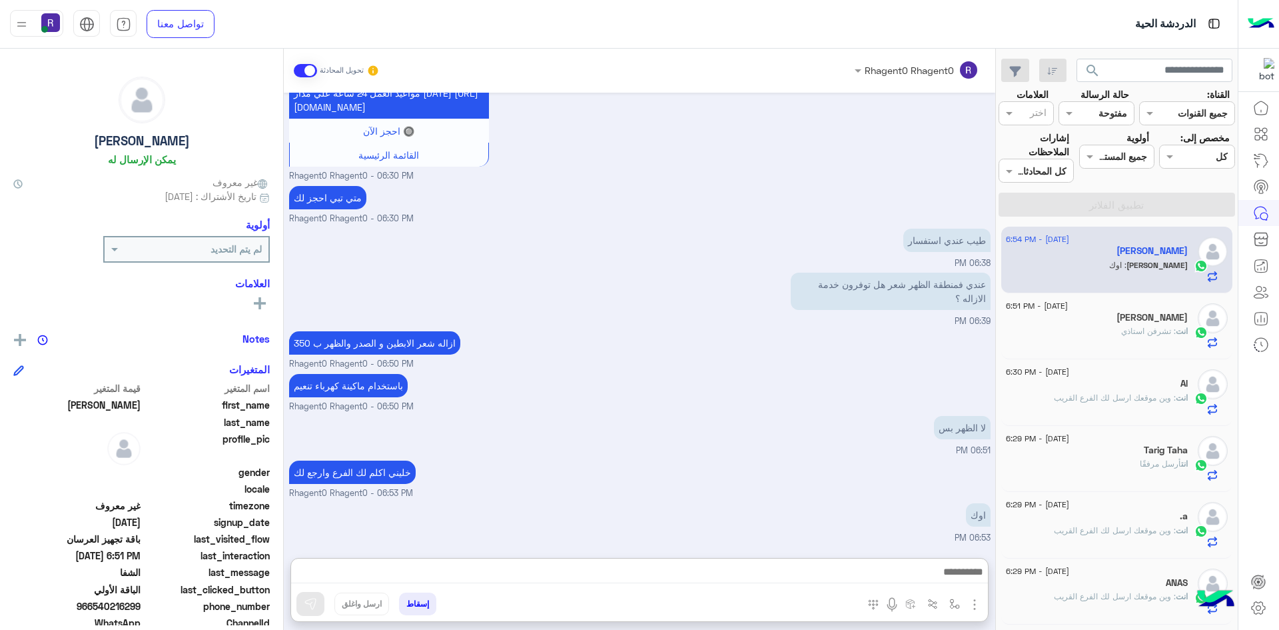
click at [821, 412] on div "لا الظهر بس 06:51 PM" at bounding box center [639, 434] width 701 height 45
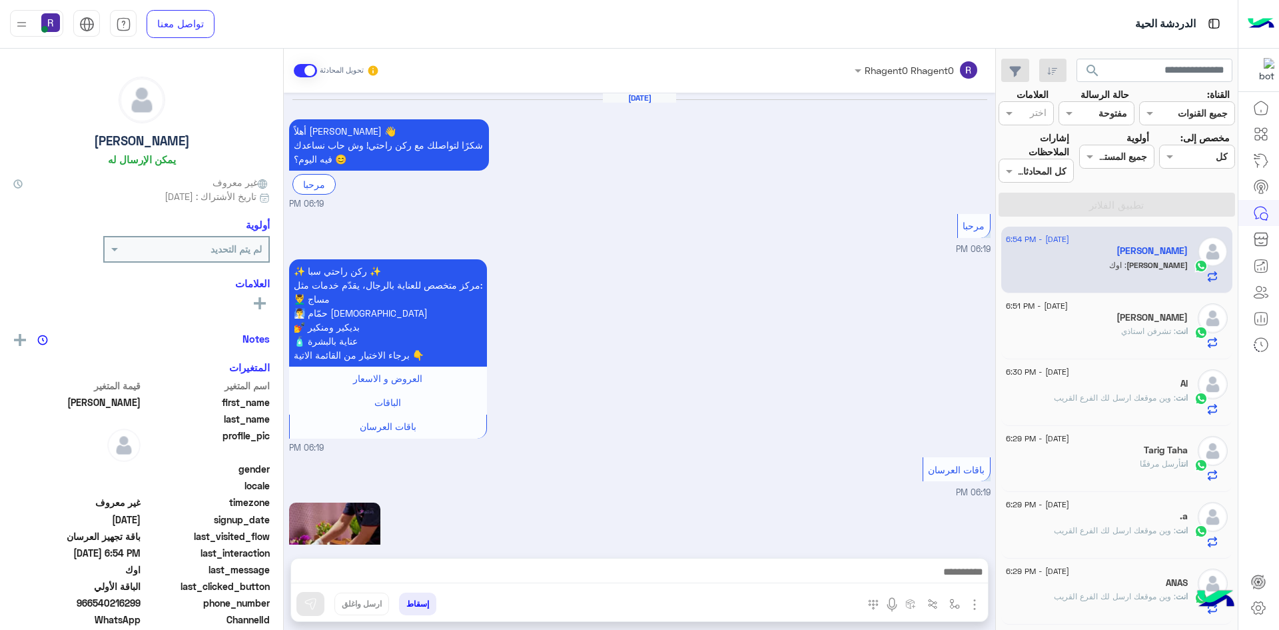
scroll to position [1305, 0]
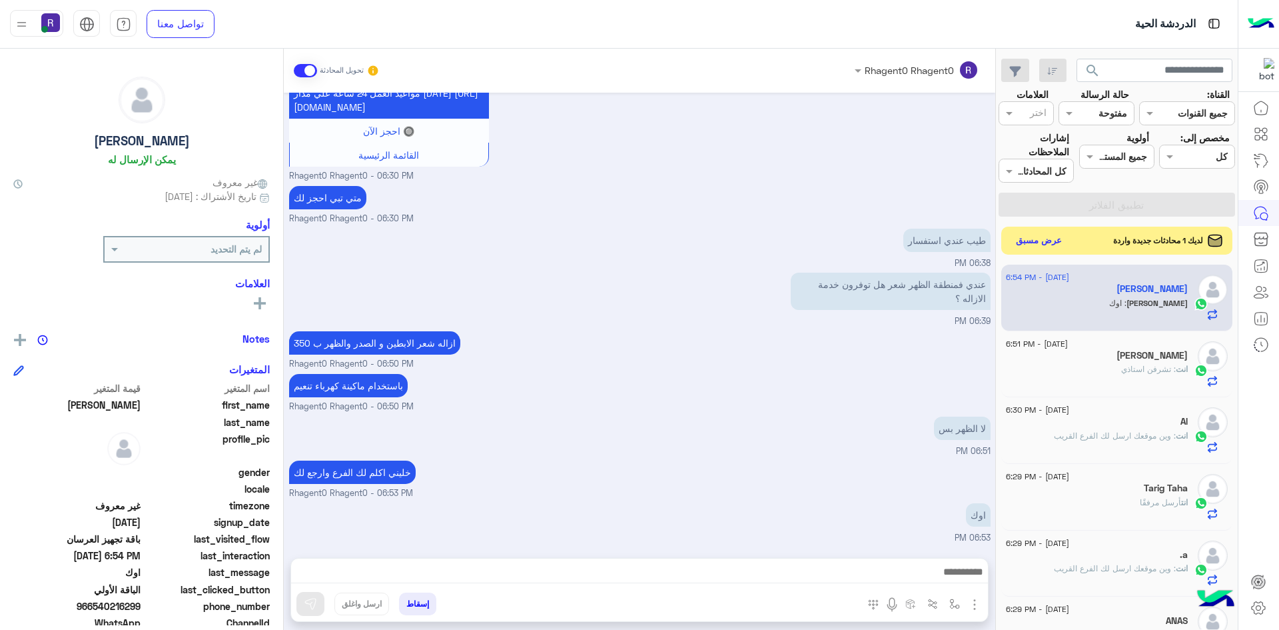
click at [1045, 242] on button "عرض مسبق" at bounding box center [1039, 241] width 56 height 18
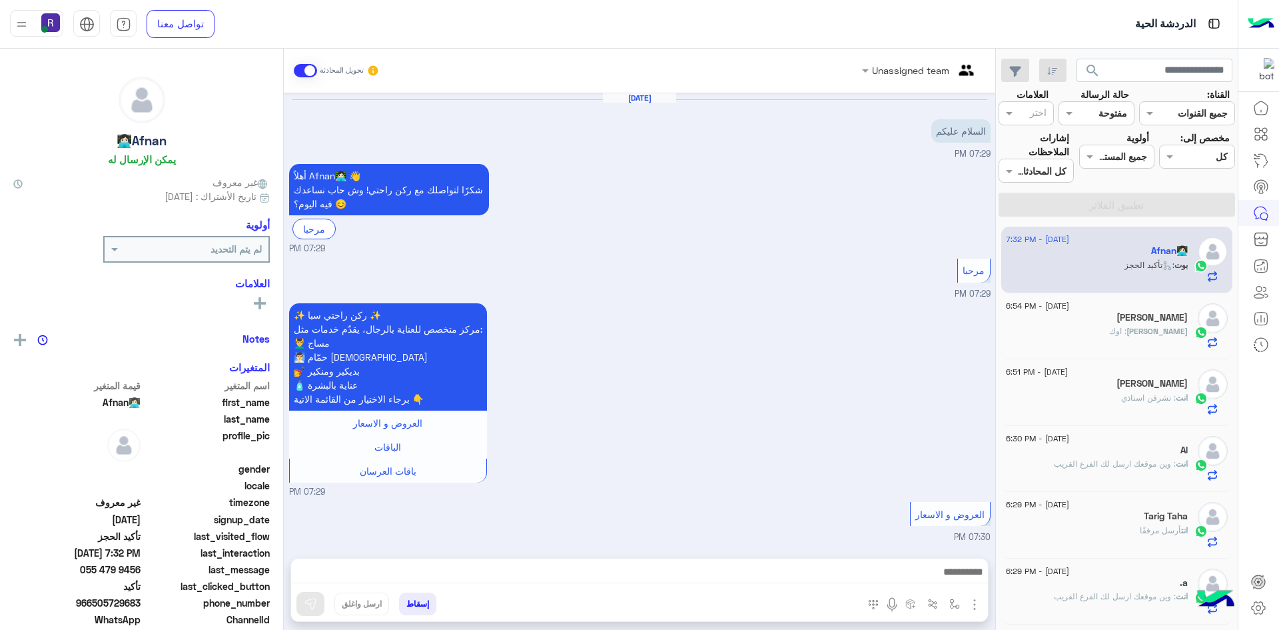
scroll to position [1065, 0]
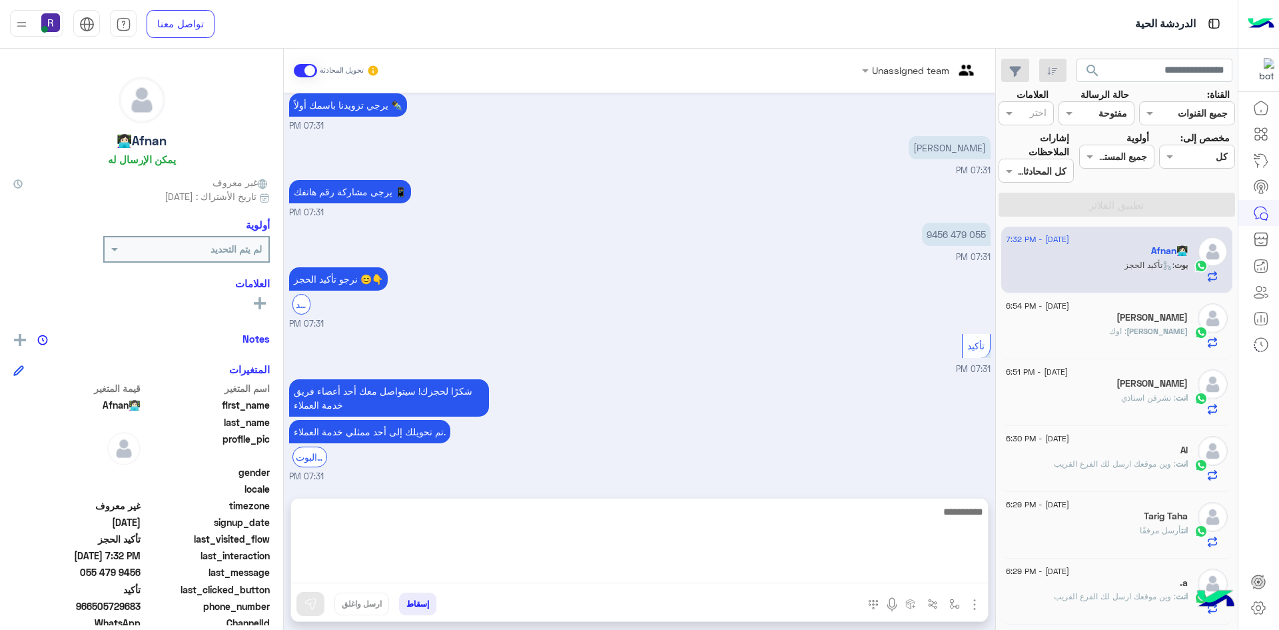
click at [892, 578] on textarea at bounding box center [639, 543] width 697 height 80
paste textarea "**********"
type textarea "**********"
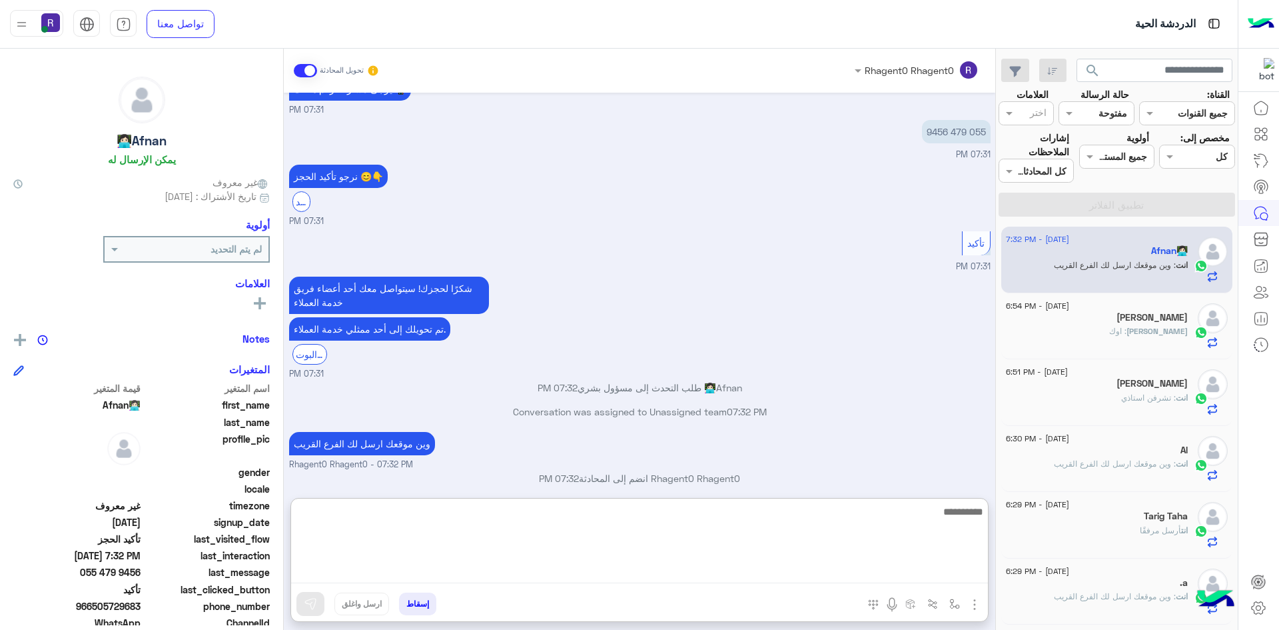
scroll to position [1192, 0]
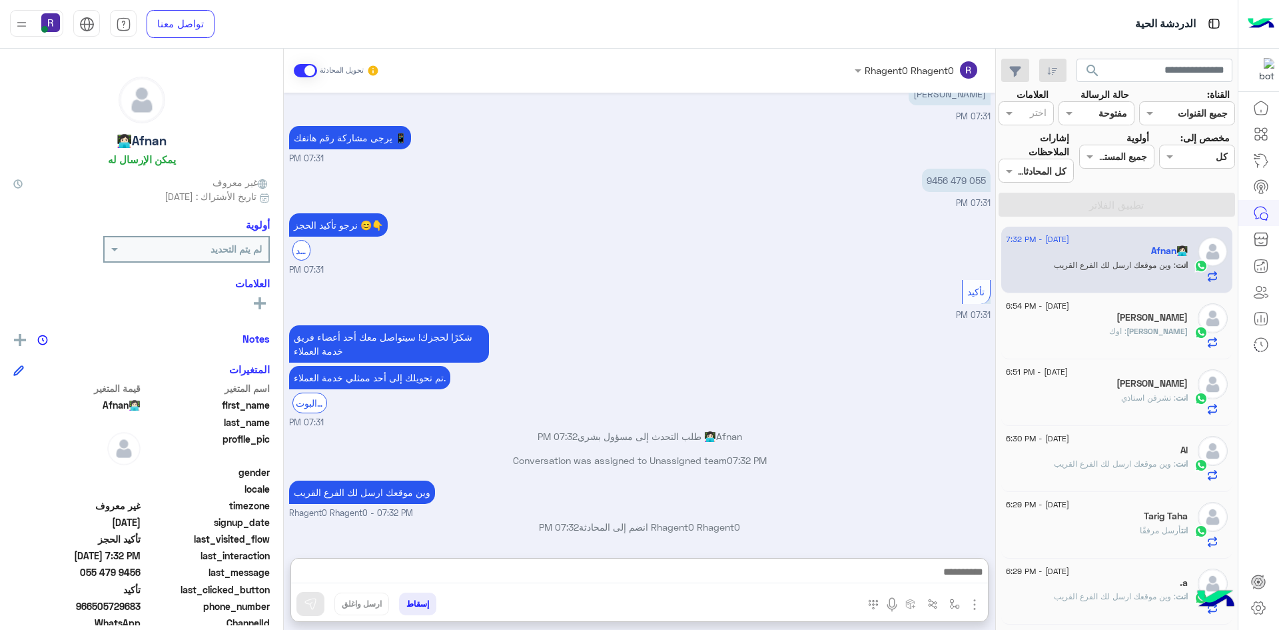
click at [858, 360] on div "شكرًا لحجزك! سيتواصل معك [DATE] أعضاء فريق خدمة العملاء تم تحويلك إلى [DATE] مم…" at bounding box center [639, 375] width 701 height 107
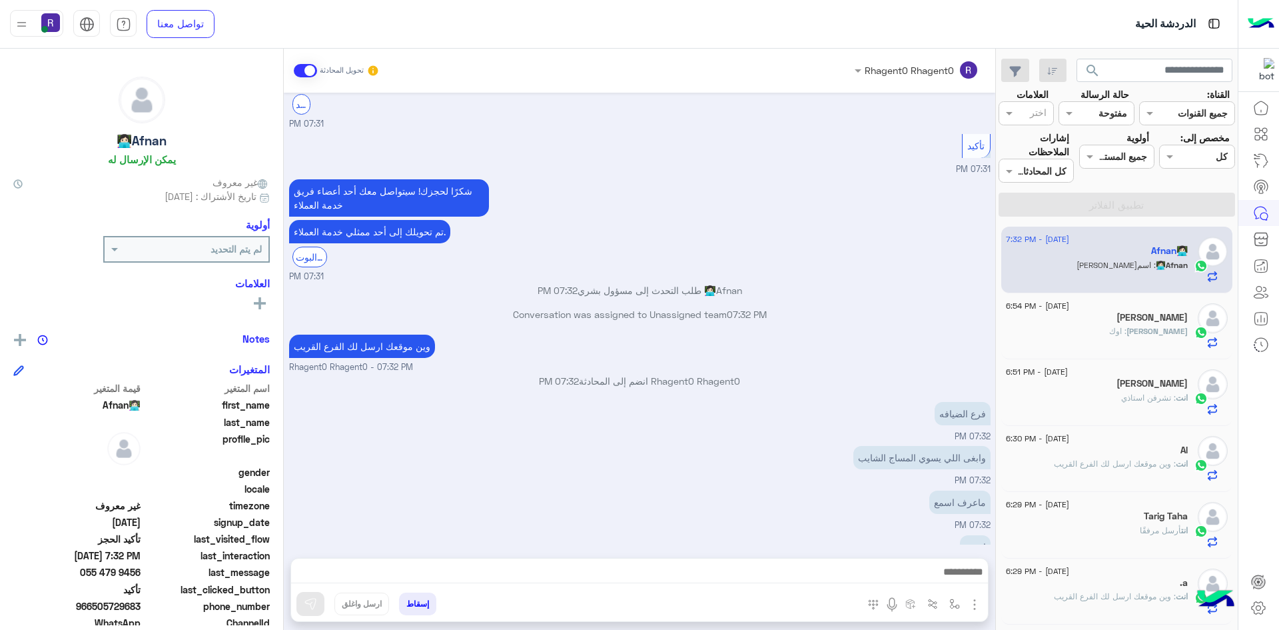
scroll to position [1310, 0]
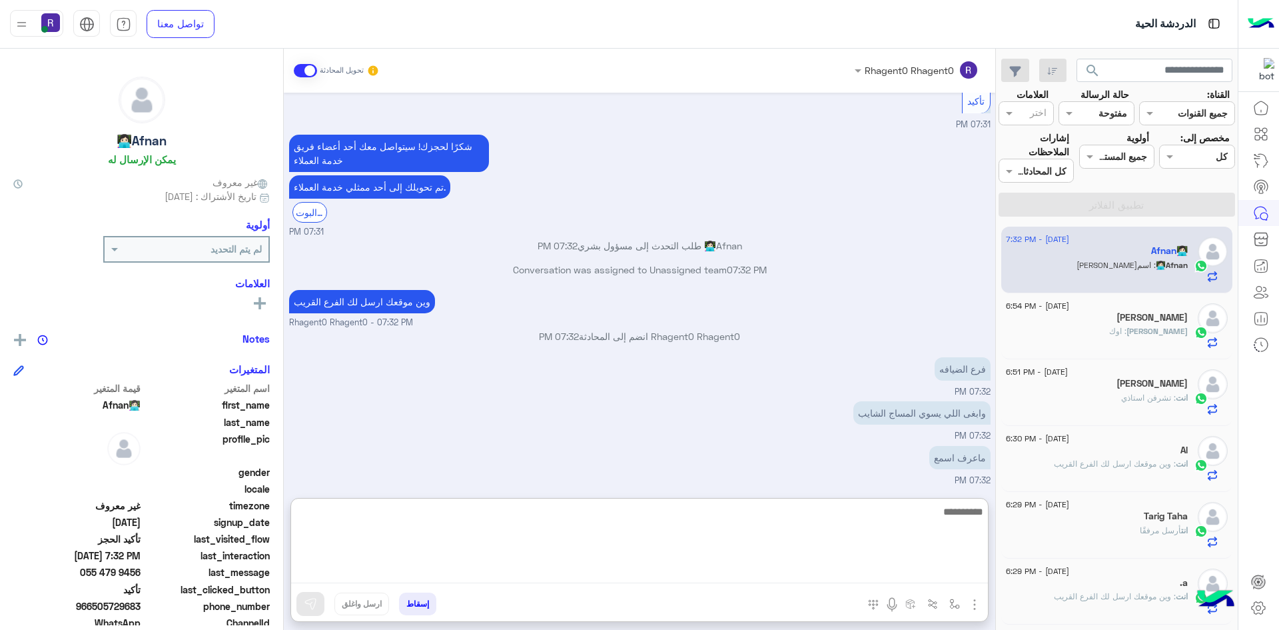
click at [951, 572] on textarea at bounding box center [639, 543] width 697 height 80
type textarea "**********"
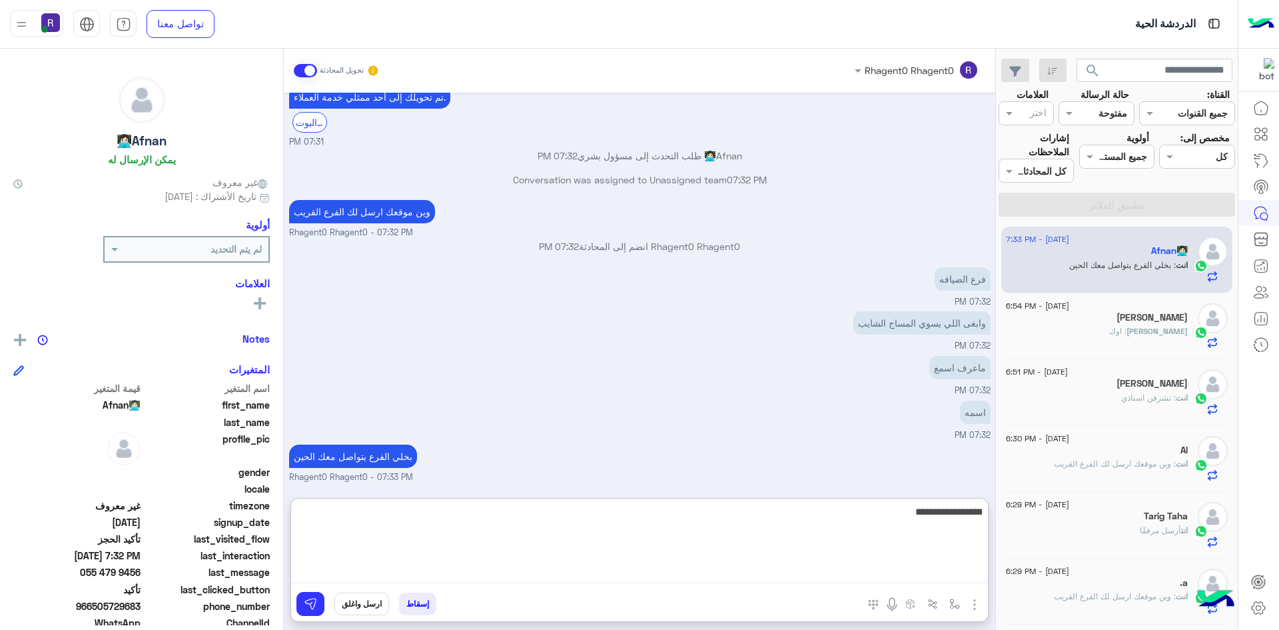
scroll to position [1498, 0]
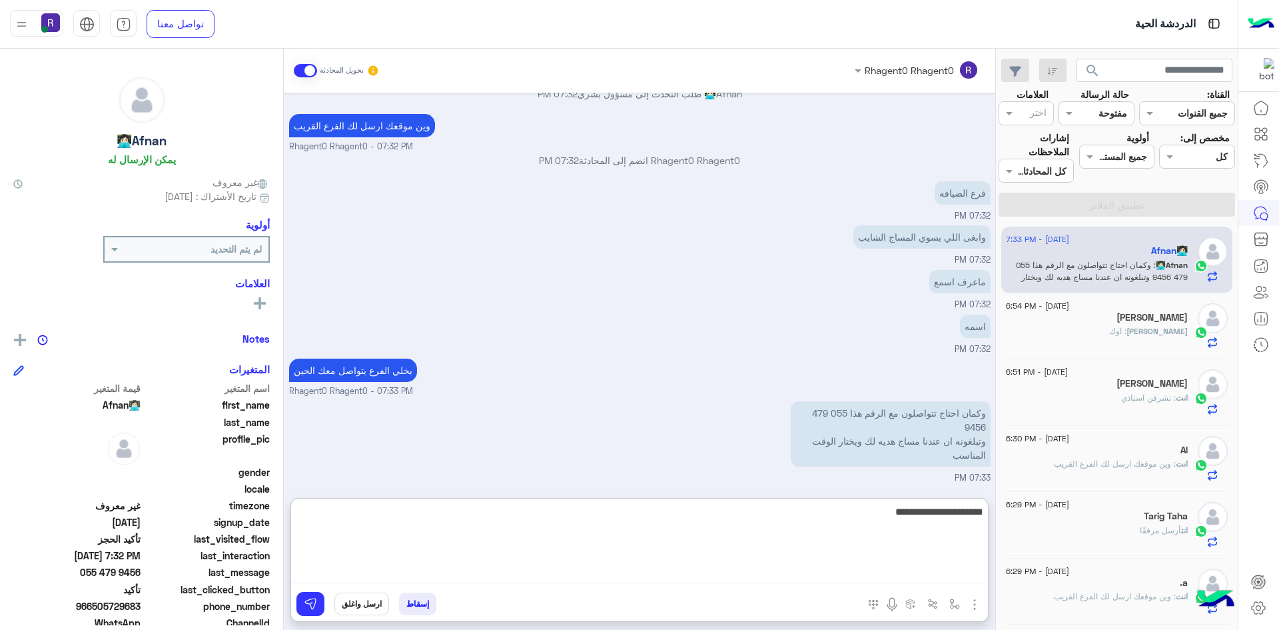
type textarea "**********"
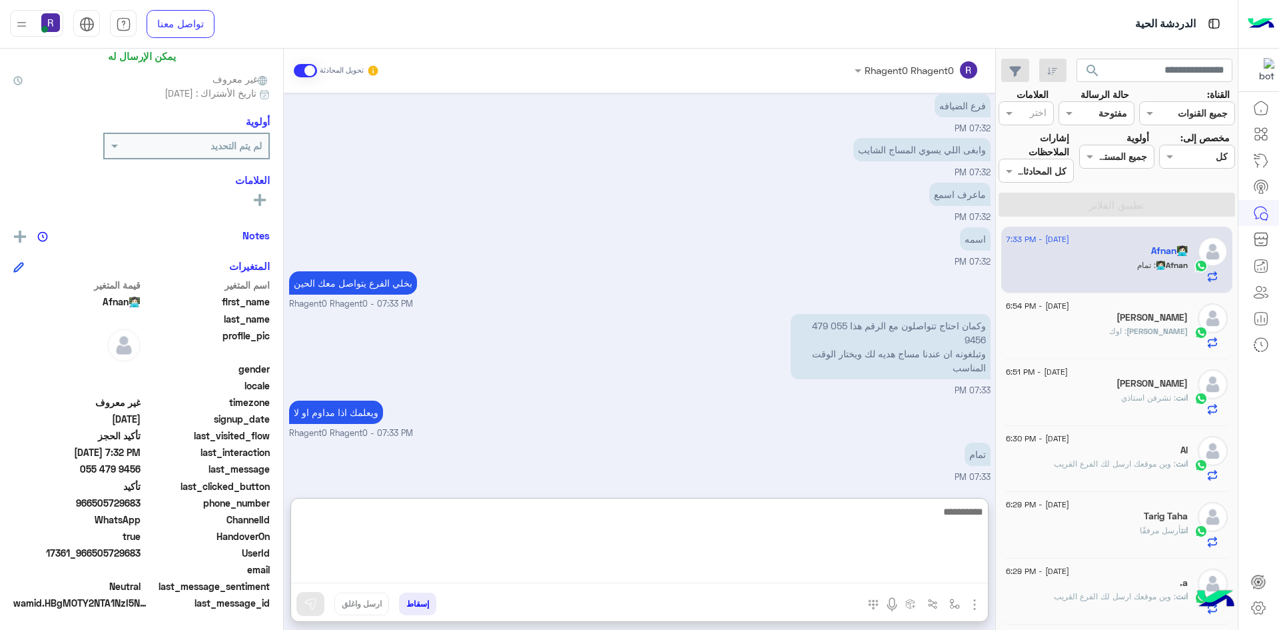
scroll to position [105, 0]
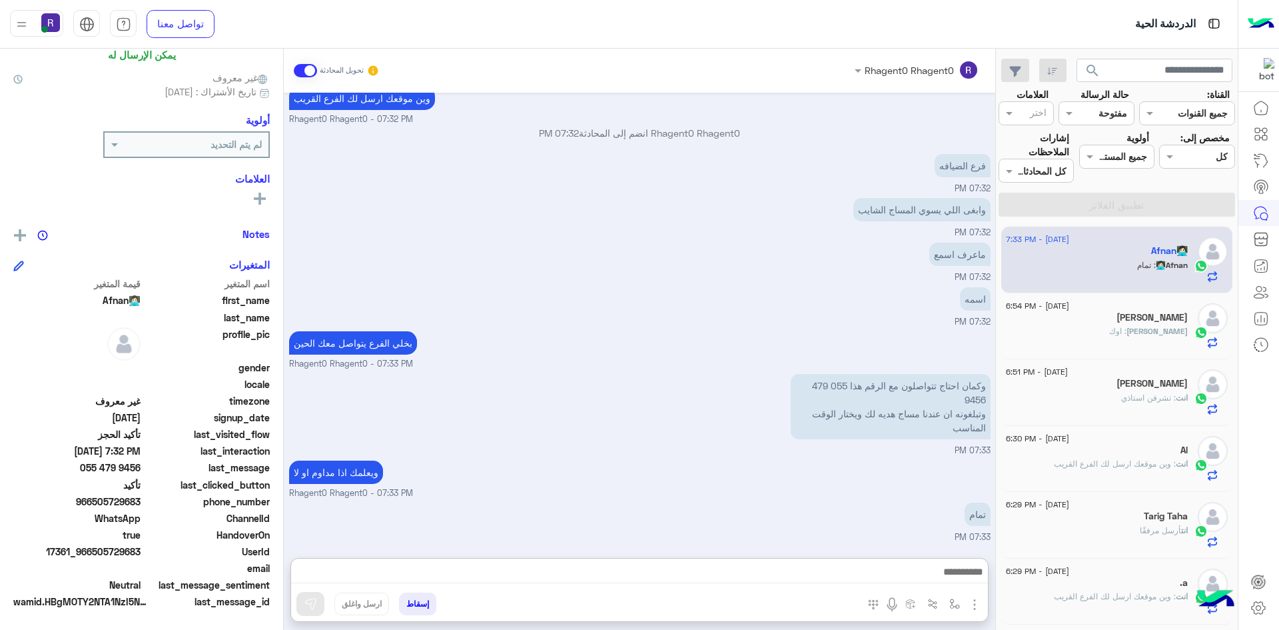
click at [114, 491] on span "تأكيد" at bounding box center [76, 485] width 127 height 14
drag, startPoint x: 106, startPoint y: 502, endPoint x: 119, endPoint y: 502, distance: 12.7
click at [119, 502] on span "966505729683" at bounding box center [76, 501] width 127 height 14
